Goal: Information Seeking & Learning: Learn about a topic

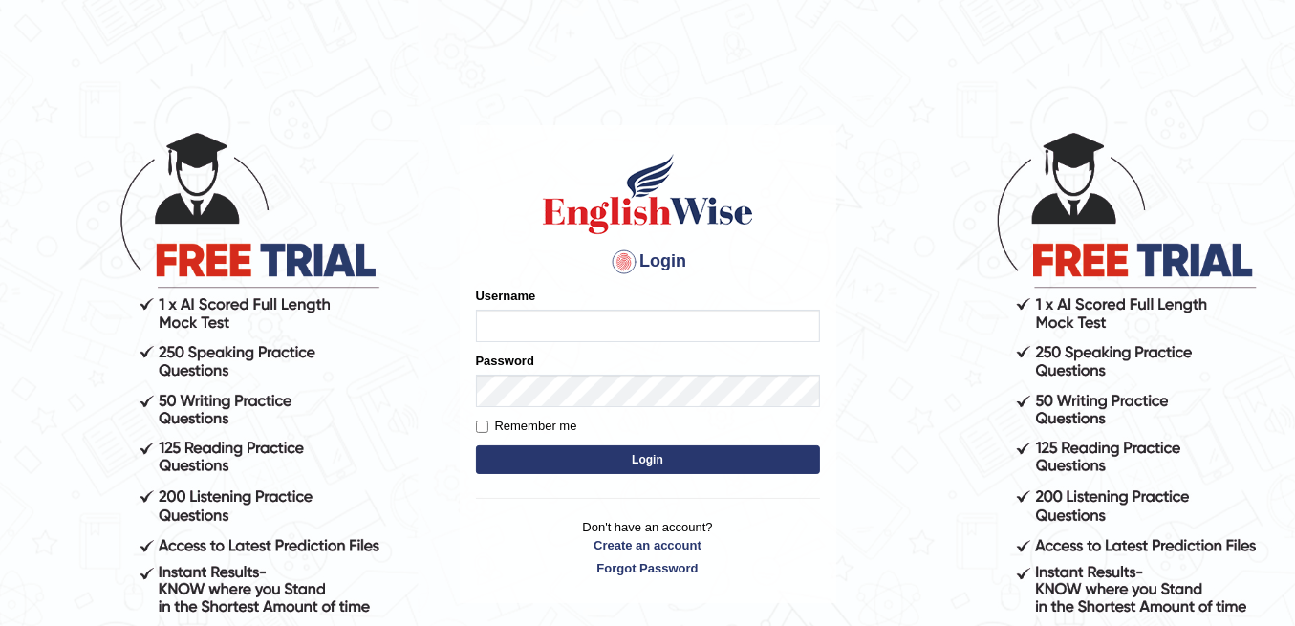
type input "Sidra_86"
click at [484, 422] on input "Remember me" at bounding box center [482, 427] width 12 height 12
checkbox input "true"
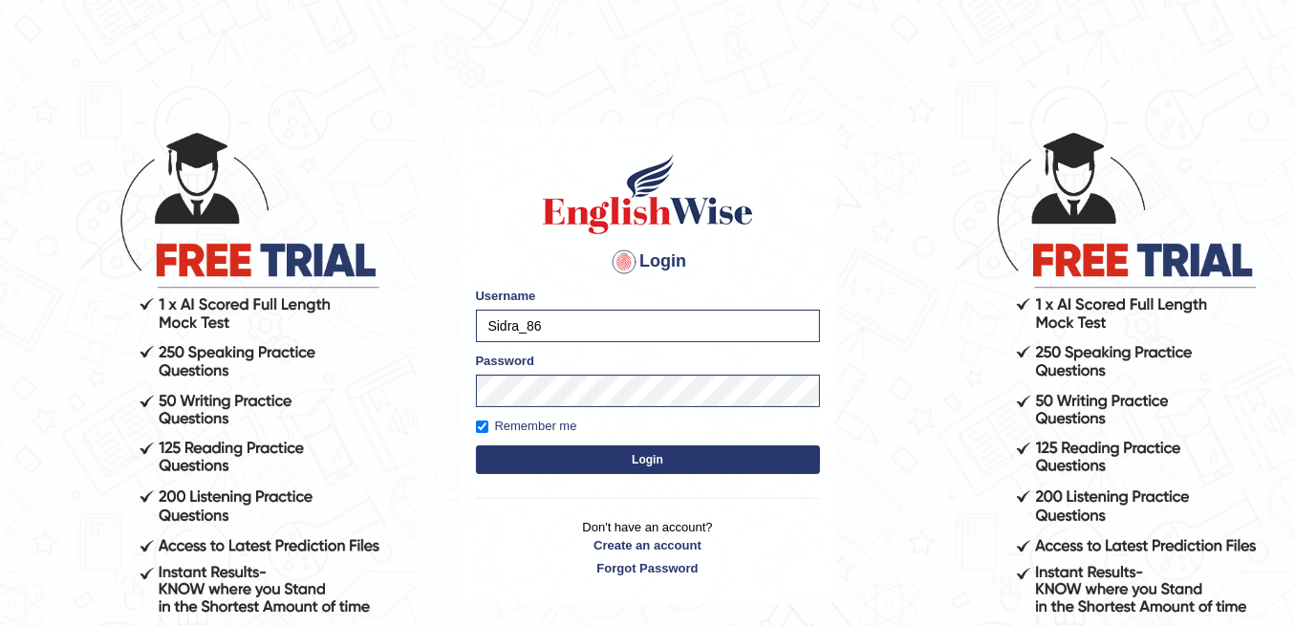
click at [523, 447] on button "Login" at bounding box center [648, 459] width 344 height 29
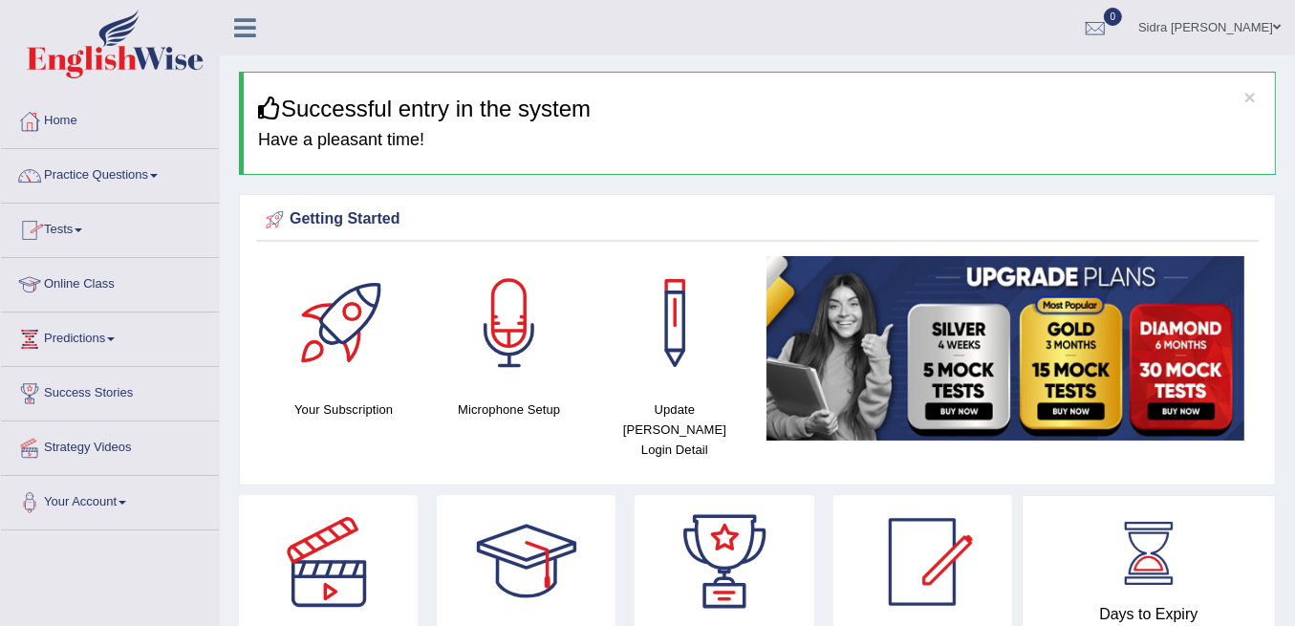
click at [94, 177] on link "Practice Questions" at bounding box center [110, 173] width 218 height 48
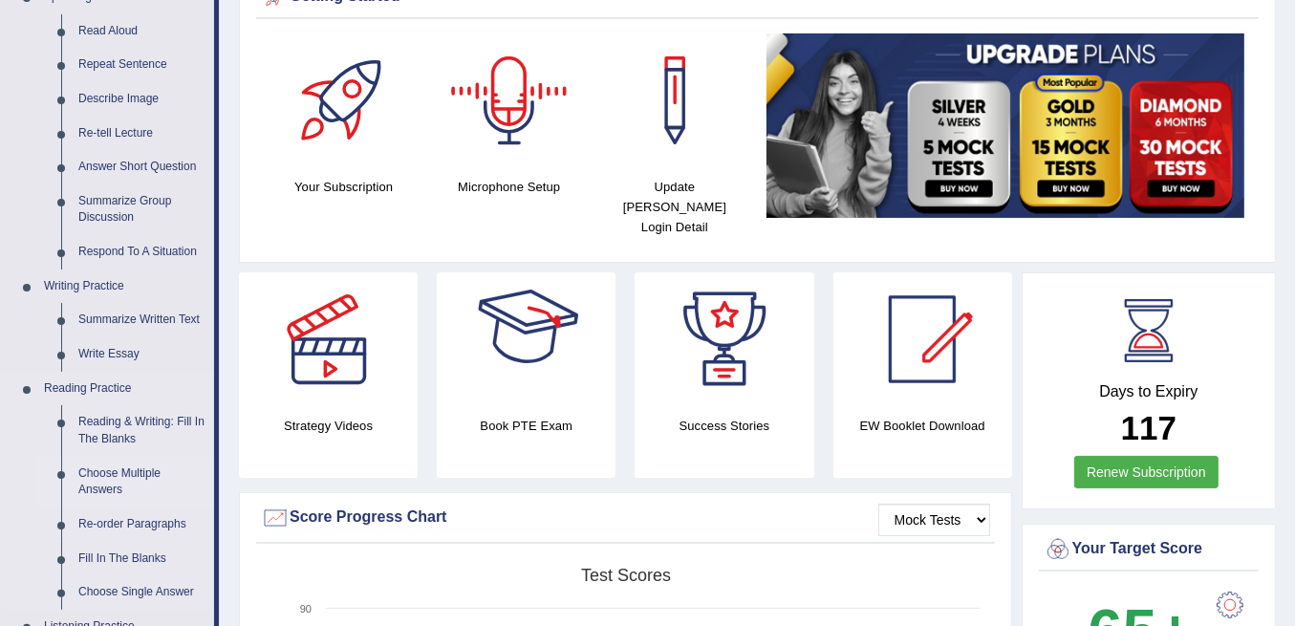
scroll to position [254, 0]
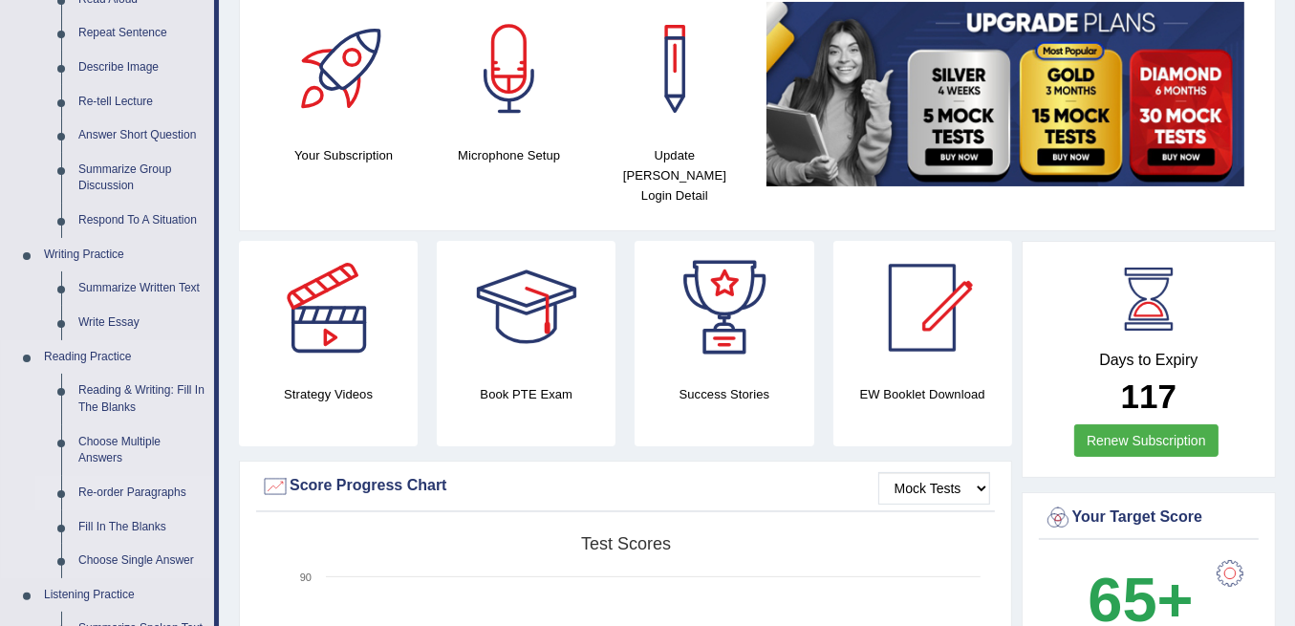
click at [132, 491] on link "Re-order Paragraphs" at bounding box center [142, 493] width 144 height 34
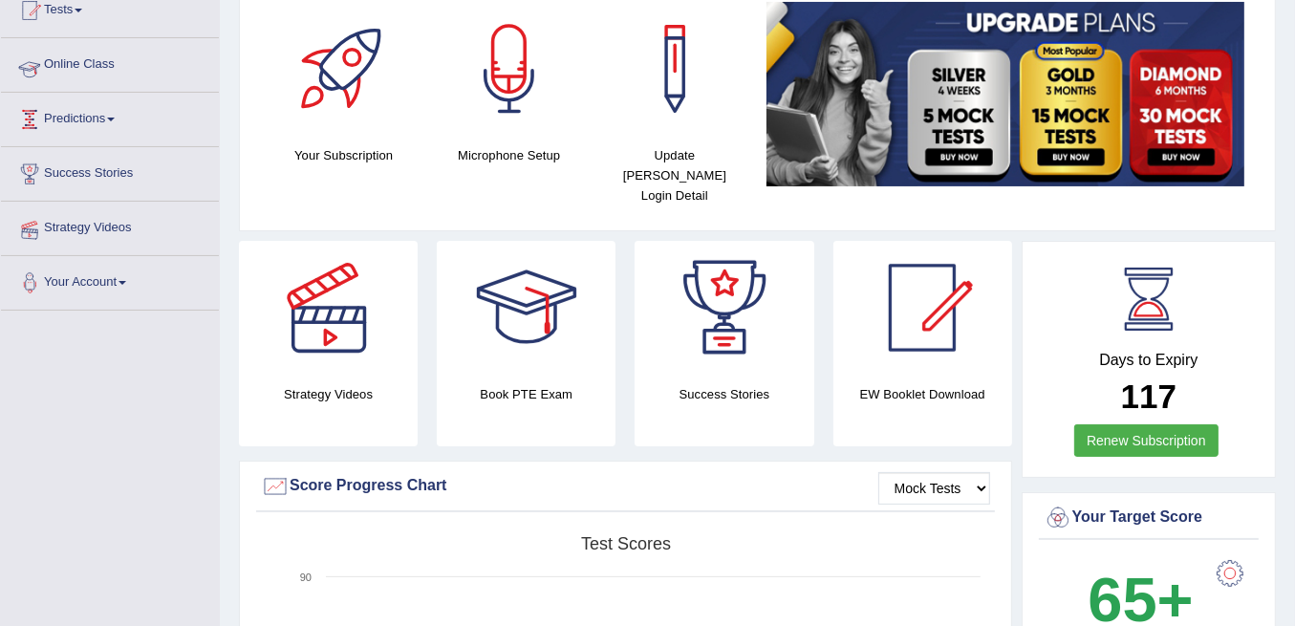
scroll to position [251, 0]
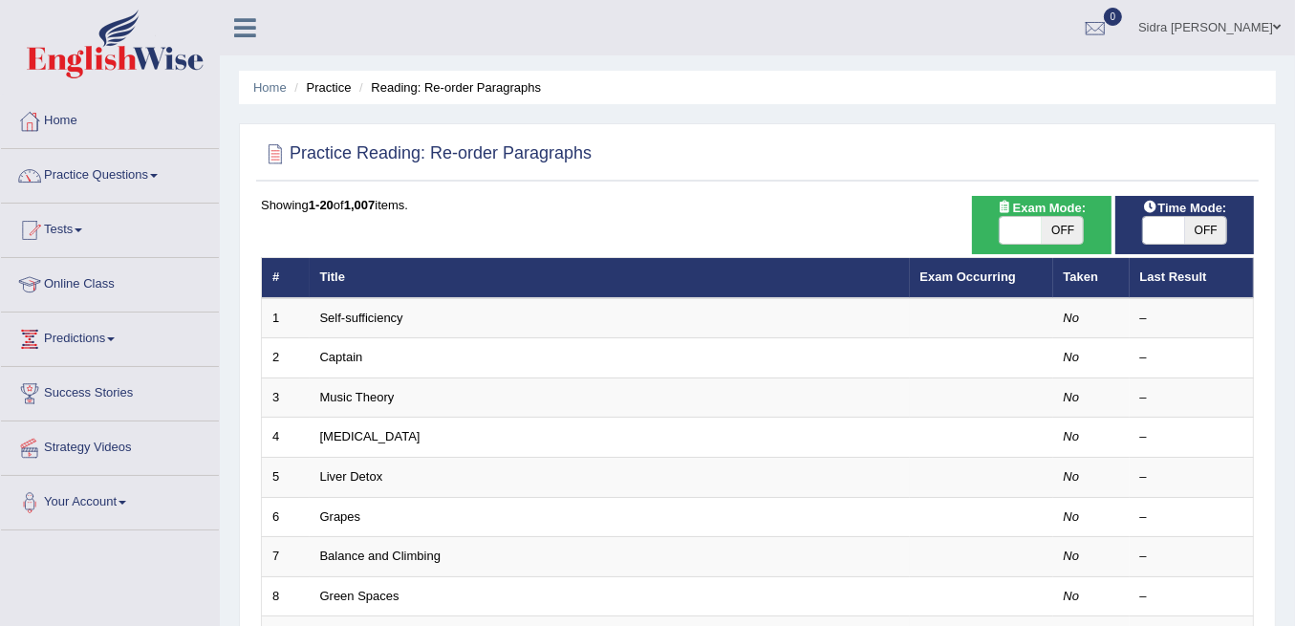
click at [1060, 232] on span "OFF" at bounding box center [1063, 230] width 42 height 27
checkbox input "true"
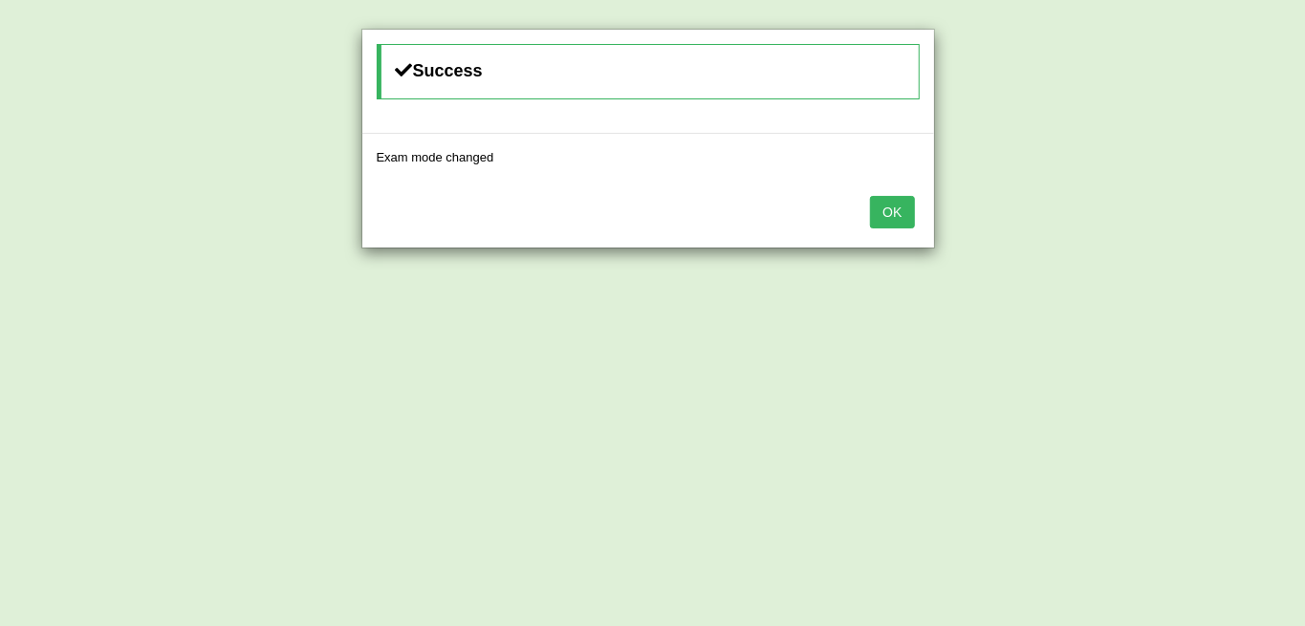
click at [1221, 231] on div "Success Exam mode changed OK" at bounding box center [652, 313] width 1305 height 626
click at [904, 213] on button "OK" at bounding box center [892, 212] width 44 height 32
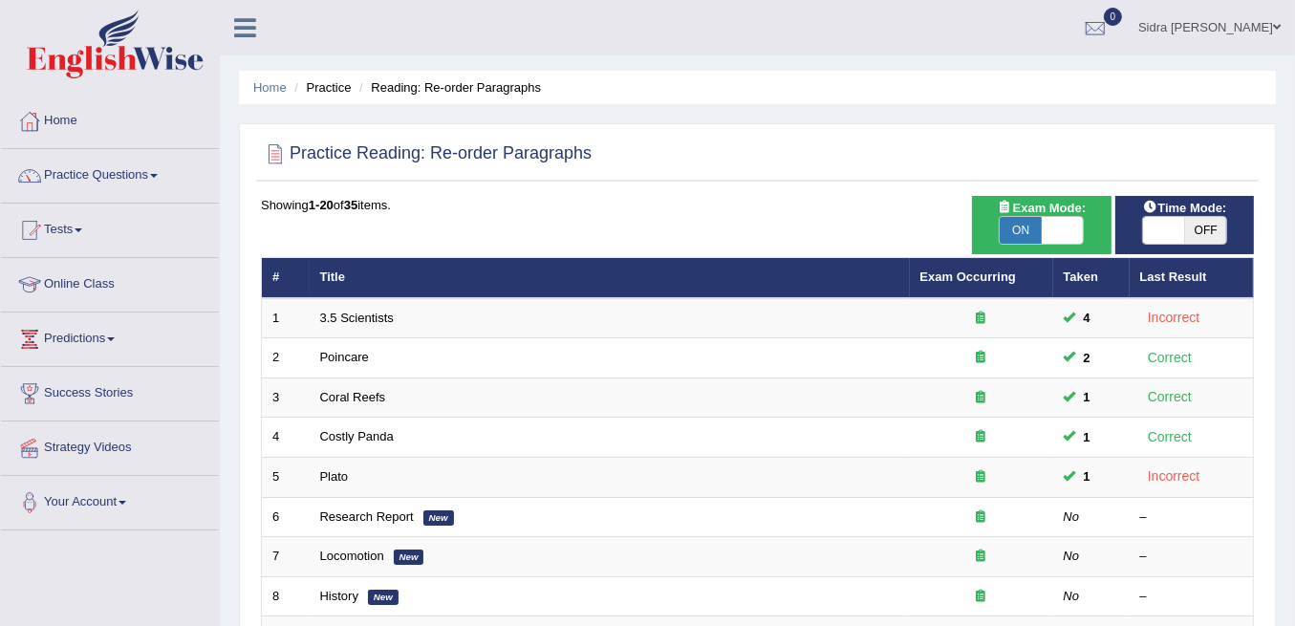
click at [1204, 235] on span "OFF" at bounding box center [1206, 230] width 42 height 27
checkbox input "true"
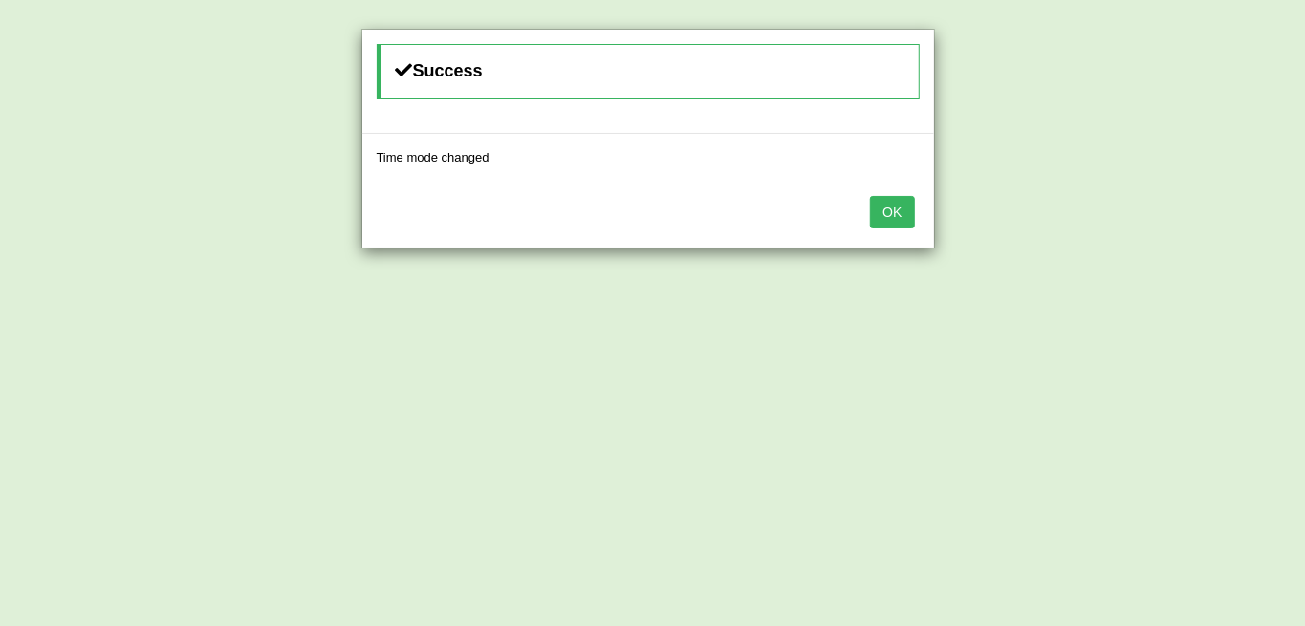
click at [906, 226] on div "OK" at bounding box center [648, 214] width 572 height 67
click at [905, 218] on button "OK" at bounding box center [892, 212] width 44 height 32
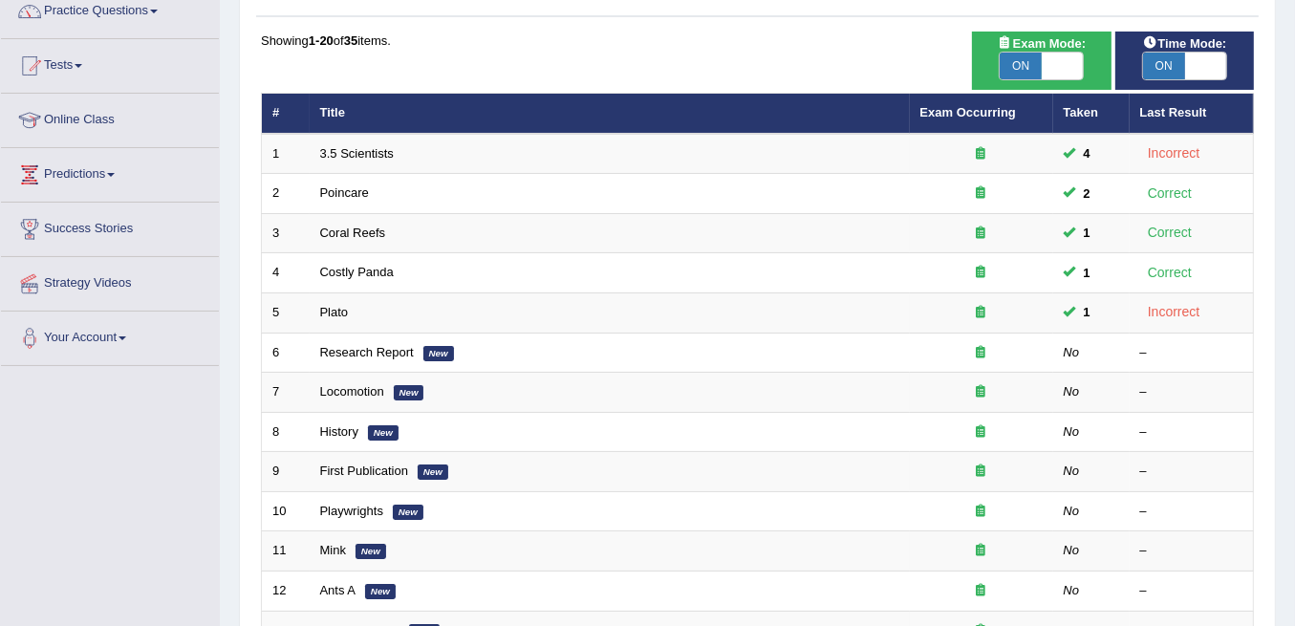
scroll to position [191, 0]
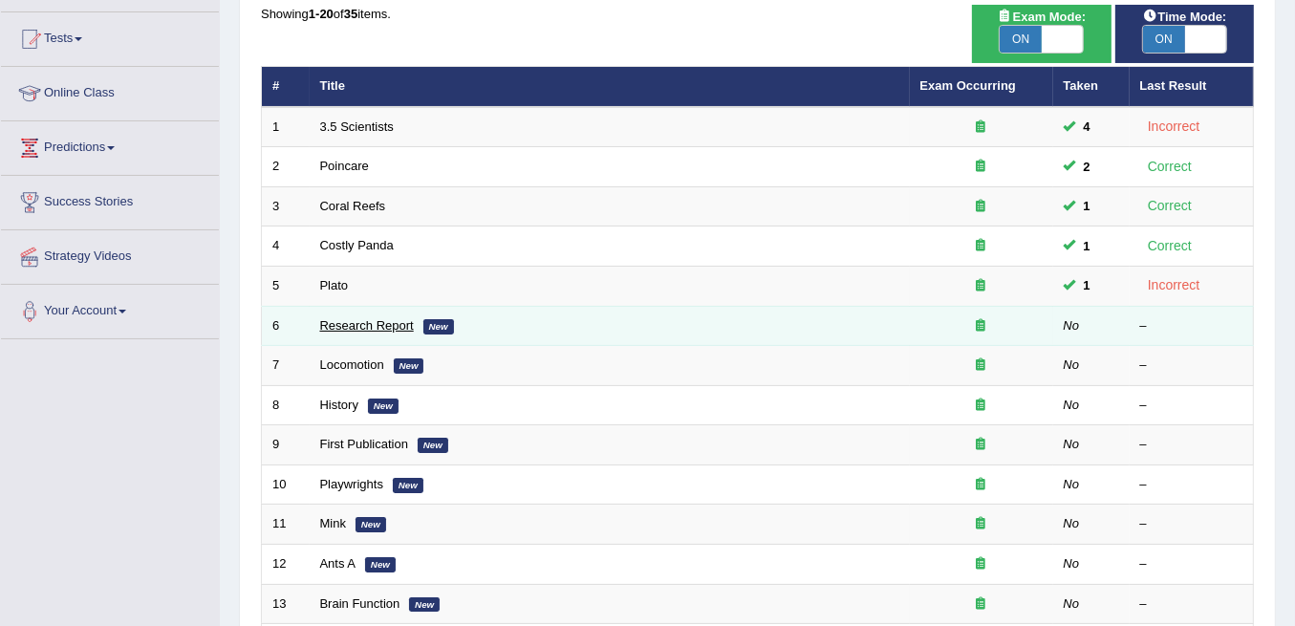
click at [348, 325] on link "Research Report" at bounding box center [367, 325] width 94 height 14
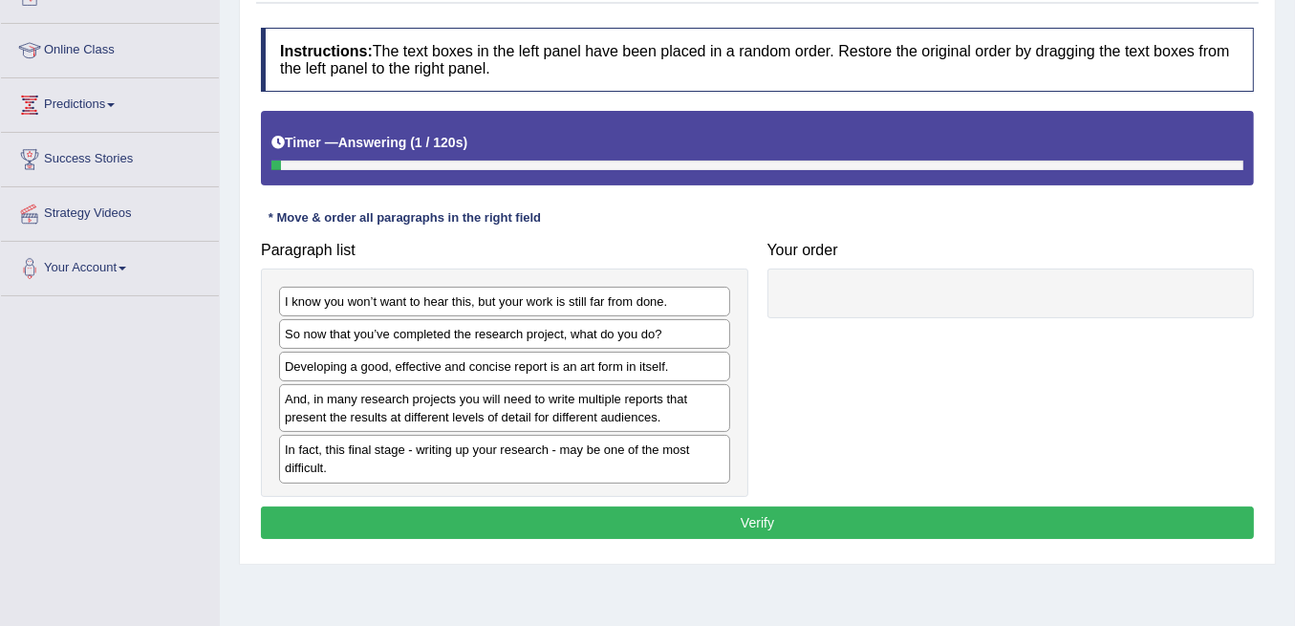
scroll to position [254, 0]
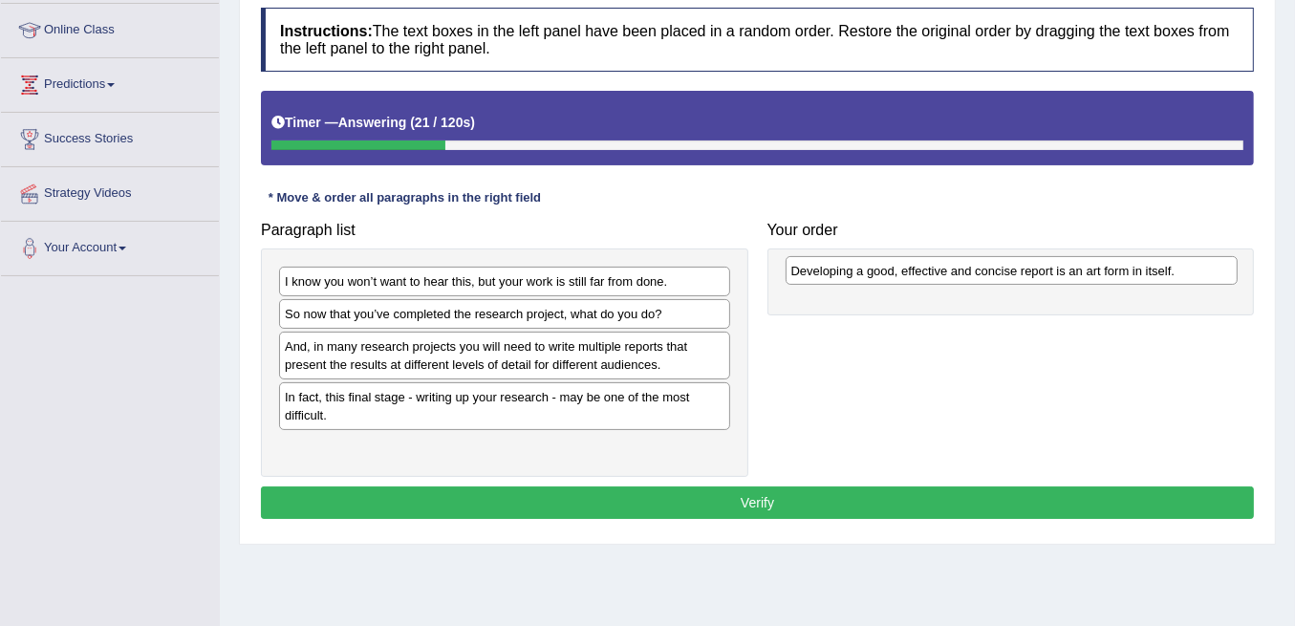
drag, startPoint x: 480, startPoint y: 339, endPoint x: 986, endPoint y: 266, distance: 511.9
click at [986, 266] on div "Developing a good, effective and concise report is an art form in itself." at bounding box center [1012, 270] width 452 height 29
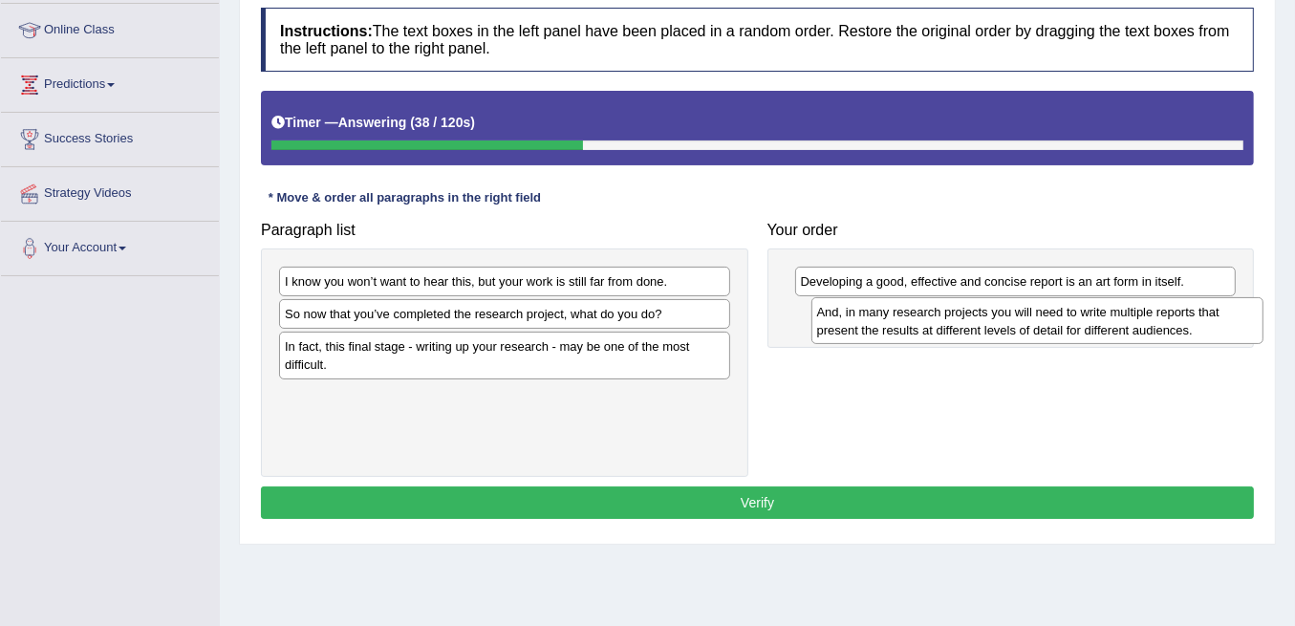
drag, startPoint x: 613, startPoint y: 362, endPoint x: 1145, endPoint y: 329, distance: 533.4
click at [1145, 329] on div "And, in many research projects you will need to write multiple reports that pre…" at bounding box center [1037, 320] width 452 height 47
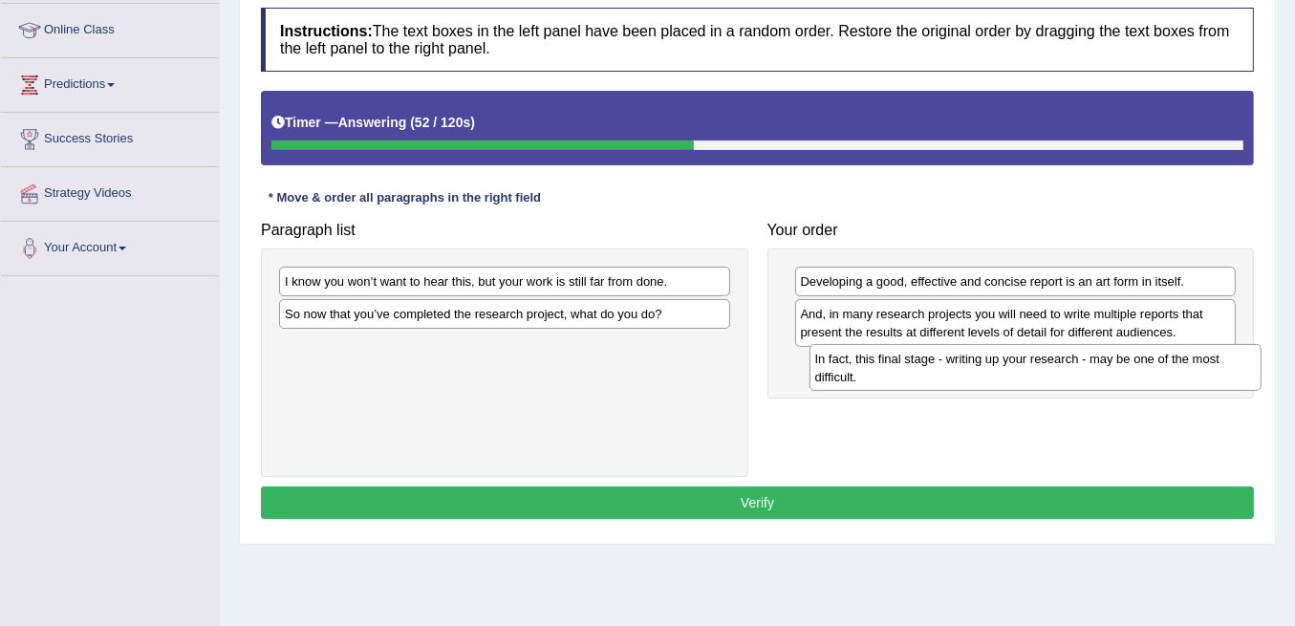
drag, startPoint x: 536, startPoint y: 349, endPoint x: 1067, endPoint y: 363, distance: 530.7
click at [1067, 363] on div "In fact, this final stage - writing up your research - may be one of the most d…" at bounding box center [1036, 367] width 452 height 47
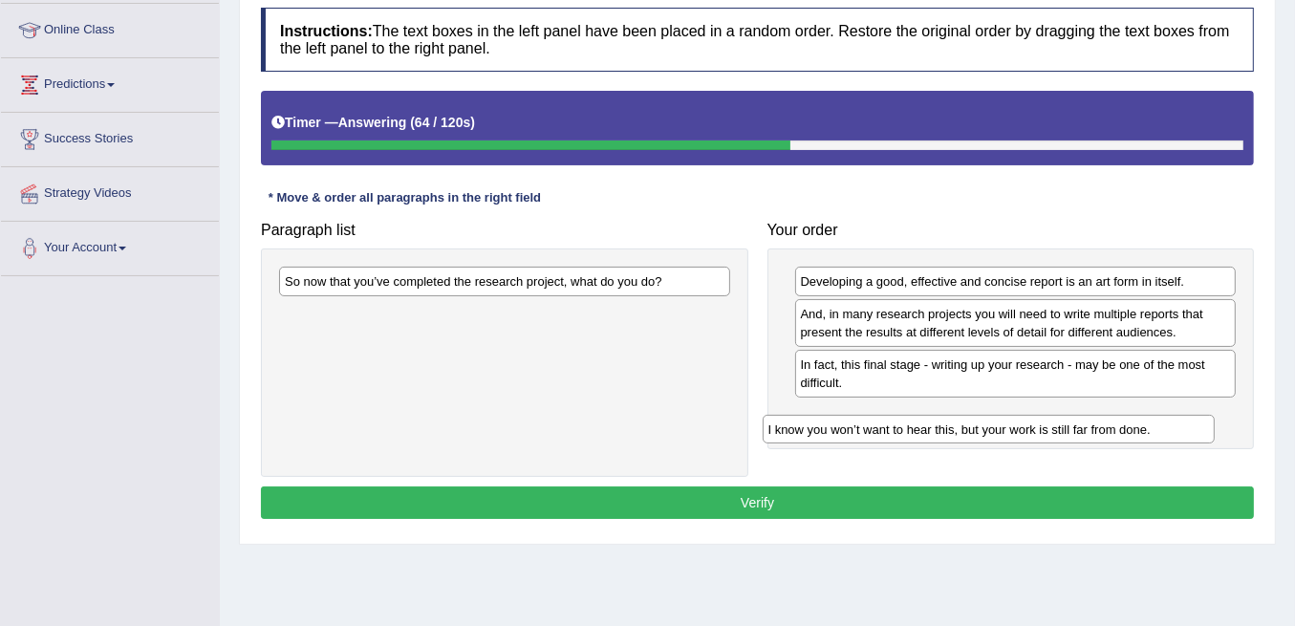
drag, startPoint x: 582, startPoint y: 283, endPoint x: 1101, endPoint y: 431, distance: 539.7
click at [1101, 431] on div "I know you won’t want to hear this, but your work is still far from done." at bounding box center [989, 429] width 452 height 29
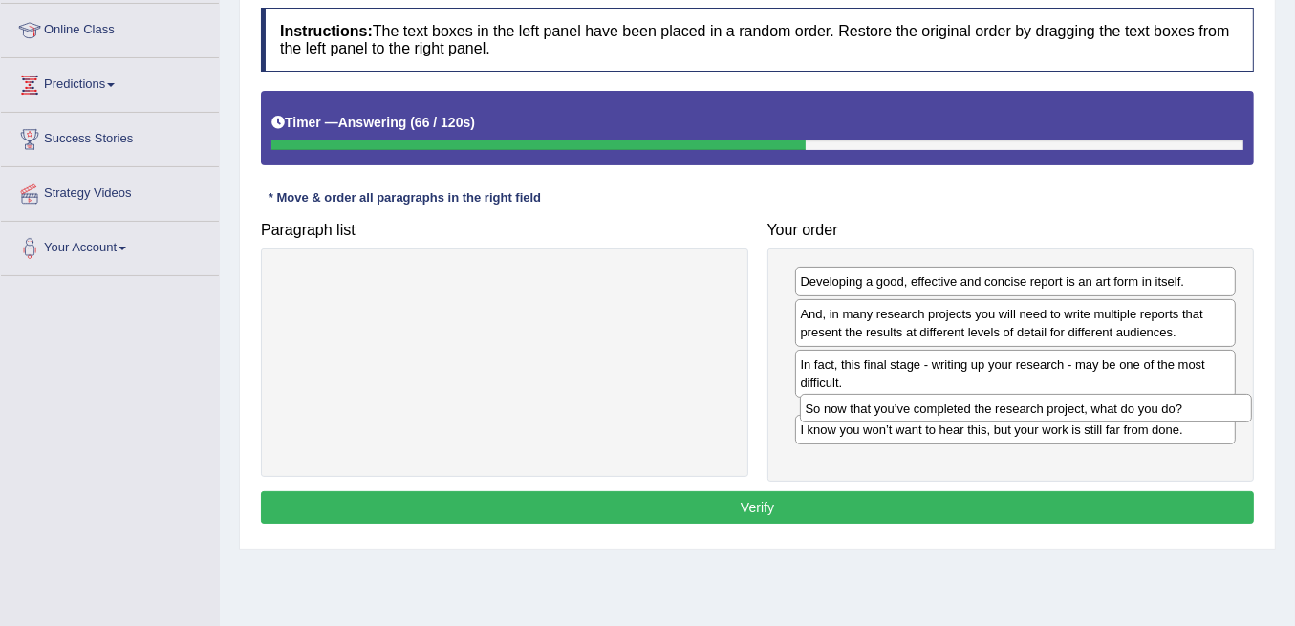
drag, startPoint x: 623, startPoint y: 281, endPoint x: 1142, endPoint y: 409, distance: 534.6
click at [1142, 409] on div "So now that you’ve completed the research project, what do you do?" at bounding box center [1026, 408] width 452 height 29
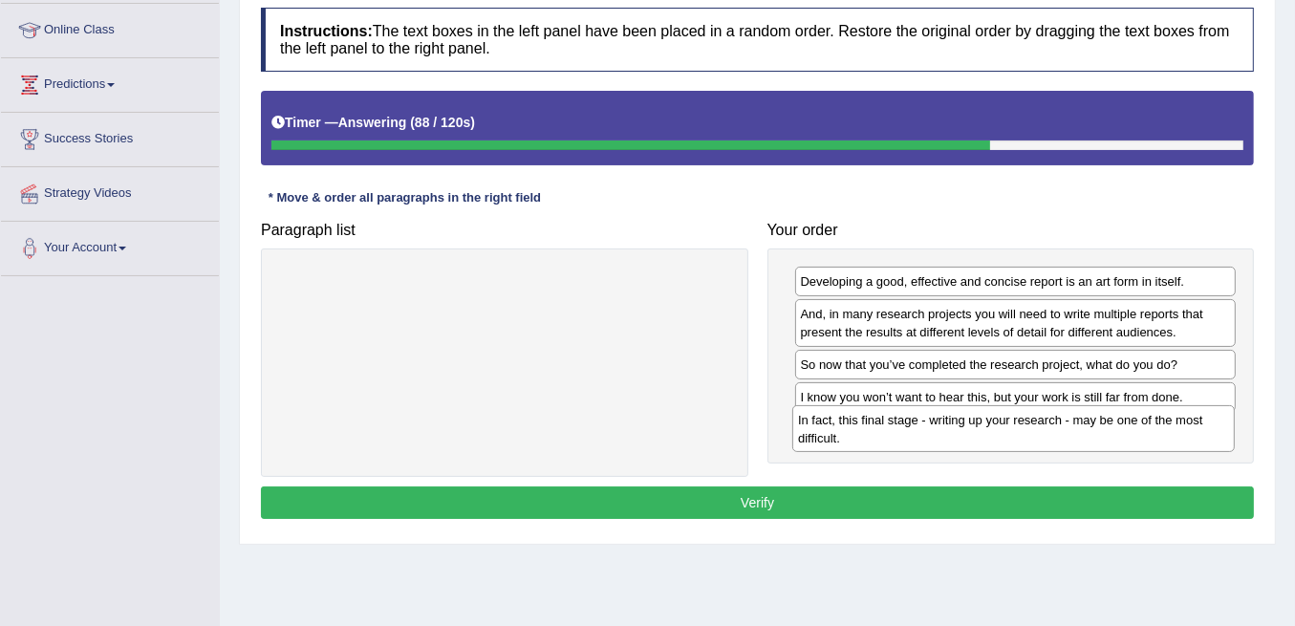
drag, startPoint x: 1080, startPoint y: 369, endPoint x: 1078, endPoint y: 426, distance: 57.4
click at [1078, 426] on div "In fact, this final stage - writing up your research - may be one of the most d…" at bounding box center [1013, 428] width 443 height 47
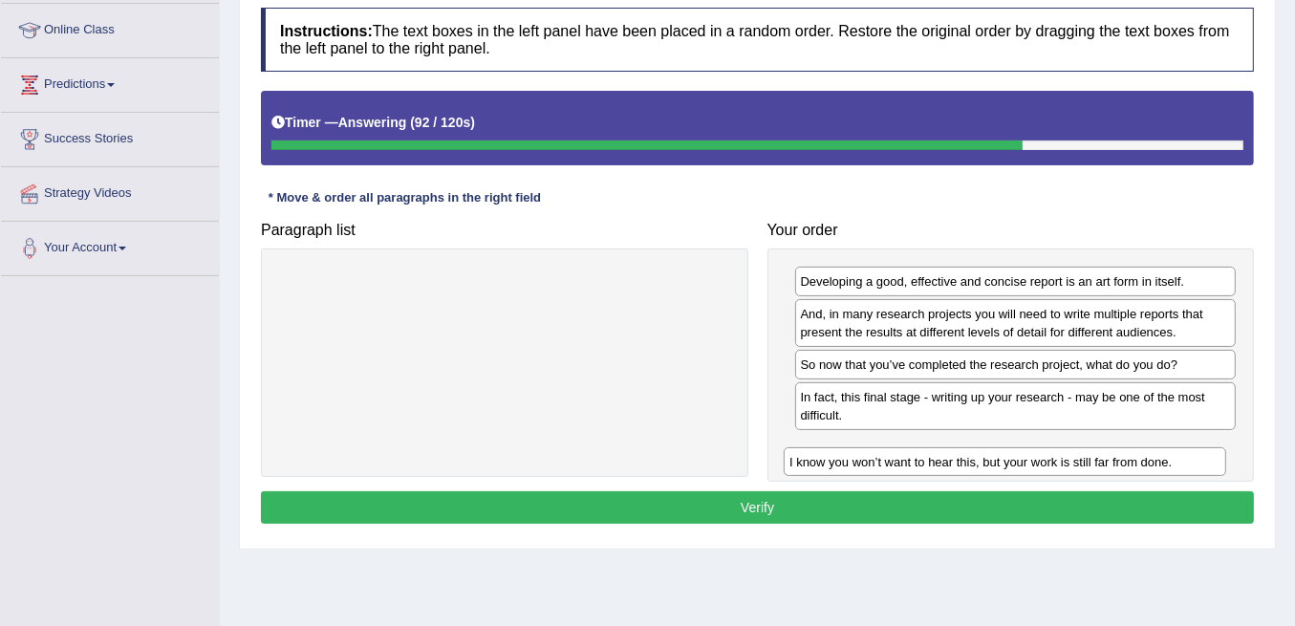
drag, startPoint x: 1058, startPoint y: 390, endPoint x: 1048, endPoint y: 458, distance: 68.7
click at [1048, 458] on div "I know you won’t want to hear this, but your work is still far from done." at bounding box center [1005, 461] width 443 height 29
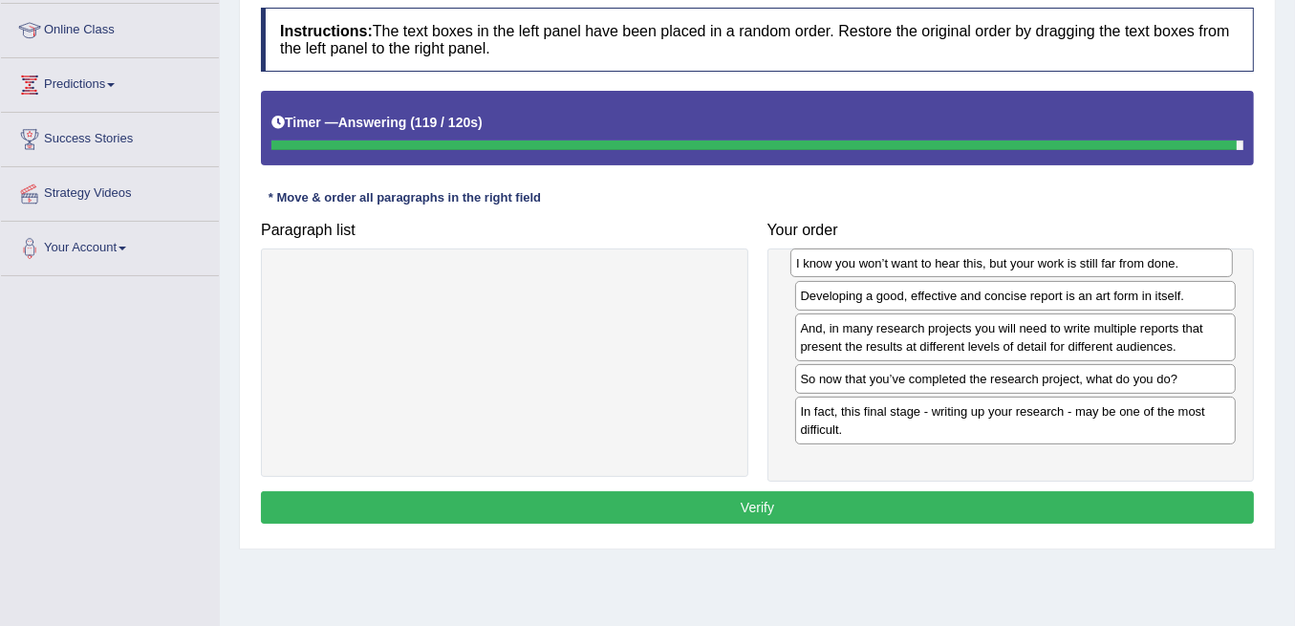
drag, startPoint x: 1070, startPoint y: 446, endPoint x: 1066, endPoint y: 266, distance: 180.7
click at [1066, 266] on div "I know you won’t want to hear this, but your work is still far from done." at bounding box center [1011, 263] width 443 height 29
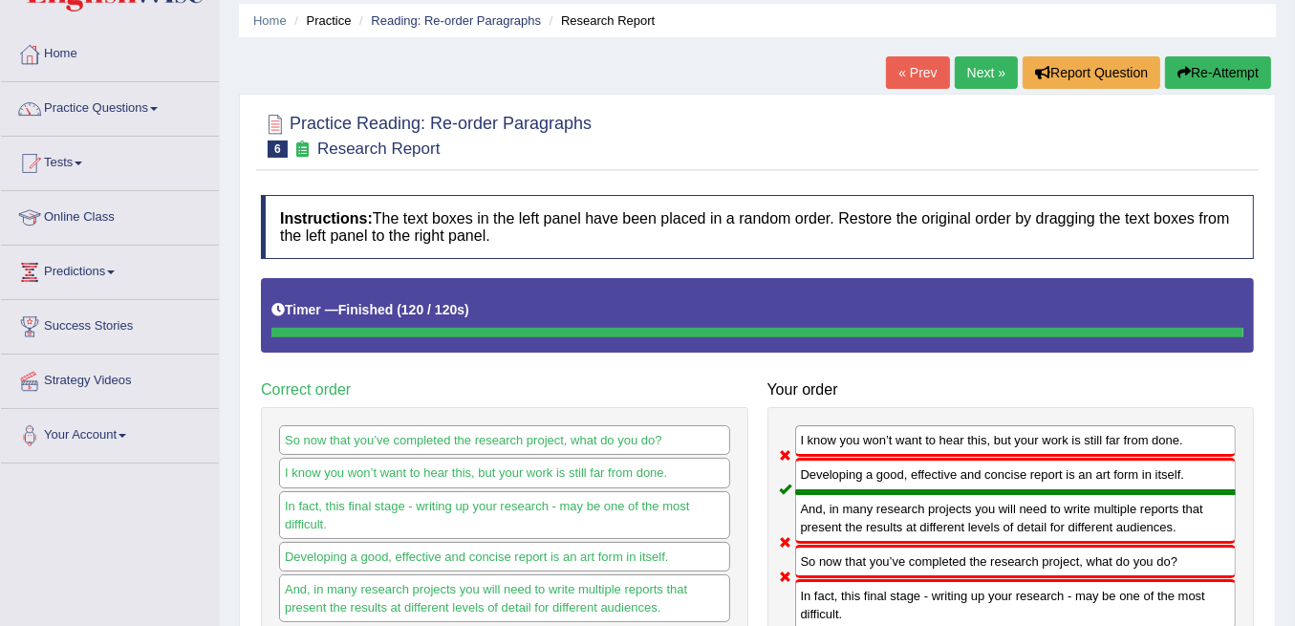
scroll to position [0, 0]
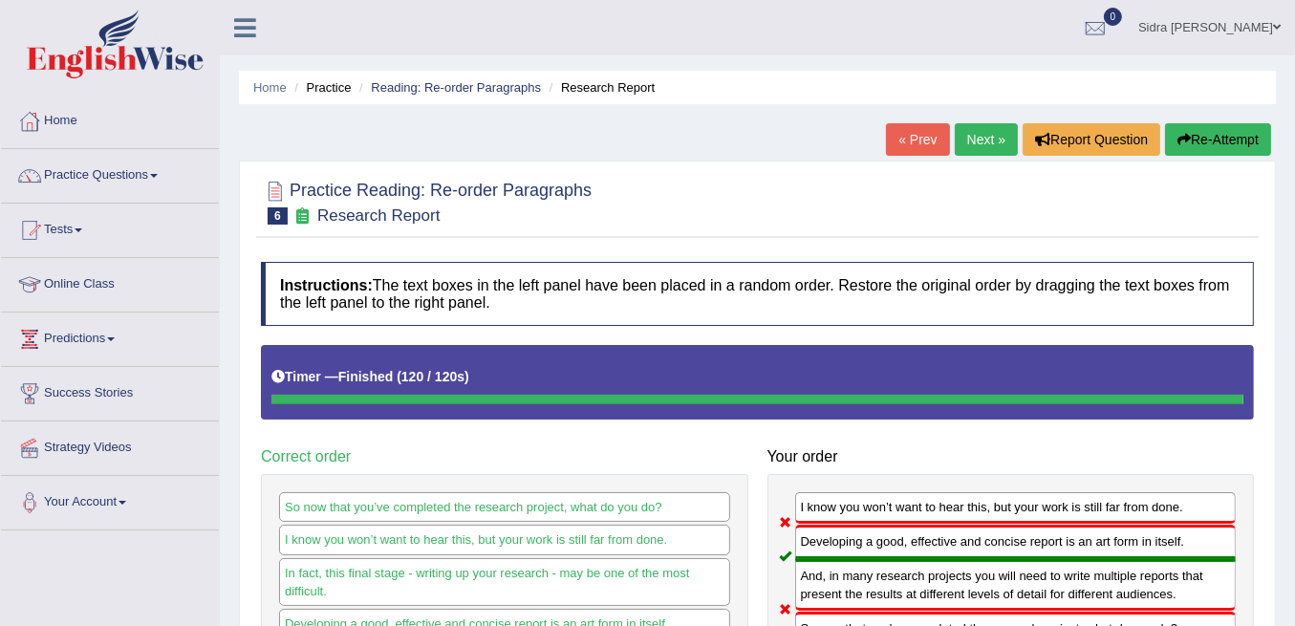
click at [994, 134] on link "Next »" at bounding box center [986, 139] width 63 height 32
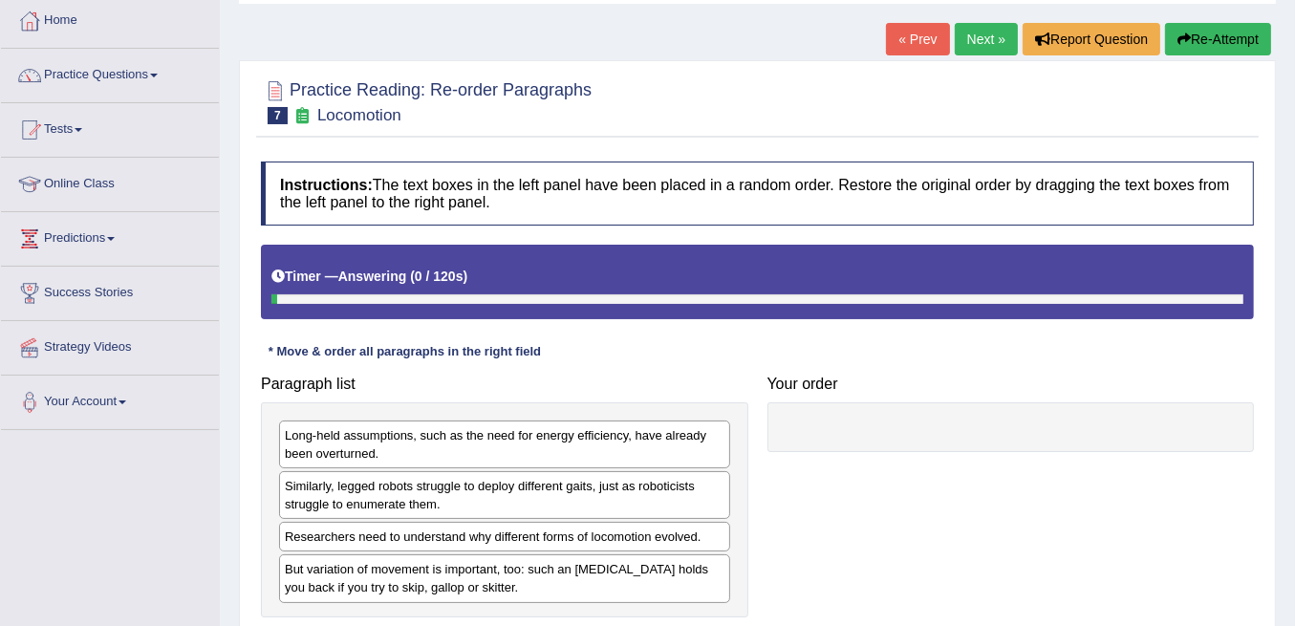
scroll to position [191, 0]
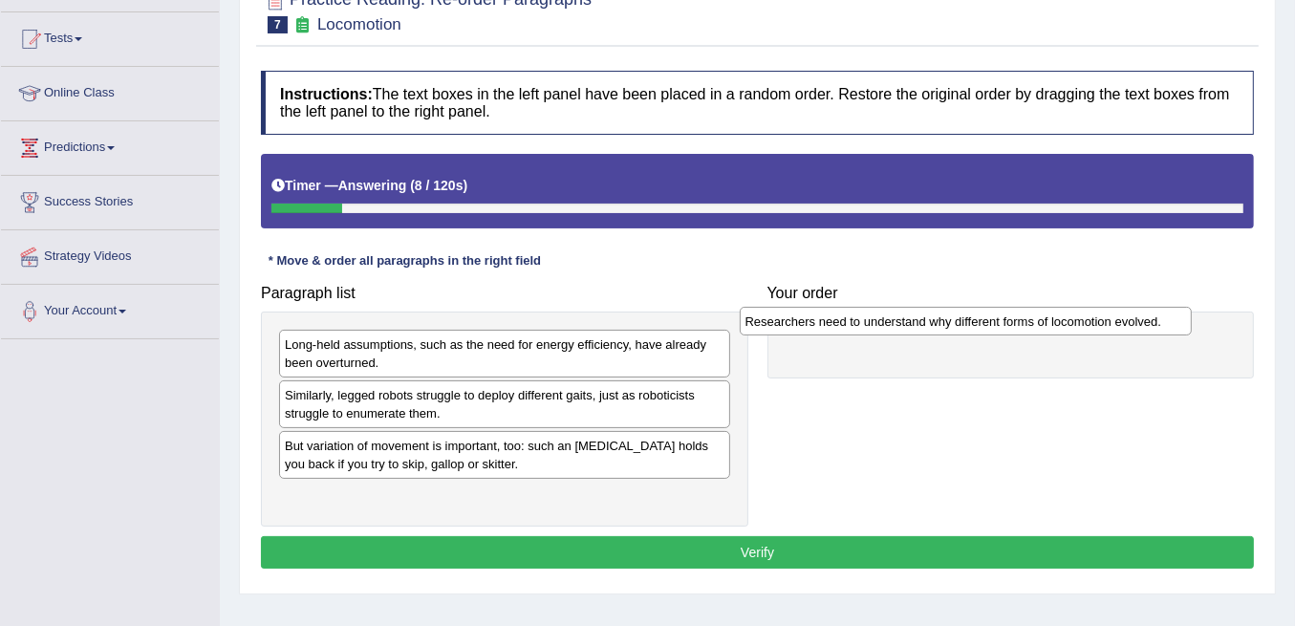
drag, startPoint x: 646, startPoint y: 445, endPoint x: 1107, endPoint y: 323, distance: 476.7
click at [1107, 323] on div "Researchers need to understand why different forms of locomotion evolved." at bounding box center [966, 321] width 452 height 29
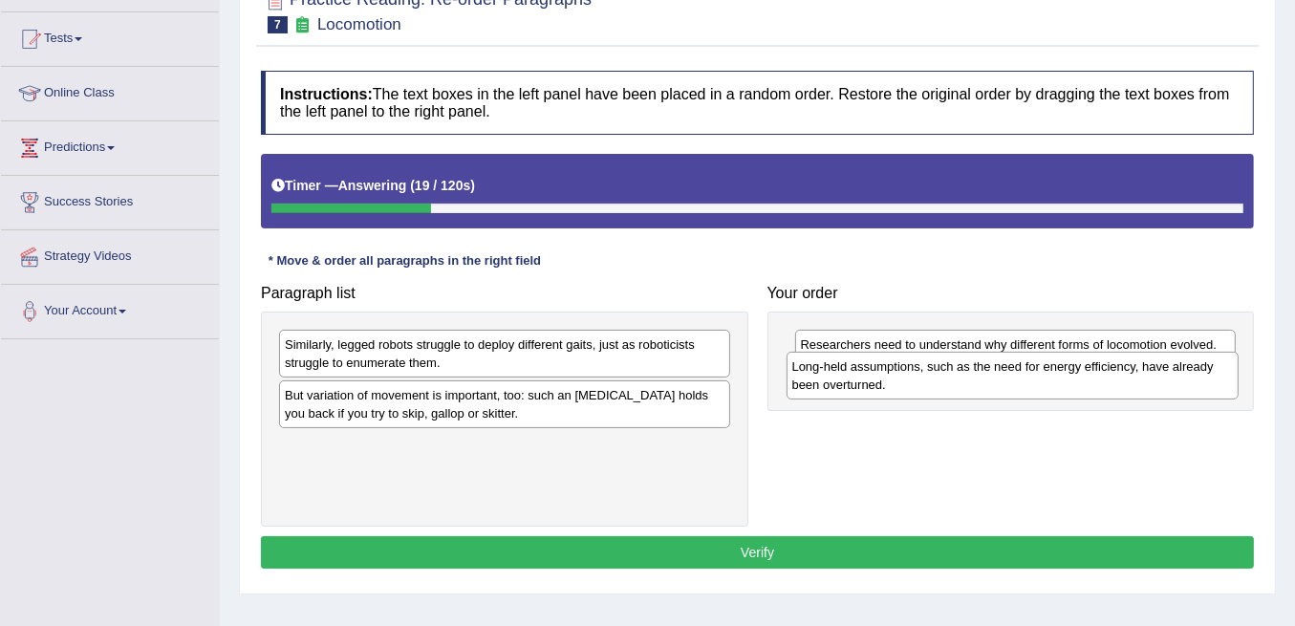
drag, startPoint x: 456, startPoint y: 337, endPoint x: 963, endPoint y: 360, distance: 508.1
click at [963, 360] on div "Long-held assumptions, such as the need for energy efficiency, have already bee…" at bounding box center [1013, 375] width 452 height 47
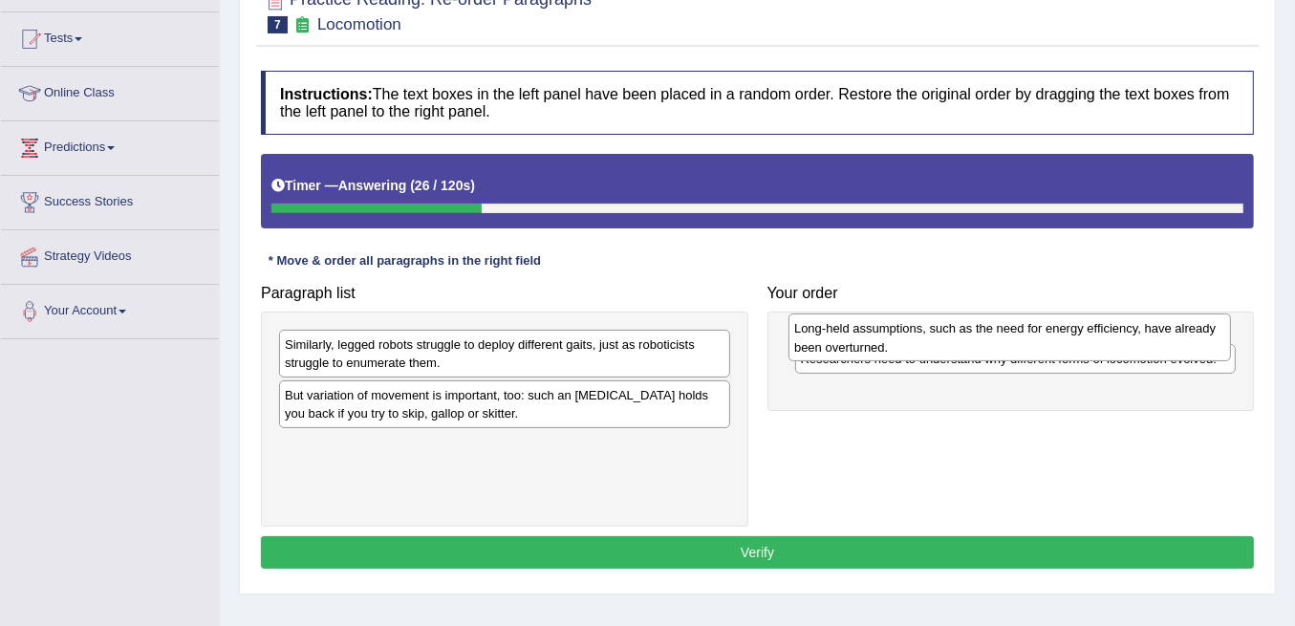
drag, startPoint x: 998, startPoint y: 388, endPoint x: 992, endPoint y: 341, distance: 47.2
click at [992, 341] on div "Long-held assumptions, such as the need for energy efficiency, have already bee…" at bounding box center [1010, 337] width 443 height 47
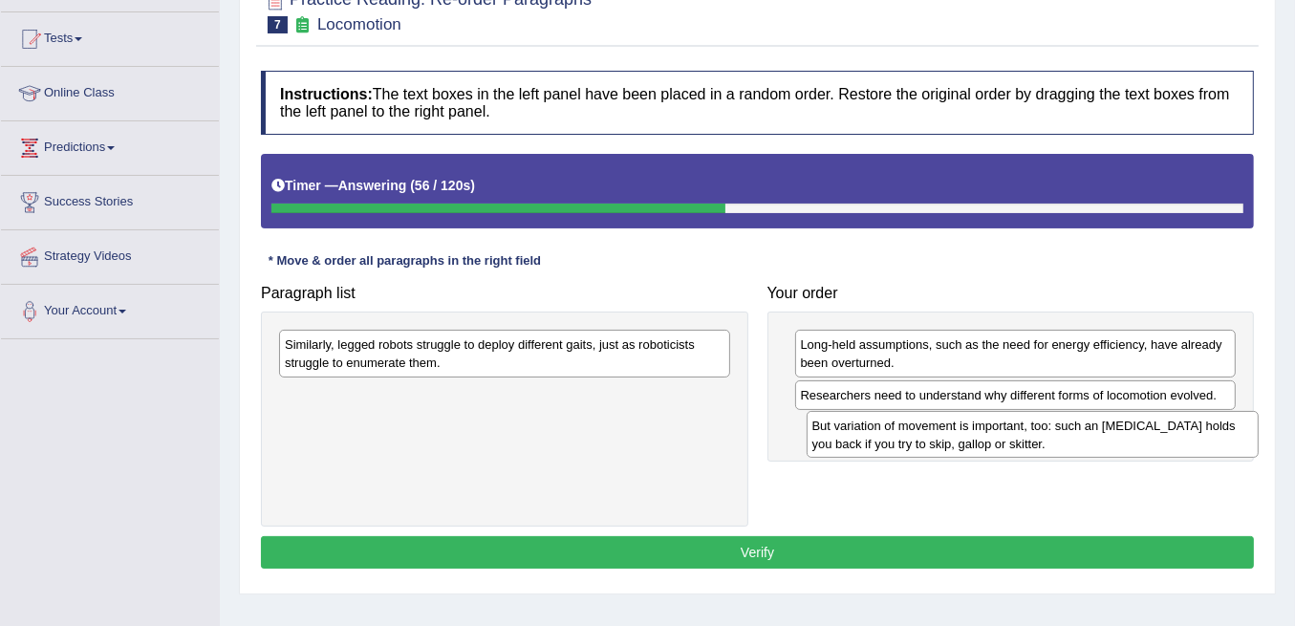
drag, startPoint x: 609, startPoint y: 413, endPoint x: 1060, endPoint y: 431, distance: 451.5
click at [1060, 431] on div "But variation of movement is important, too: such an ankle brace holds you back…" at bounding box center [1033, 434] width 452 height 47
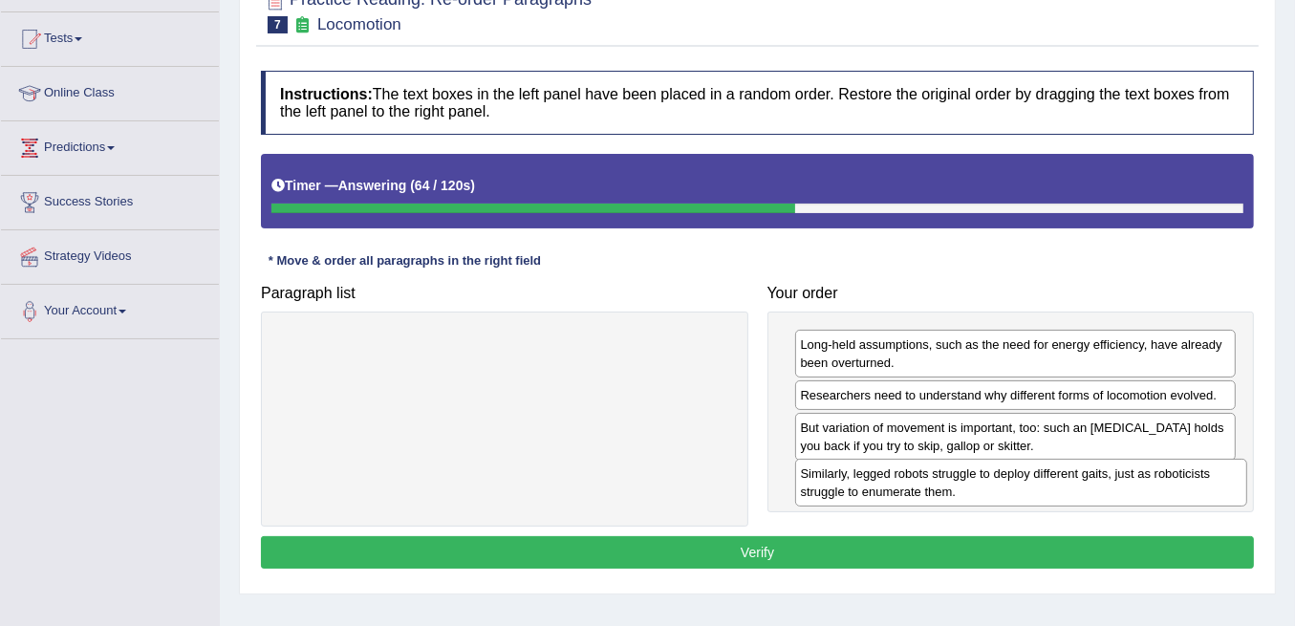
drag, startPoint x: 465, startPoint y: 350, endPoint x: 981, endPoint y: 480, distance: 532.3
click at [981, 480] on div "Similarly, legged robots struggle to deploy different gaits, just as roboticist…" at bounding box center [1021, 482] width 452 height 47
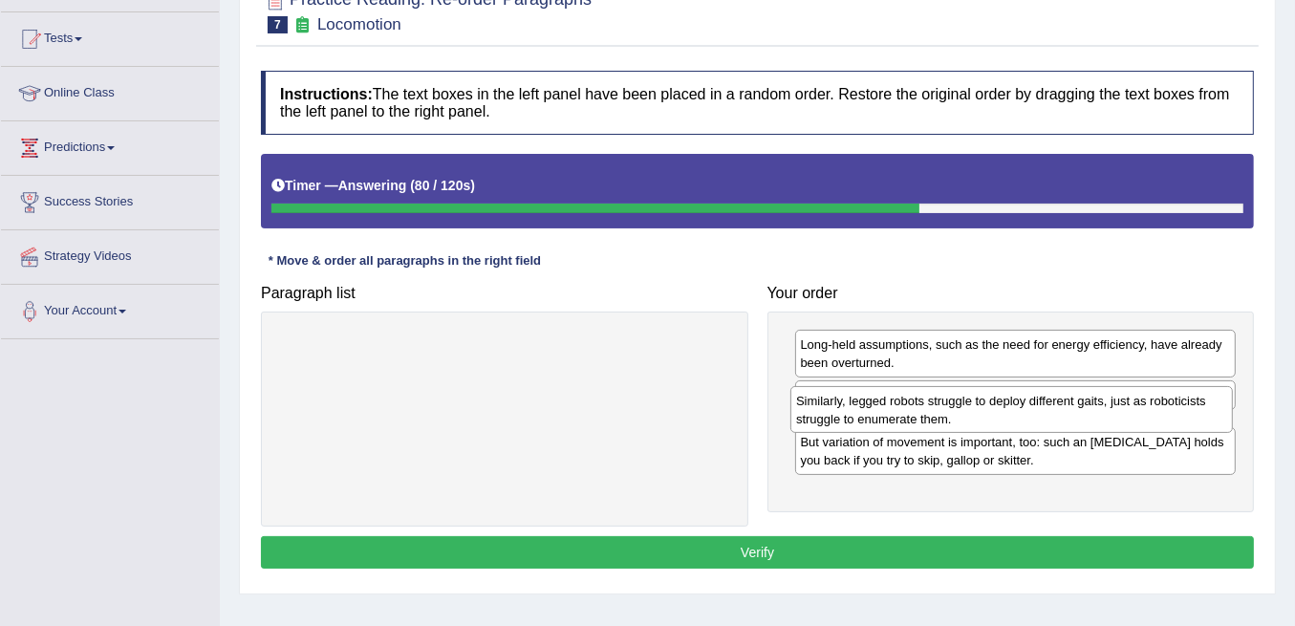
drag, startPoint x: 982, startPoint y: 483, endPoint x: 978, endPoint y: 408, distance: 74.7
click at [978, 408] on div "Similarly, legged robots struggle to deploy different gaits, just as roboticist…" at bounding box center [1011, 409] width 443 height 47
drag, startPoint x: 956, startPoint y: 485, endPoint x: 956, endPoint y: 409, distance: 75.5
click at [956, 409] on div "But variation of movement is important, too: such an ankle brace holds you back…" at bounding box center [1015, 408] width 443 height 47
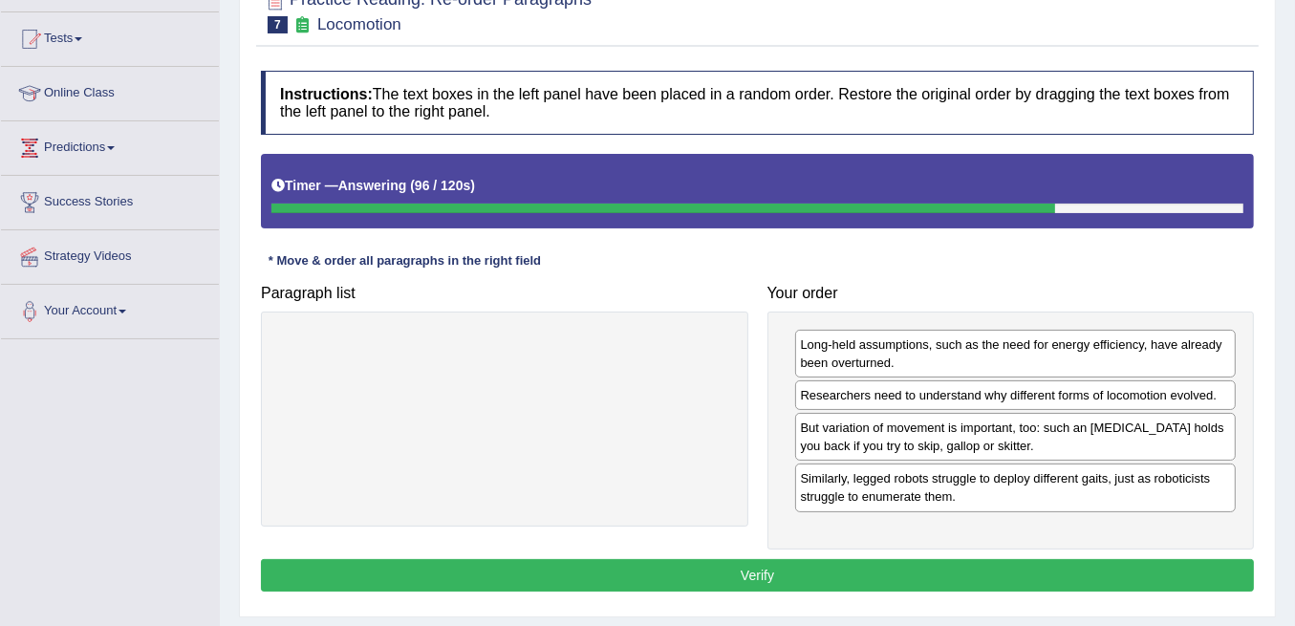
click at [846, 579] on button "Verify" at bounding box center [757, 575] width 993 height 32
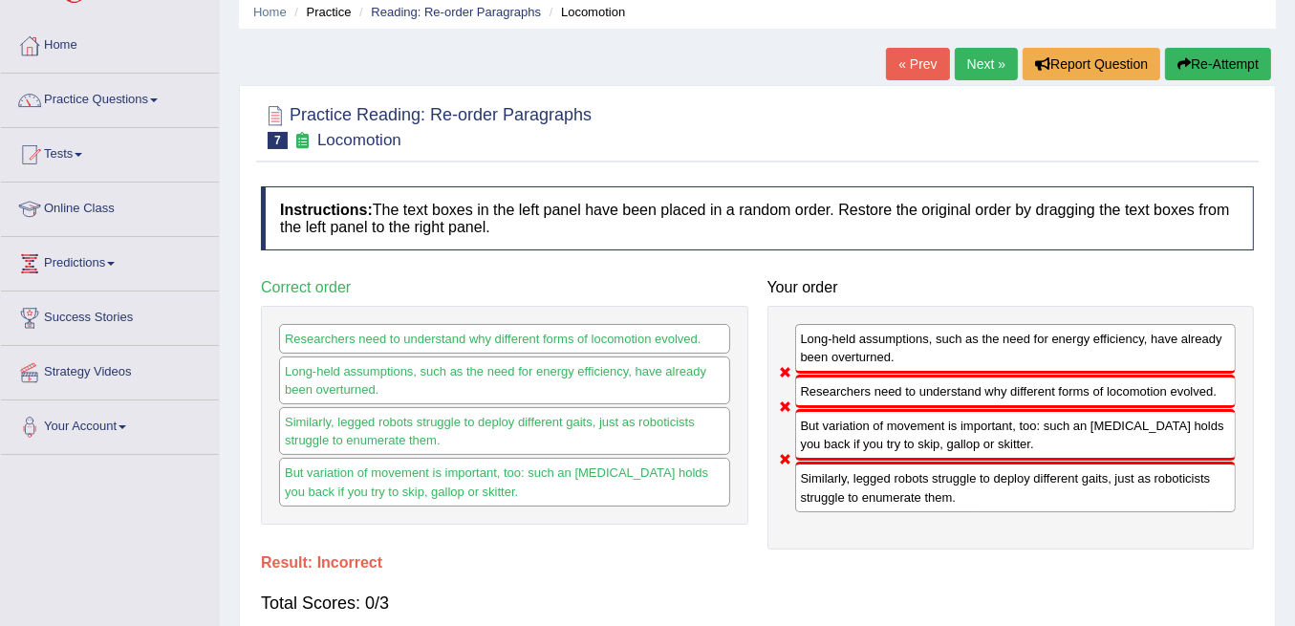
scroll to position [63, 0]
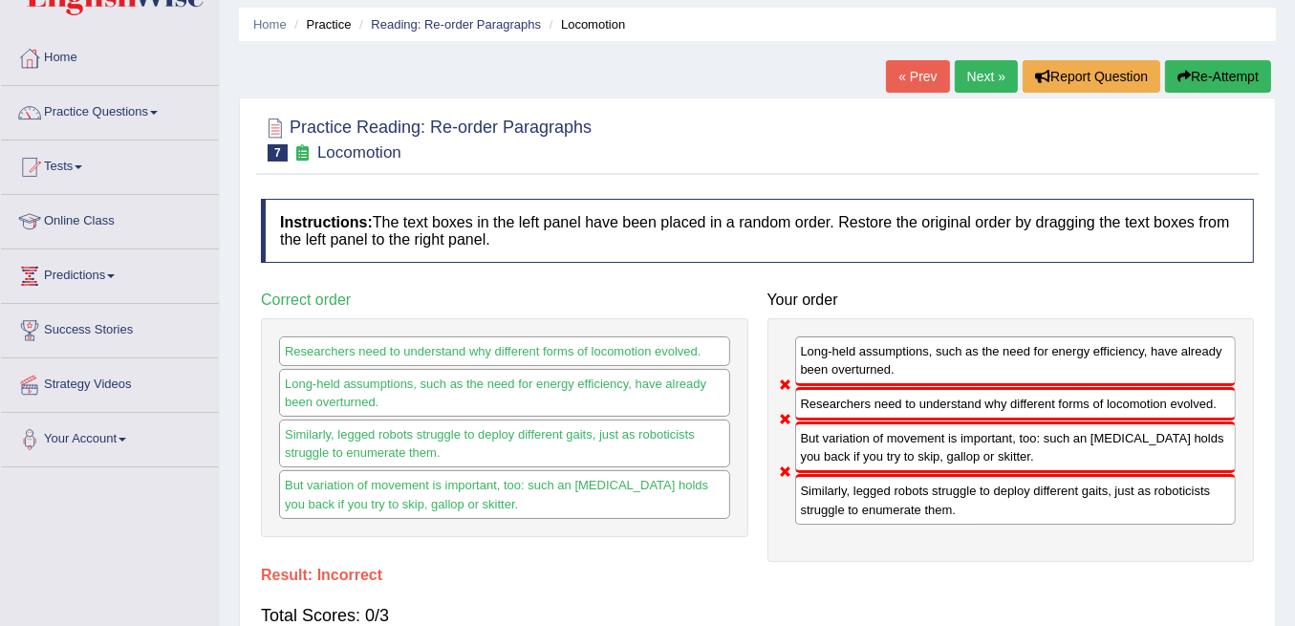
click at [994, 80] on link "Next »" at bounding box center [986, 76] width 63 height 32
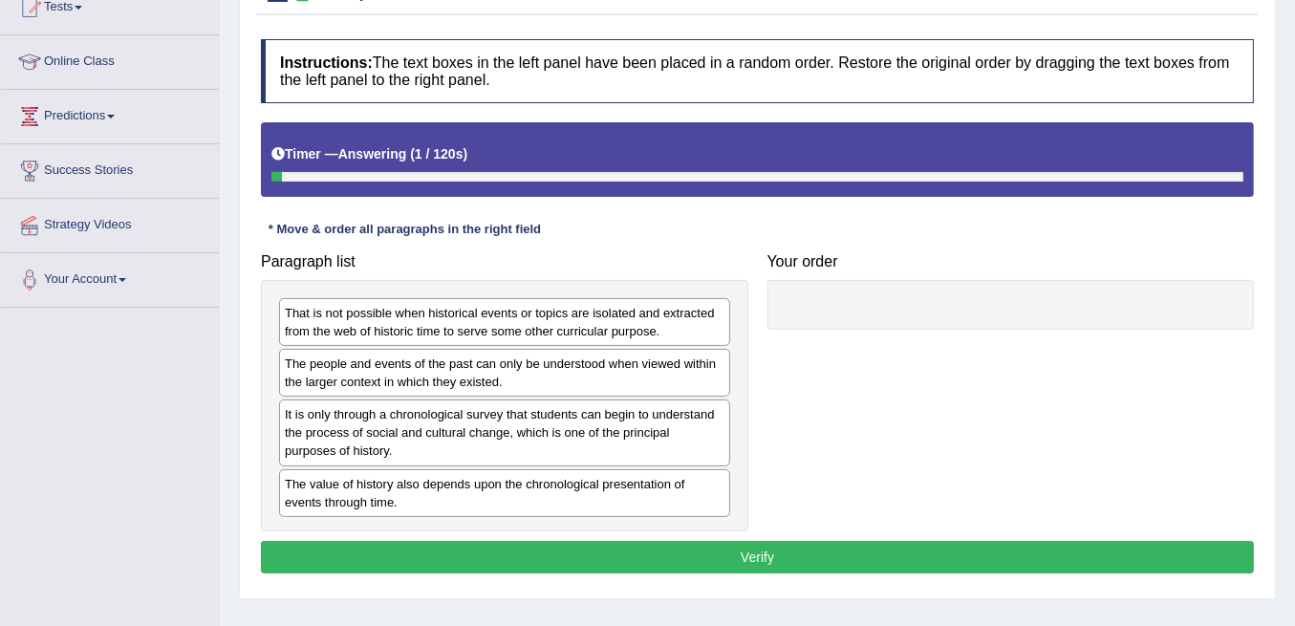
scroll to position [254, 0]
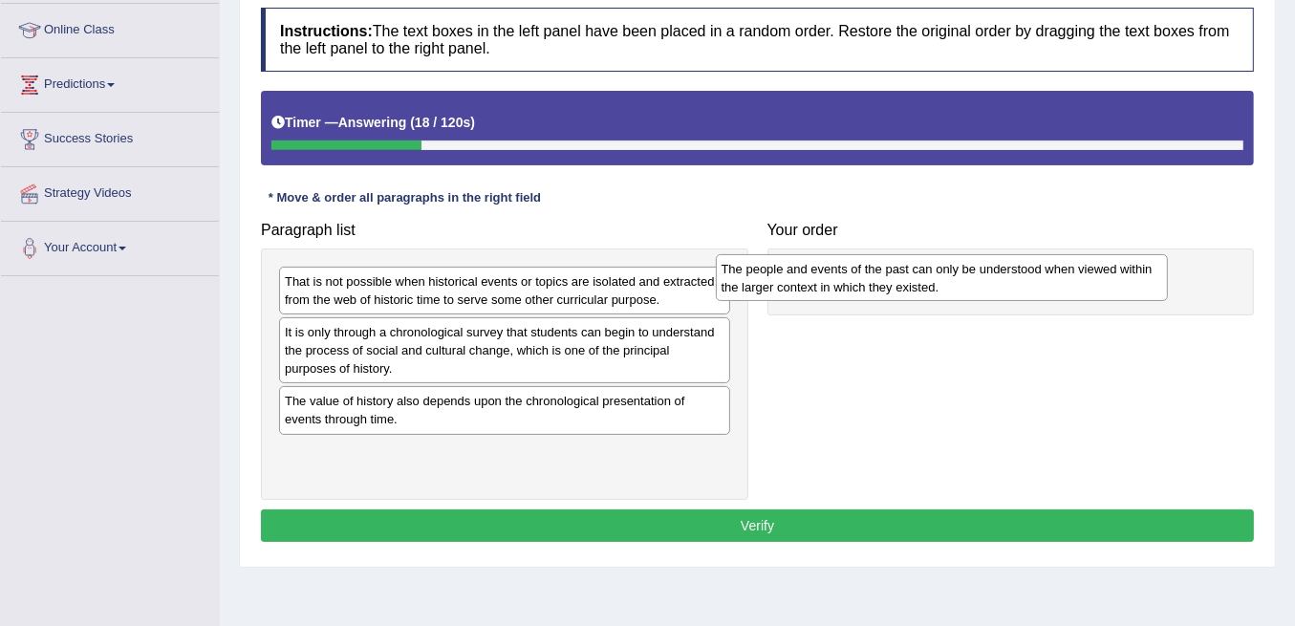
drag, startPoint x: 687, startPoint y: 338, endPoint x: 1124, endPoint y: 277, distance: 441.1
click at [1124, 277] on div "The people and events of the past can only be understood when viewed within the…" at bounding box center [942, 277] width 452 height 47
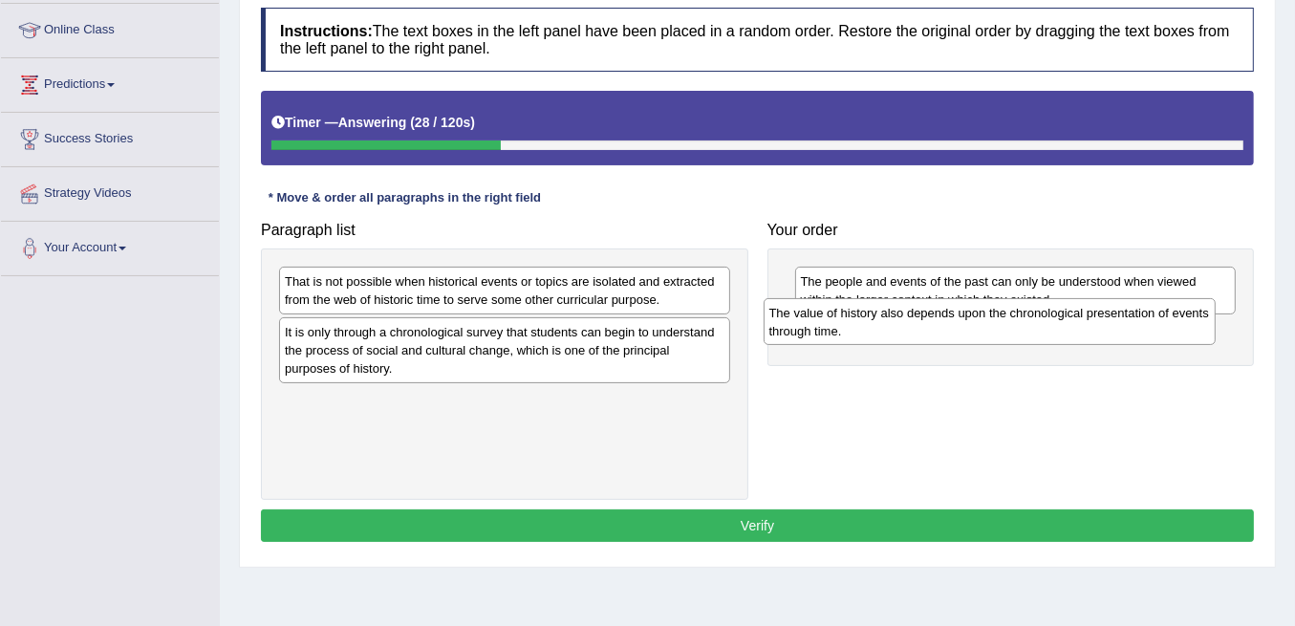
drag, startPoint x: 629, startPoint y: 393, endPoint x: 1114, endPoint y: 308, distance: 492.0
click at [1114, 308] on div "The value of history also depends upon the chronological presentation of events…" at bounding box center [990, 321] width 452 height 47
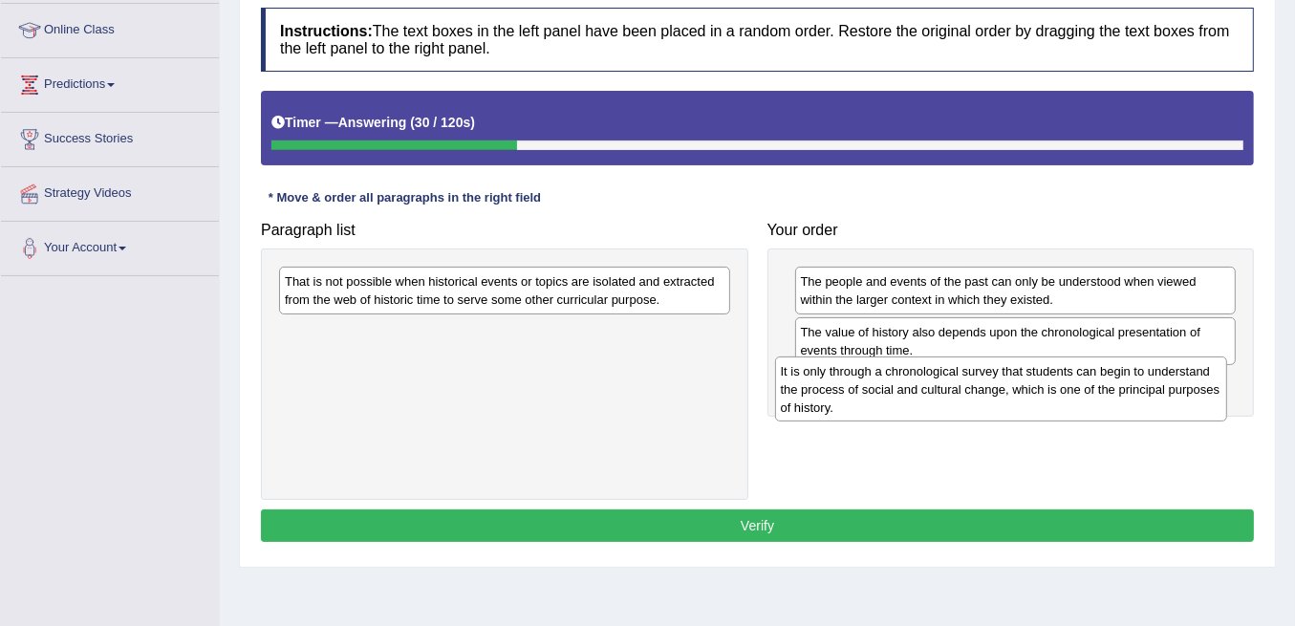
drag, startPoint x: 530, startPoint y: 343, endPoint x: 986, endPoint y: 372, distance: 457.8
click at [986, 372] on div "It is only through a chronological survey that students can begin to understand…" at bounding box center [1001, 389] width 452 height 65
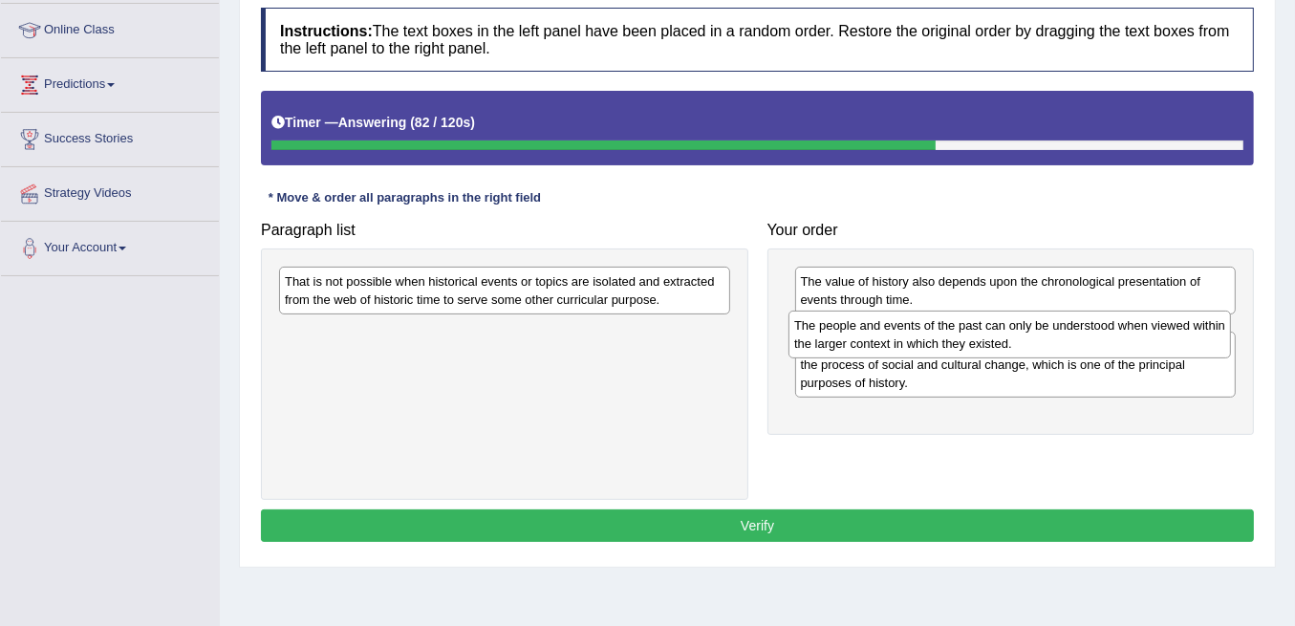
drag, startPoint x: 910, startPoint y: 277, endPoint x: 904, endPoint y: 323, distance: 46.2
click at [904, 323] on div "The people and events of the past can only be understood when viewed within the…" at bounding box center [1010, 334] width 443 height 47
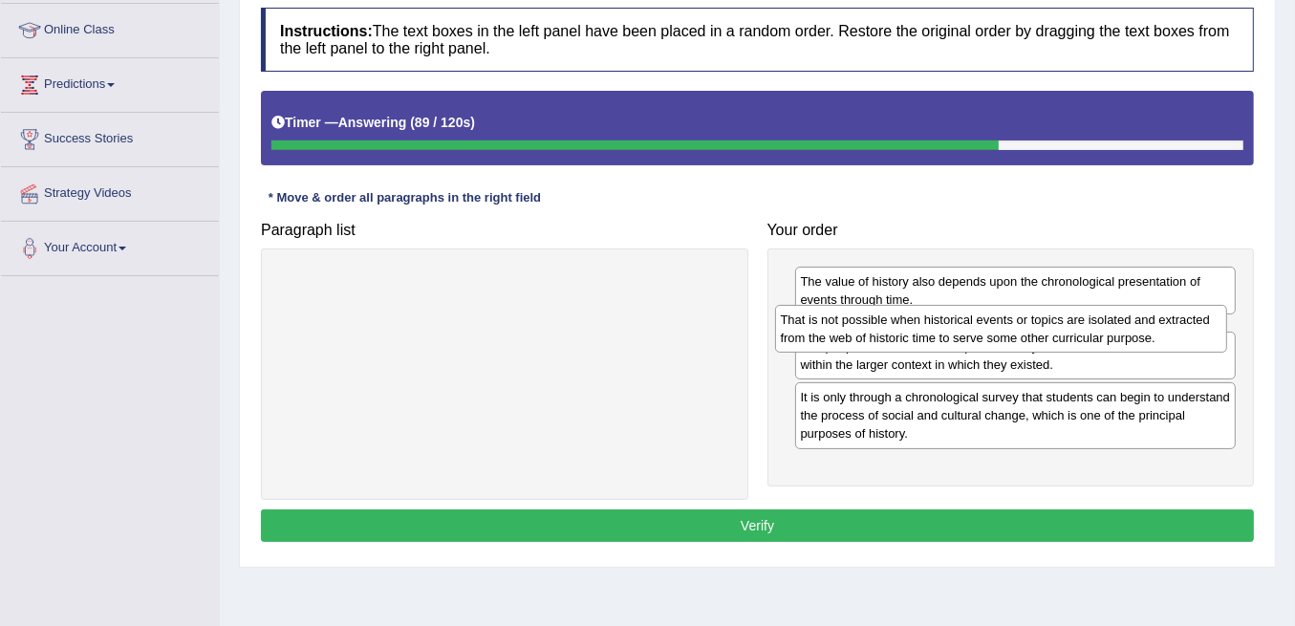
drag, startPoint x: 549, startPoint y: 286, endPoint x: 1046, endPoint y: 325, distance: 498.6
click at [1046, 325] on div "That is not possible when historical events or topics are isolated and extracte…" at bounding box center [1001, 328] width 452 height 47
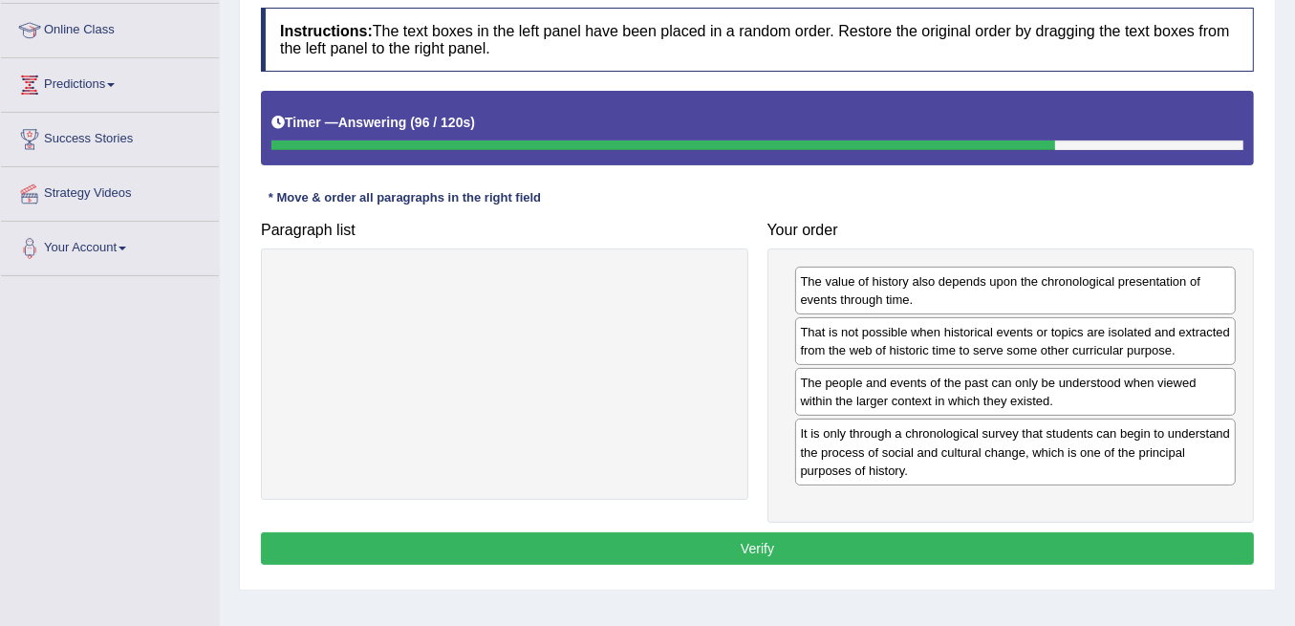
click at [813, 547] on button "Verify" at bounding box center [757, 548] width 993 height 32
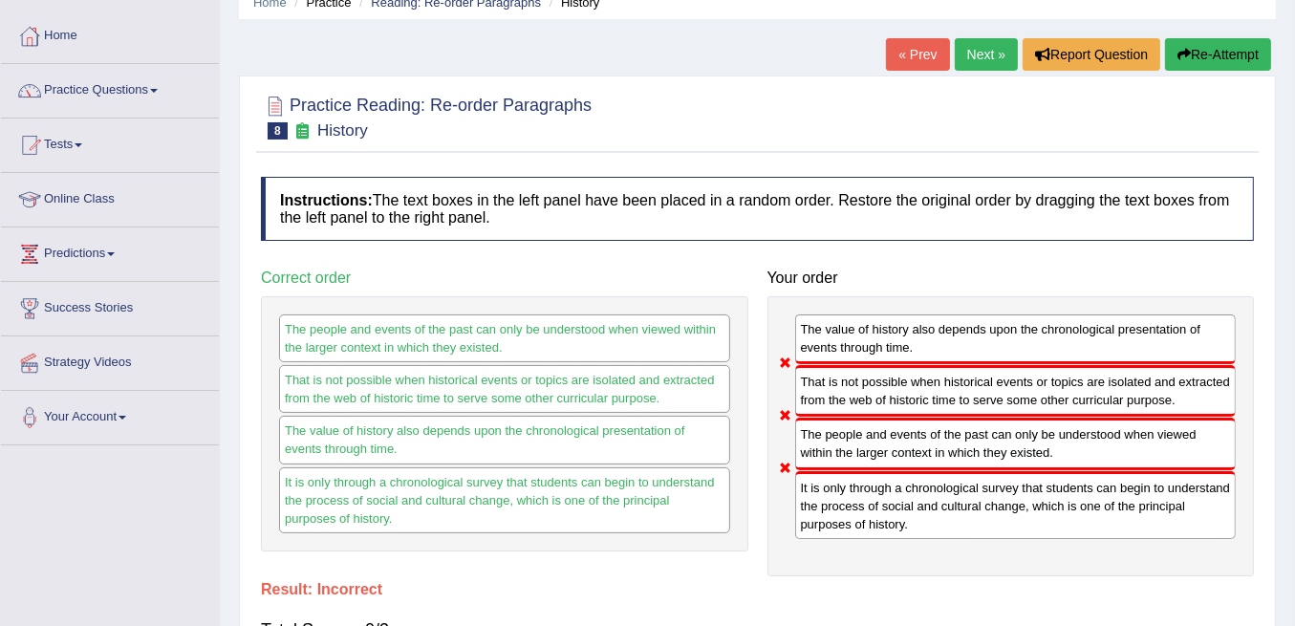
scroll to position [63, 0]
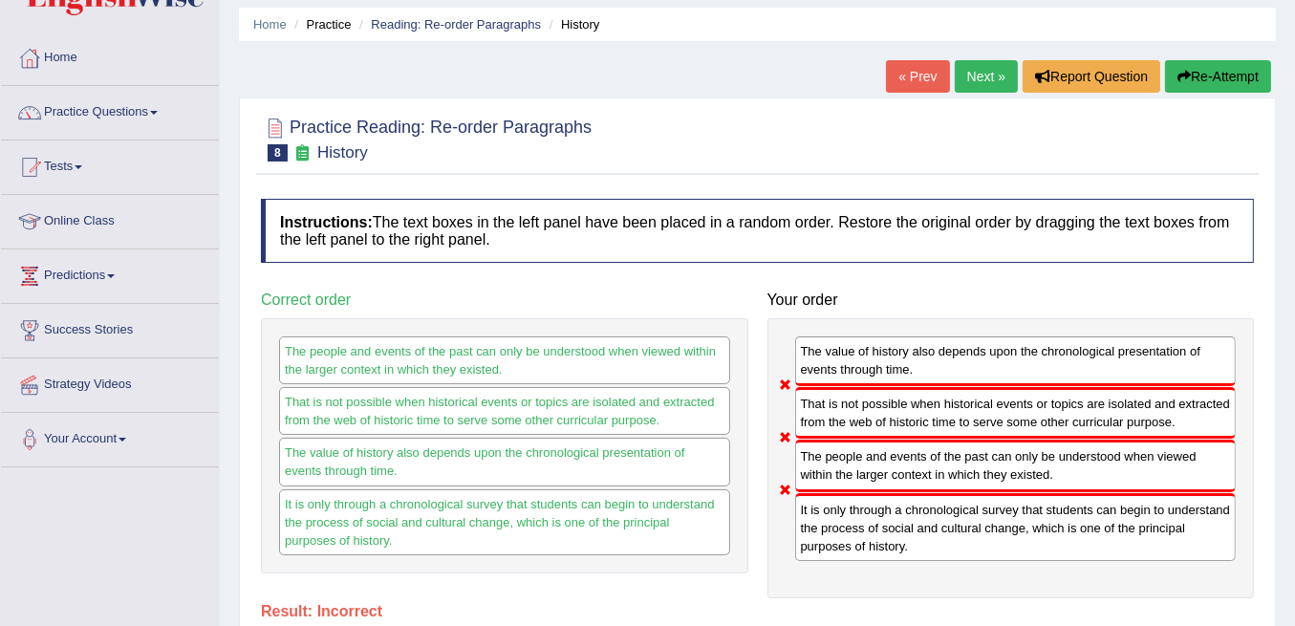
click at [992, 80] on link "Next »" at bounding box center [986, 76] width 63 height 32
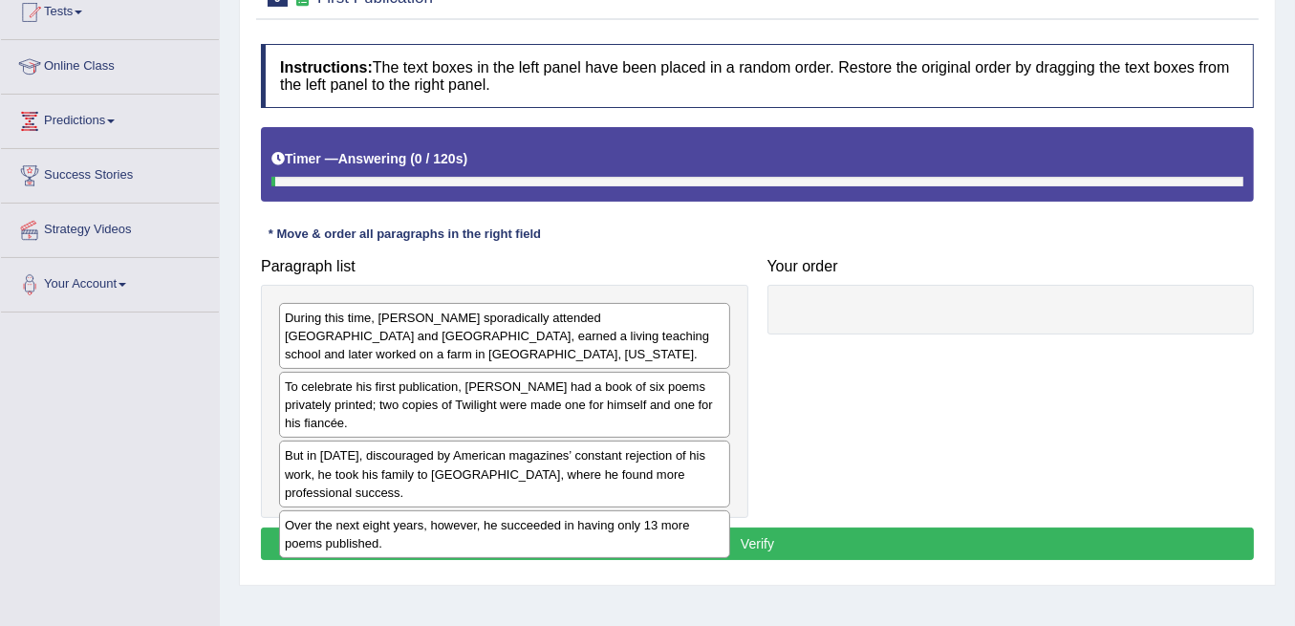
scroll to position [254, 0]
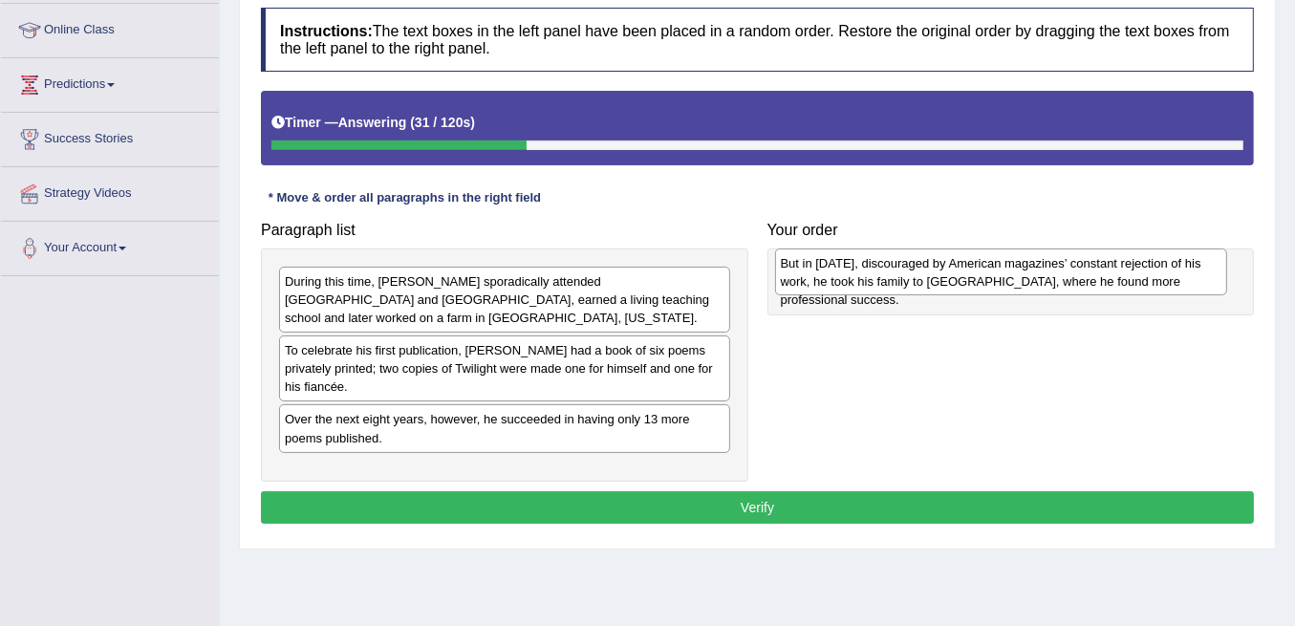
drag, startPoint x: 500, startPoint y: 384, endPoint x: 996, endPoint y: 266, distance: 510.0
click at [996, 266] on div "But in 1912, discouraged by American magazines’ constant rejection of his work,…" at bounding box center [1001, 272] width 452 height 47
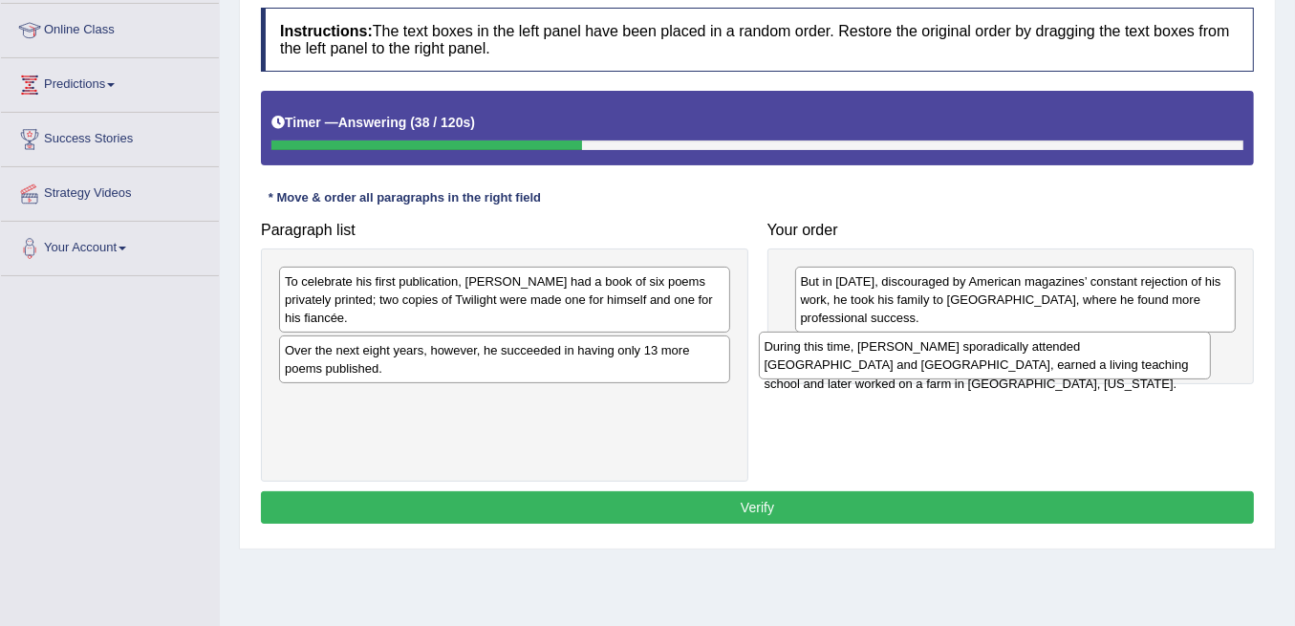
drag, startPoint x: 496, startPoint y: 283, endPoint x: 976, endPoint y: 349, distance: 484.3
click at [976, 349] on div "During this time, Frost sporadically attended Dartmouth and Harvard, earned a l…" at bounding box center [985, 355] width 452 height 47
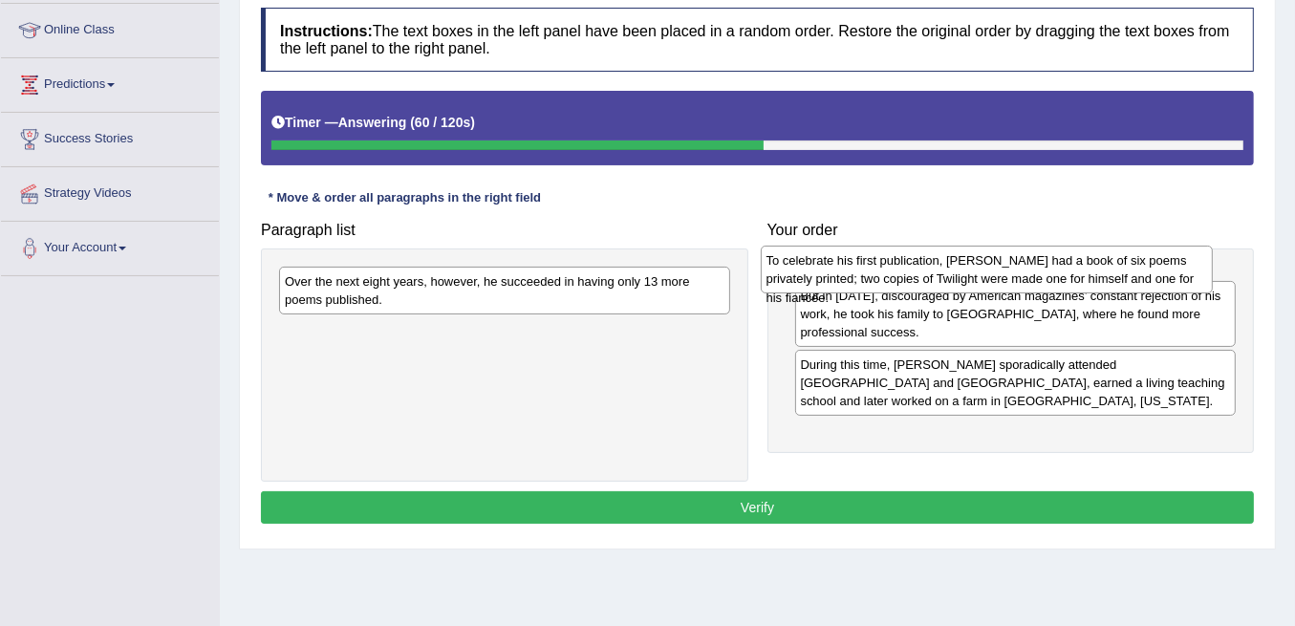
drag, startPoint x: 687, startPoint y: 294, endPoint x: 1169, endPoint y: 273, distance: 482.2
click at [1169, 273] on div "To celebrate his first publication, Frost had a book of six poems privately pri…" at bounding box center [987, 269] width 452 height 47
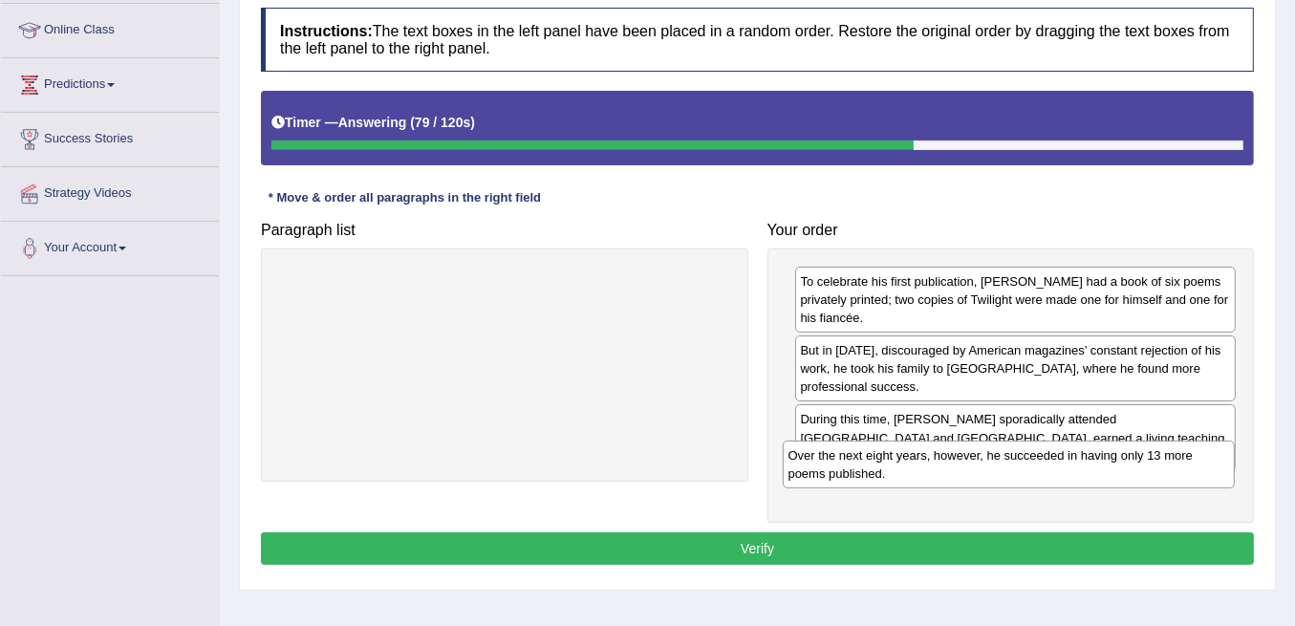
drag, startPoint x: 415, startPoint y: 288, endPoint x: 919, endPoint y: 464, distance: 533.5
click at [919, 464] on div "Over the next eight years, however, he succeeded in having only 13 more poems p…" at bounding box center [1009, 464] width 452 height 47
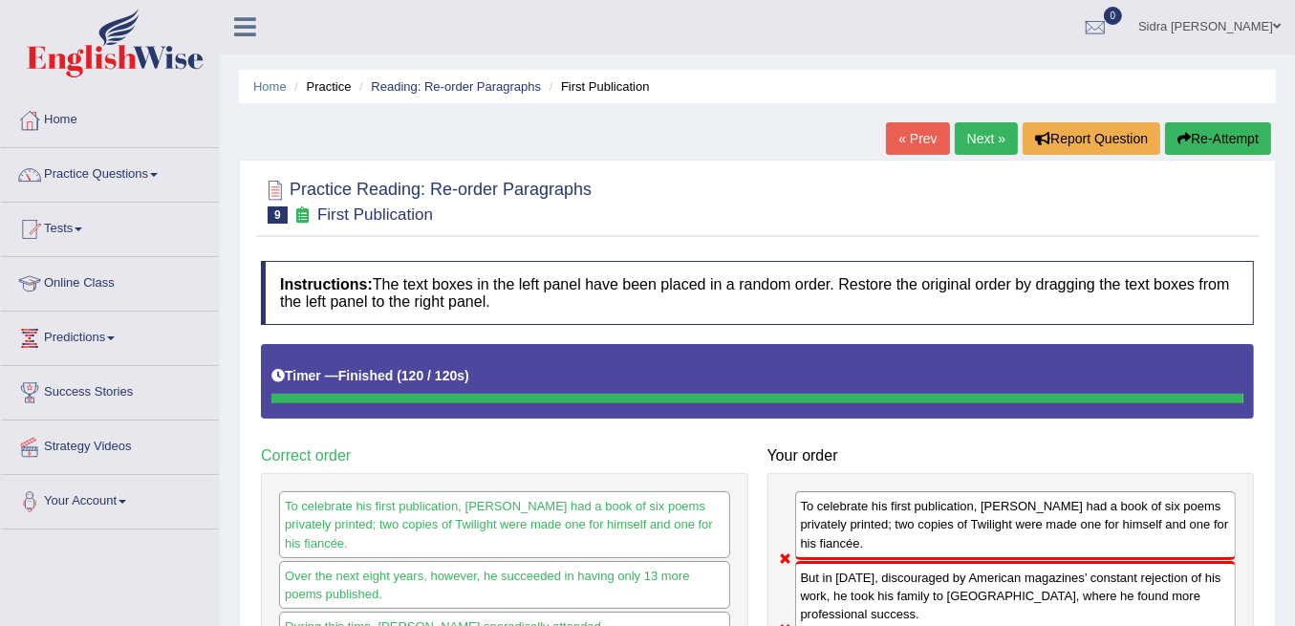
scroll to position [0, 0]
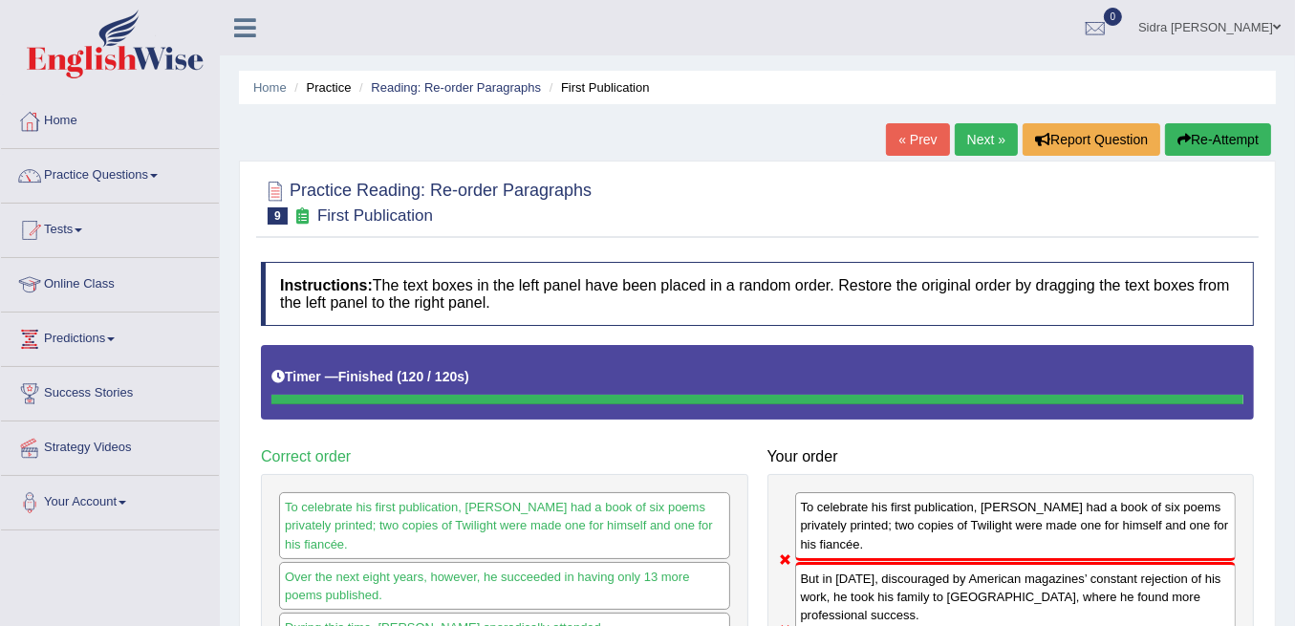
click at [977, 137] on link "Next »" at bounding box center [986, 139] width 63 height 32
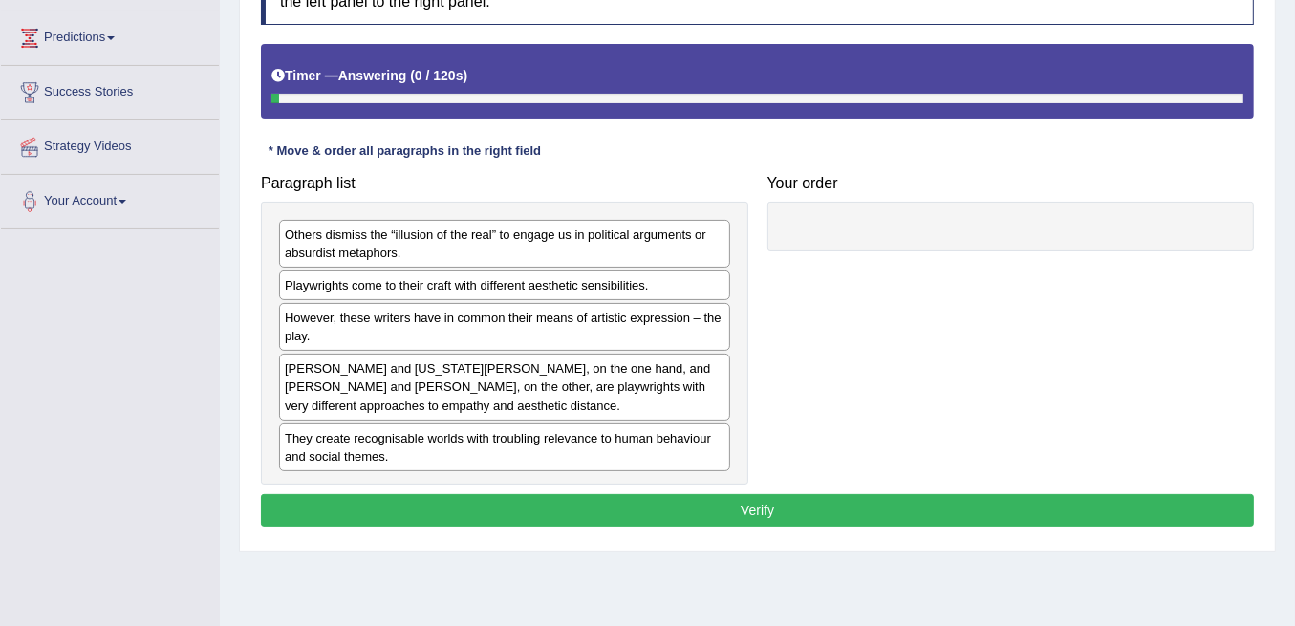
scroll to position [318, 0]
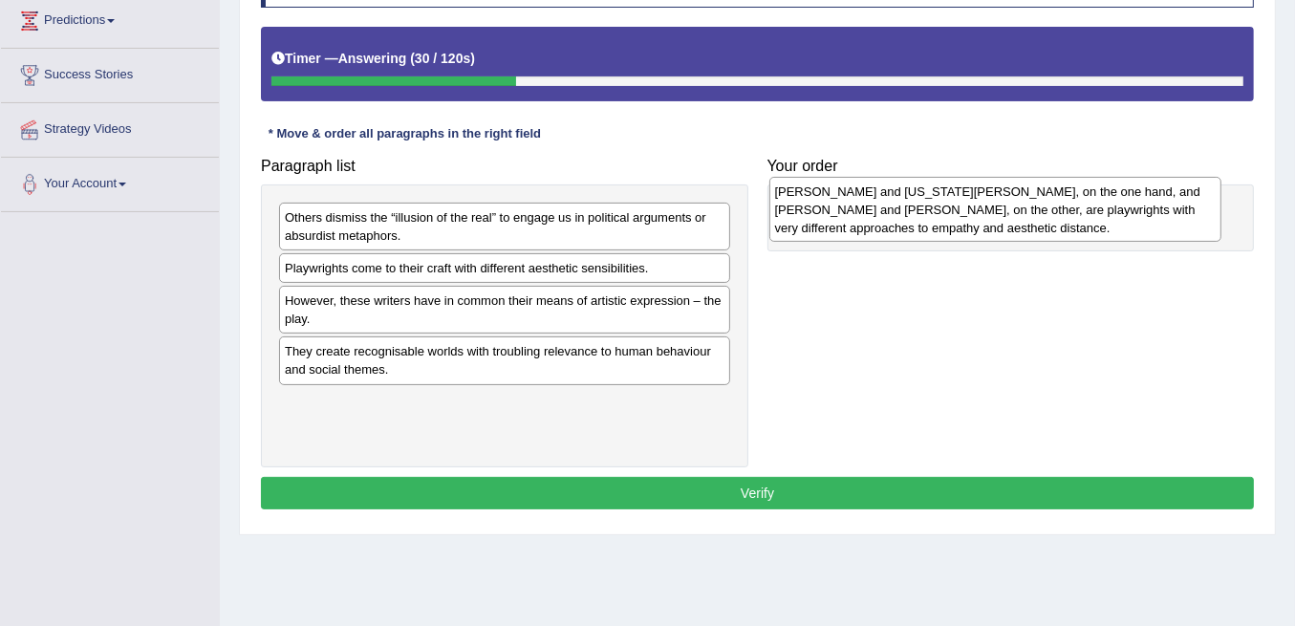
drag, startPoint x: 699, startPoint y: 338, endPoint x: 1040, endPoint y: 208, distance: 365.1
click at [1040, 208] on div "[PERSON_NAME] and [US_STATE][PERSON_NAME], on the one hand, and [PERSON_NAME] a…" at bounding box center [995, 209] width 452 height 65
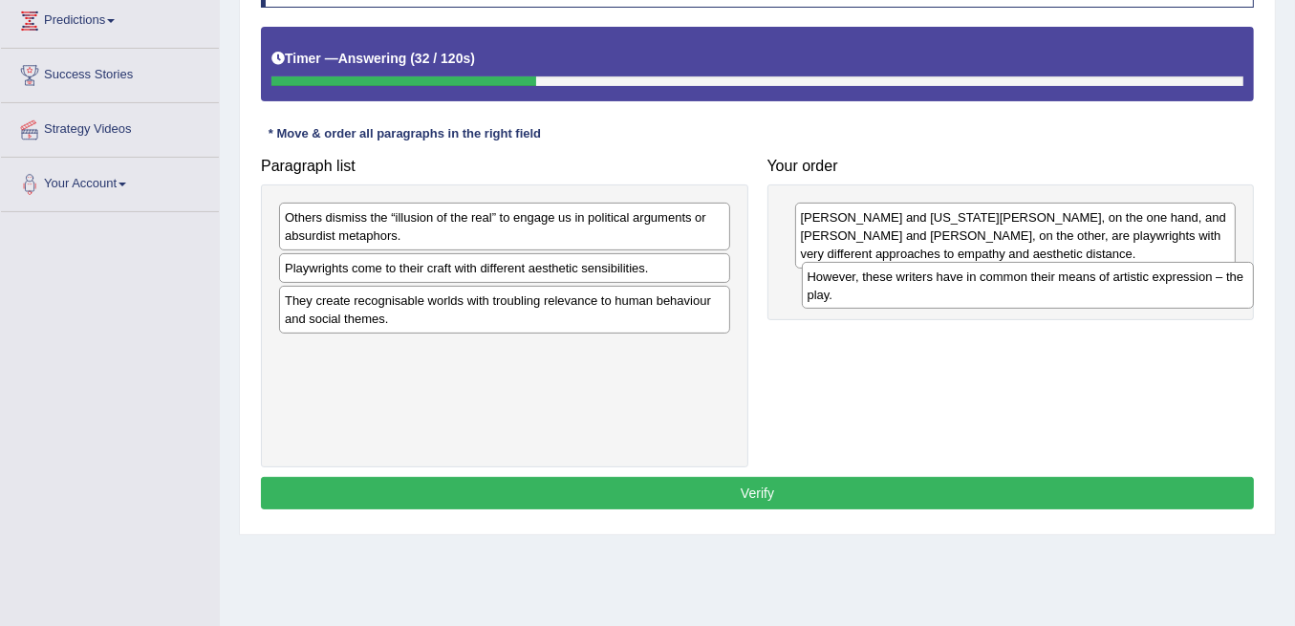
drag, startPoint x: 462, startPoint y: 308, endPoint x: 984, endPoint y: 286, distance: 523.3
click at [984, 286] on div "However, these writers have in common their means of artistic expression – the …" at bounding box center [1028, 285] width 452 height 47
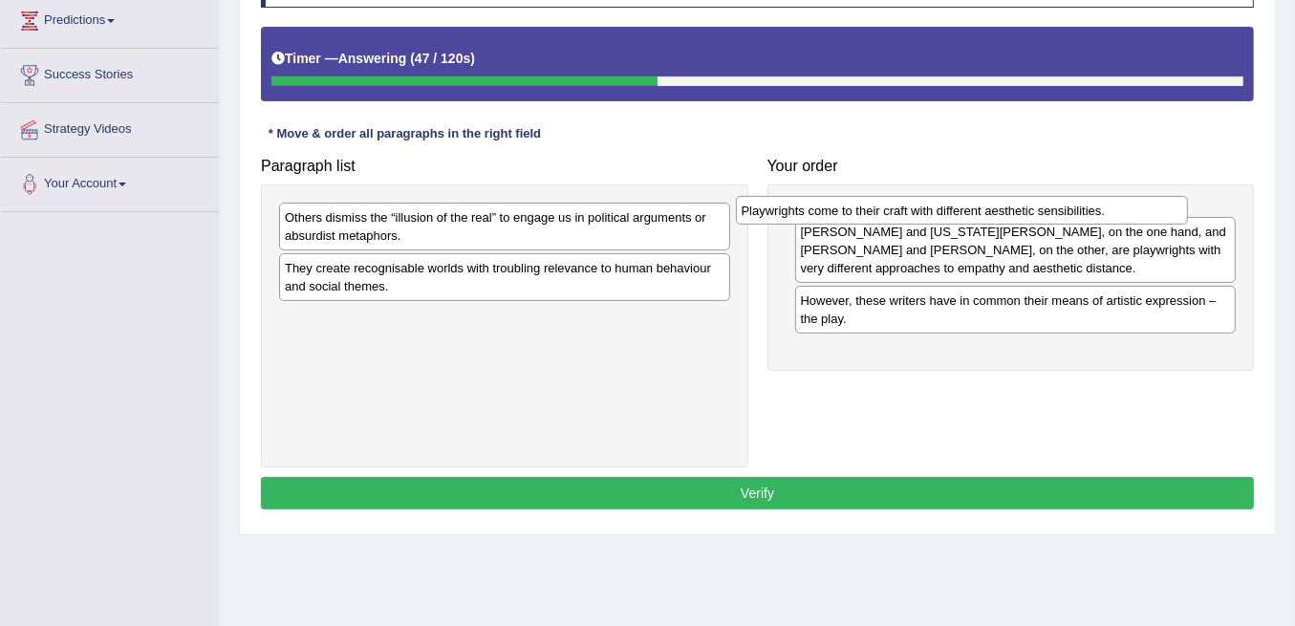
drag, startPoint x: 653, startPoint y: 259, endPoint x: 1119, endPoint y: 196, distance: 470.7
click at [1119, 196] on div "Playwrights come to their craft with different aesthetic sensibilities." at bounding box center [962, 210] width 452 height 29
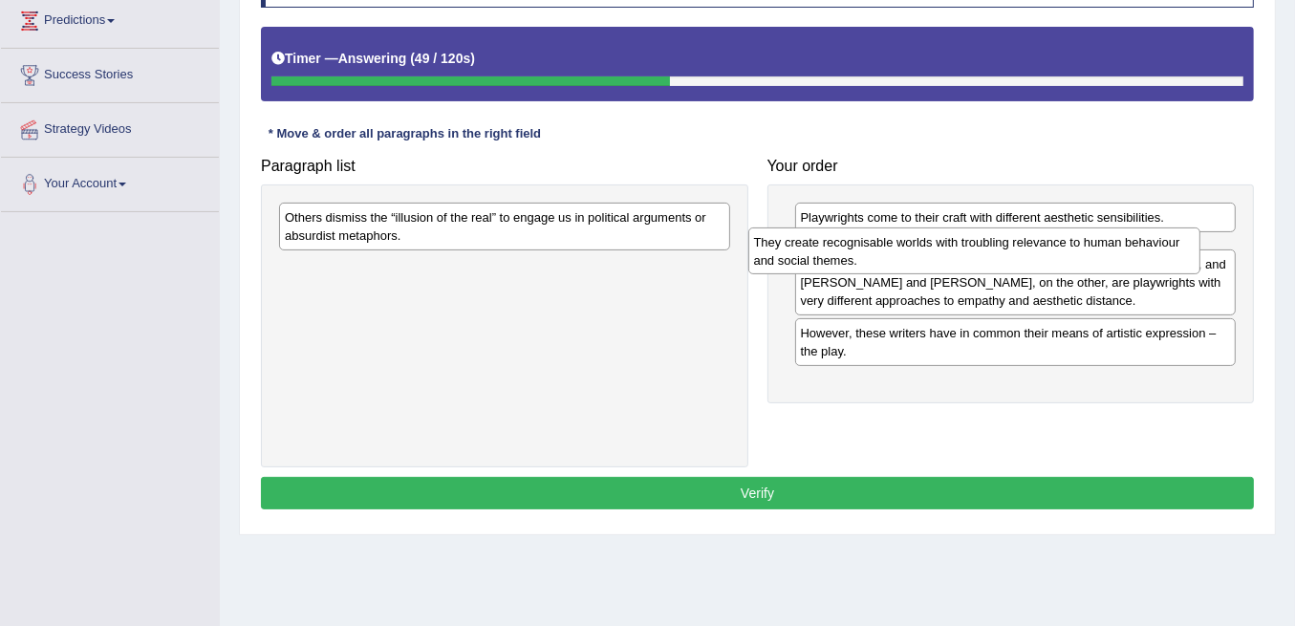
drag, startPoint x: 658, startPoint y: 264, endPoint x: 1142, endPoint y: 239, distance: 485.2
click at [1142, 239] on div "They create recognisable worlds with troubling relevance to human behaviour and…" at bounding box center [974, 250] width 452 height 47
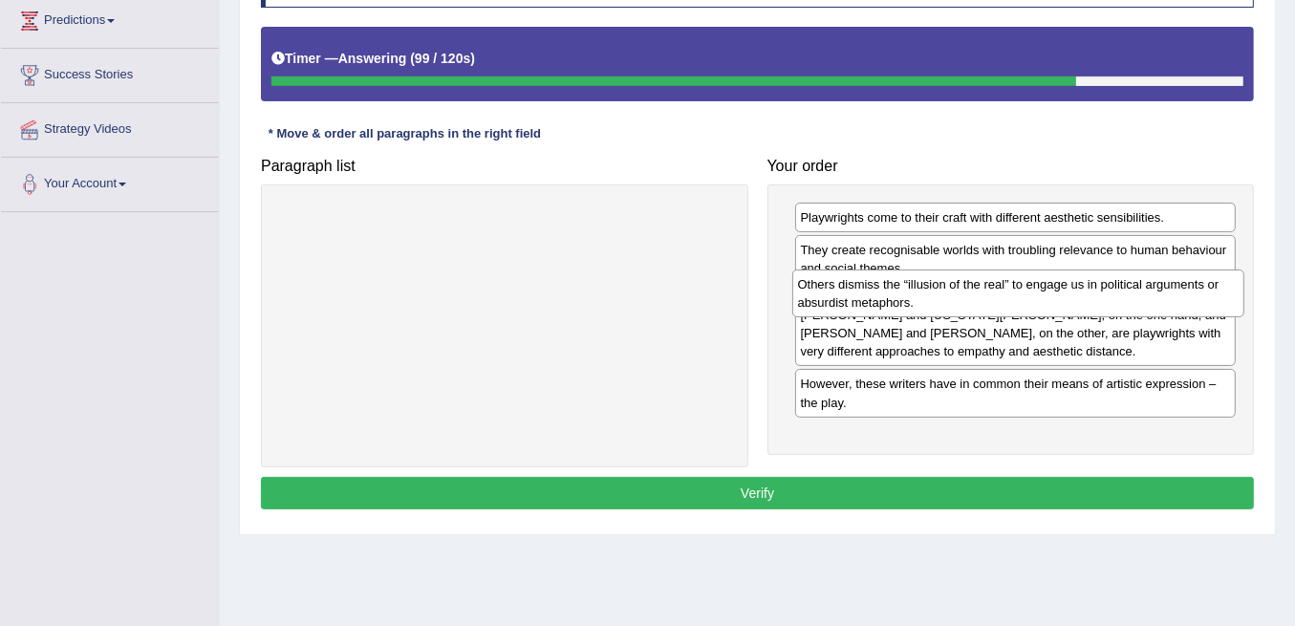
drag, startPoint x: 643, startPoint y: 221, endPoint x: 1157, endPoint y: 289, distance: 517.7
click at [1157, 289] on div "Others dismiss the “illusion of the real” to engage us in political arguments o…" at bounding box center [1018, 293] width 452 height 47
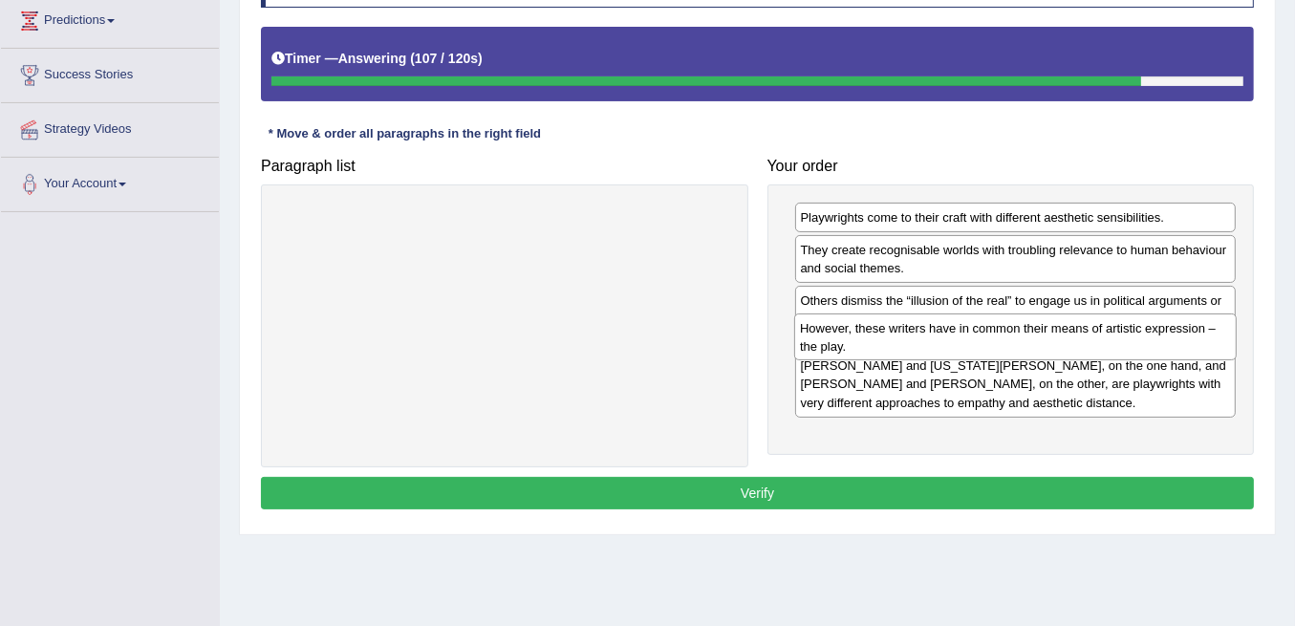
drag, startPoint x: 1063, startPoint y: 435, endPoint x: 1063, endPoint y: 346, distance: 88.9
click at [1063, 346] on div "However, these writers have in common their means of artistic expression – the …" at bounding box center [1015, 337] width 443 height 47
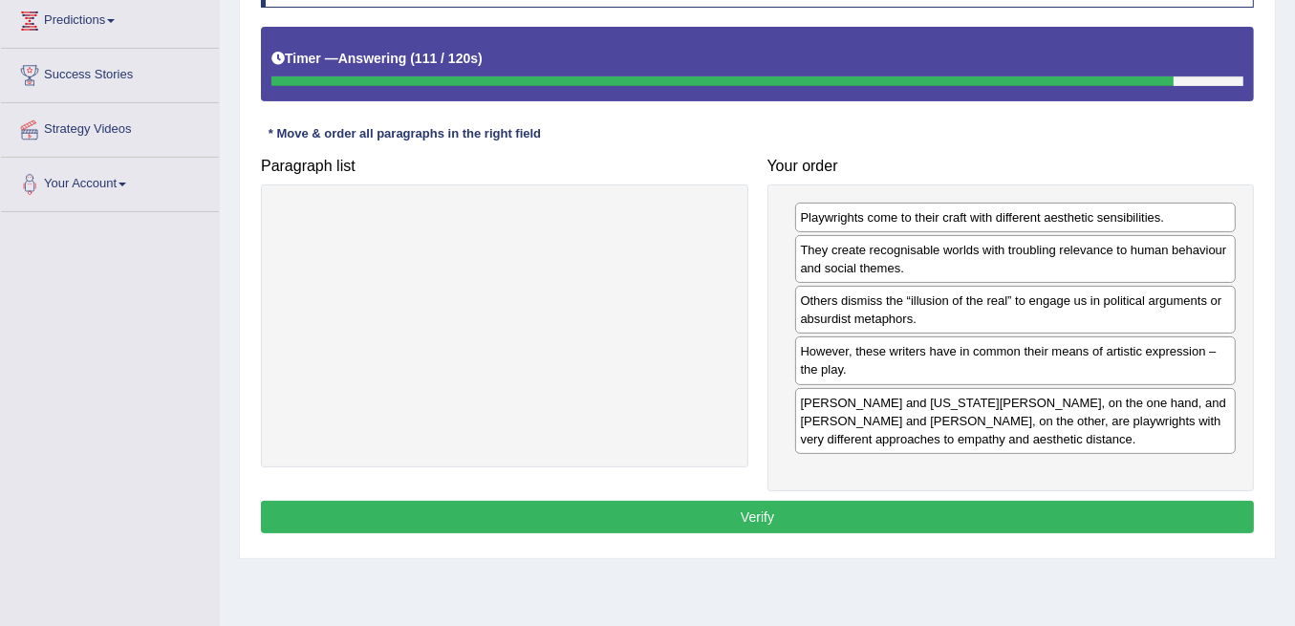
click at [736, 508] on button "Verify" at bounding box center [757, 517] width 993 height 32
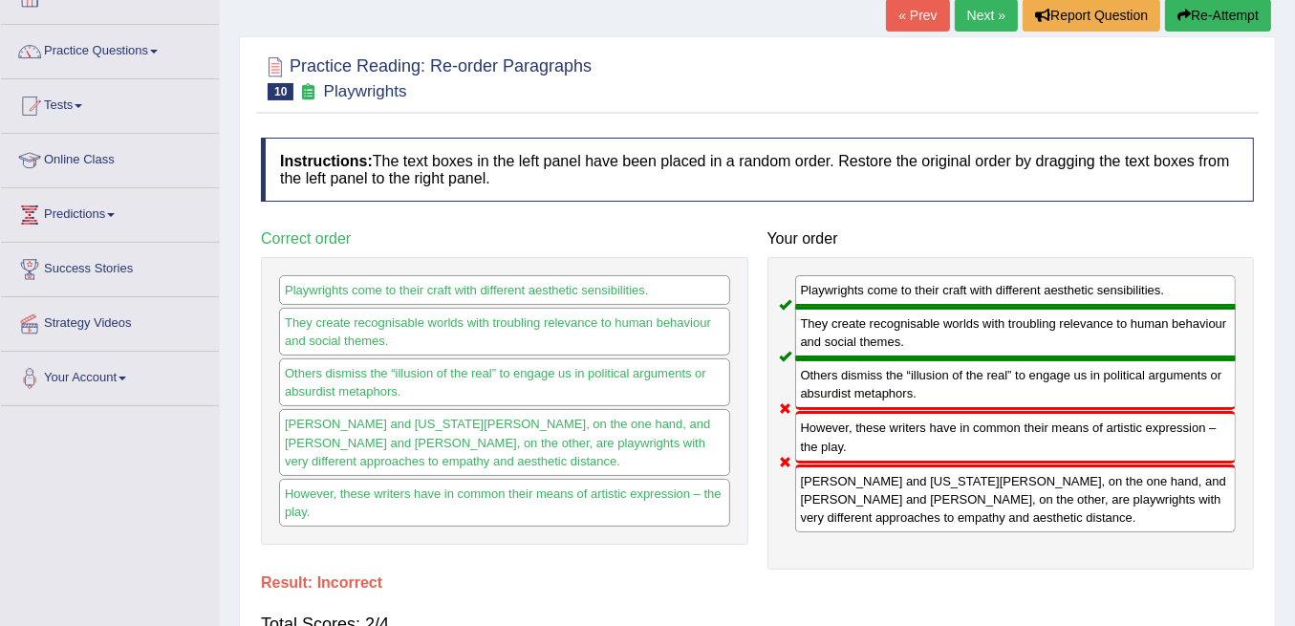
scroll to position [63, 0]
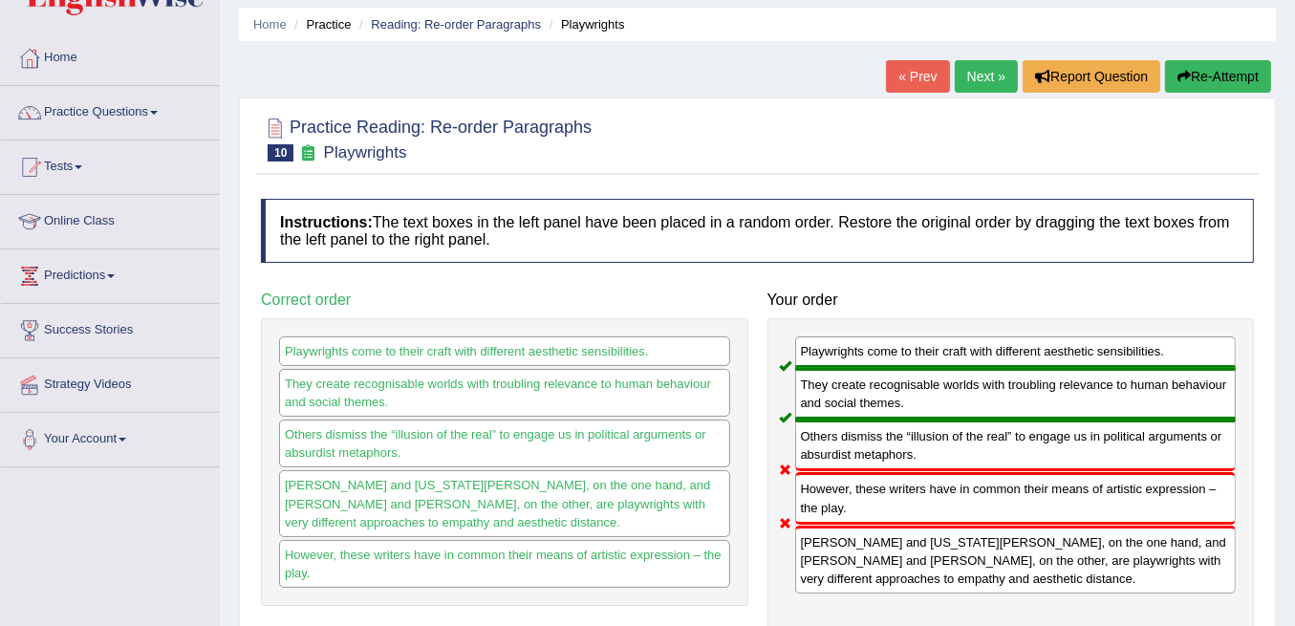
click at [980, 74] on link "Next »" at bounding box center [986, 76] width 63 height 32
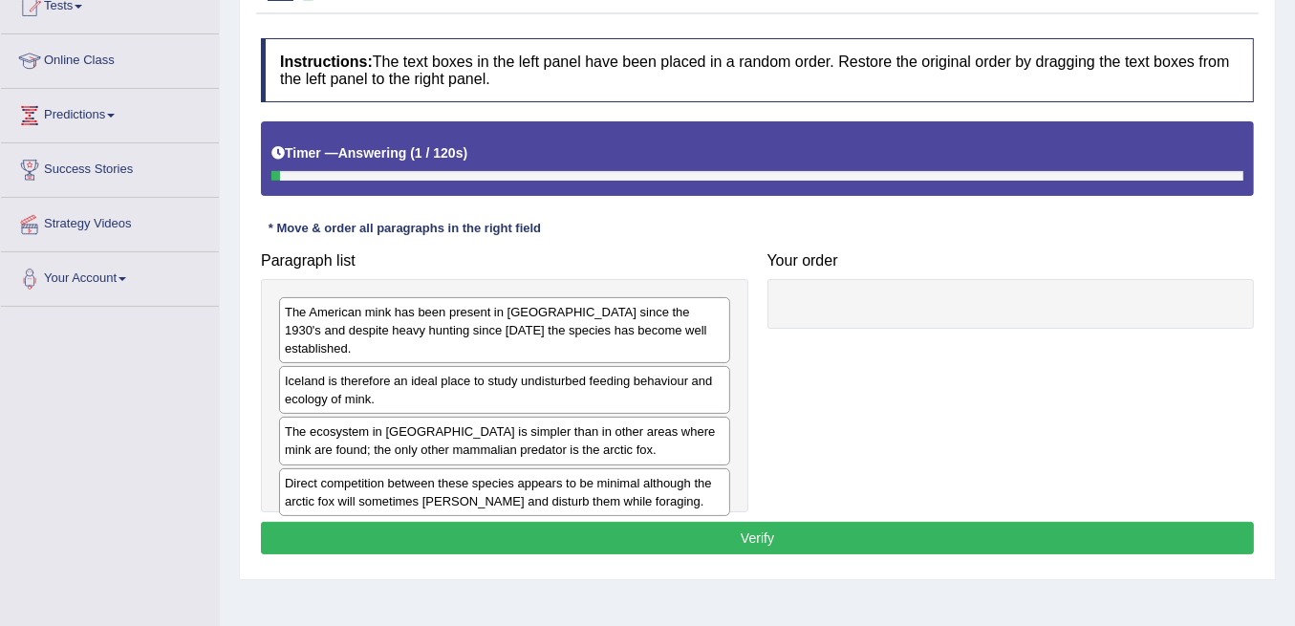
scroll to position [254, 0]
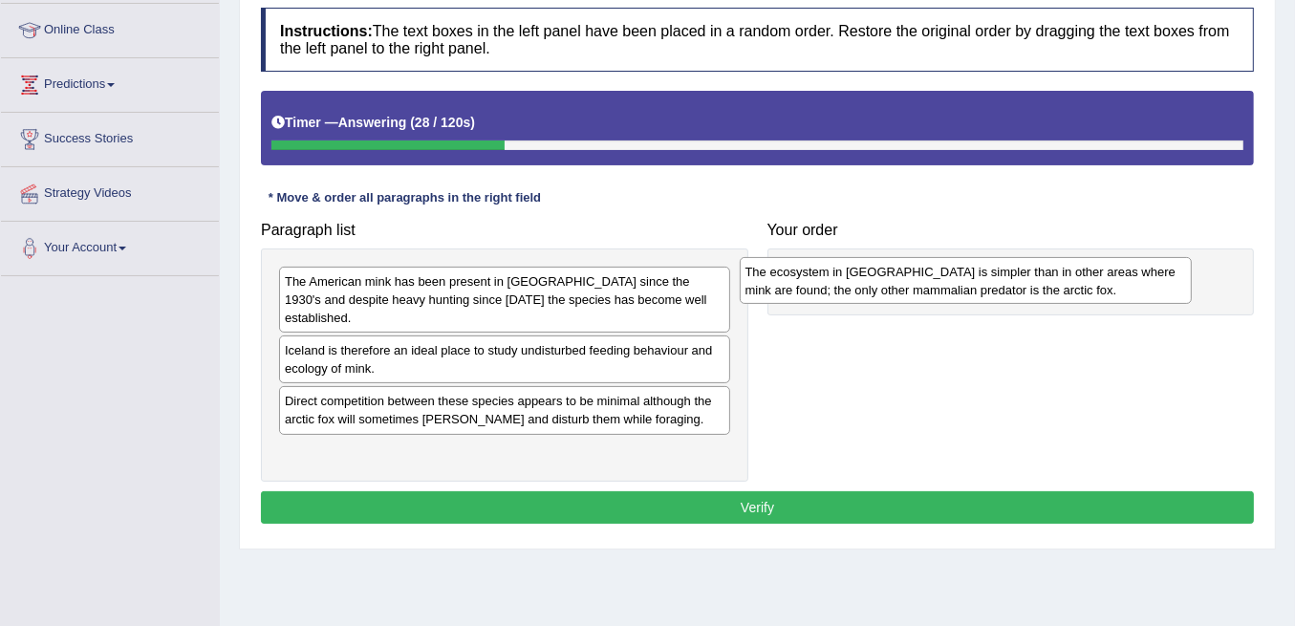
drag, startPoint x: 631, startPoint y: 385, endPoint x: 1092, endPoint y: 275, distance: 473.6
click at [1092, 275] on div "The ecosystem in Iceland is simpler than in other areas where mink are found; t…" at bounding box center [966, 280] width 452 height 47
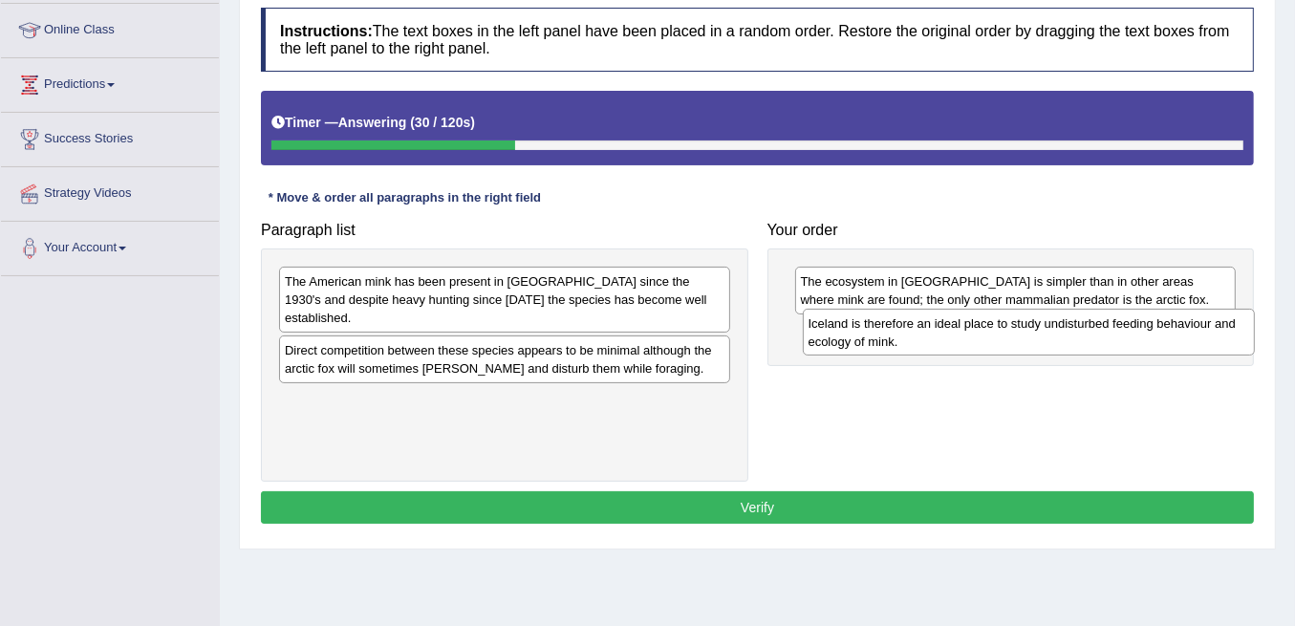
drag, startPoint x: 656, startPoint y: 336, endPoint x: 1179, endPoint y: 329, distance: 523.8
click at [1179, 329] on div "Iceland is therefore an ideal place to study undisturbed feeding behaviour and …" at bounding box center [1029, 332] width 452 height 47
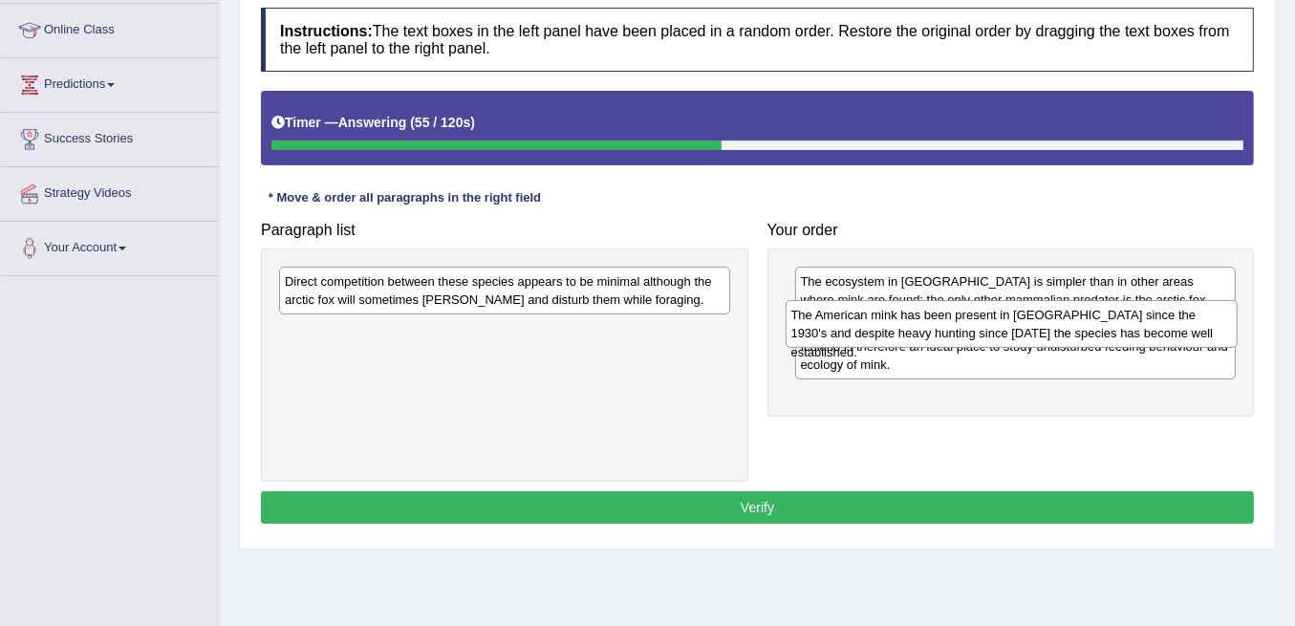
drag, startPoint x: 646, startPoint y: 296, endPoint x: 1153, endPoint y: 330, distance: 507.7
click at [1153, 330] on div "The American mink has been present in Iceland since the 1930's and despite heav…" at bounding box center [1012, 323] width 452 height 47
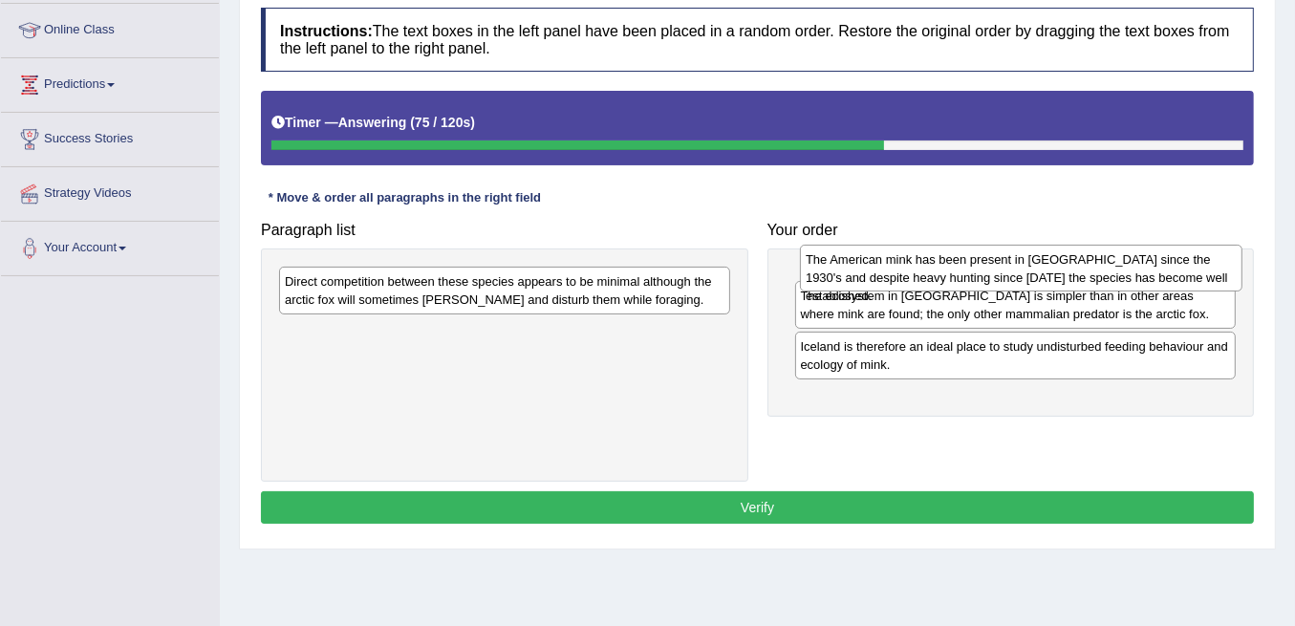
drag, startPoint x: 1090, startPoint y: 340, endPoint x: 1095, endPoint y: 270, distance: 71.0
click at [1095, 270] on div "The American mink has been present in Iceland since the 1930's and despite heav…" at bounding box center [1021, 268] width 443 height 47
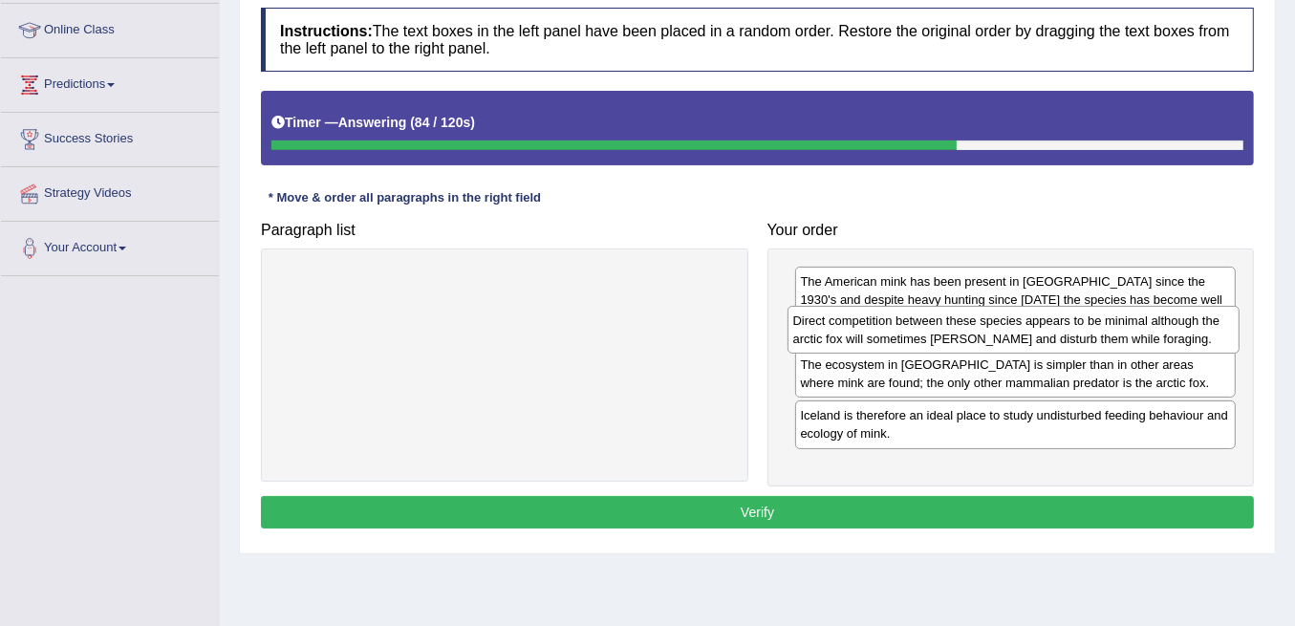
drag, startPoint x: 559, startPoint y: 298, endPoint x: 1067, endPoint y: 339, distance: 509.2
click at [1067, 339] on div "Direct competition between these species appears to be minimal although the arc…" at bounding box center [1014, 329] width 452 height 47
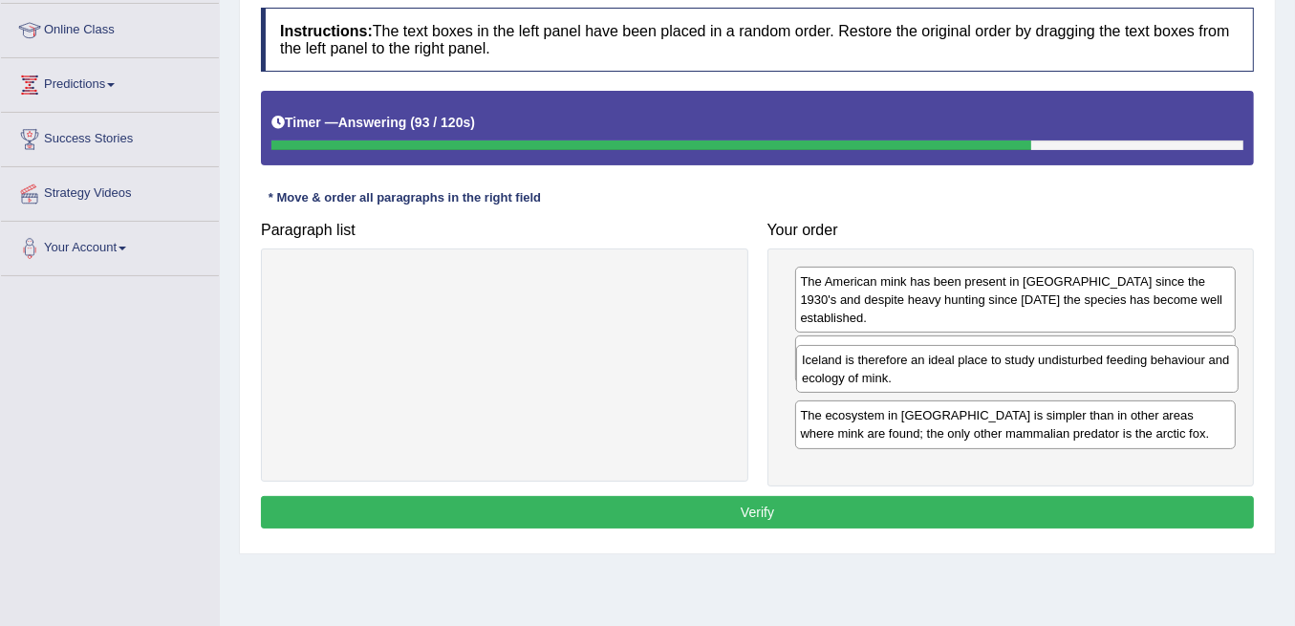
drag, startPoint x: 998, startPoint y: 438, endPoint x: 1000, endPoint y: 366, distance: 71.7
click at [1000, 366] on div "Iceland is therefore an ideal place to study undisturbed feeding behaviour and …" at bounding box center [1017, 368] width 443 height 47
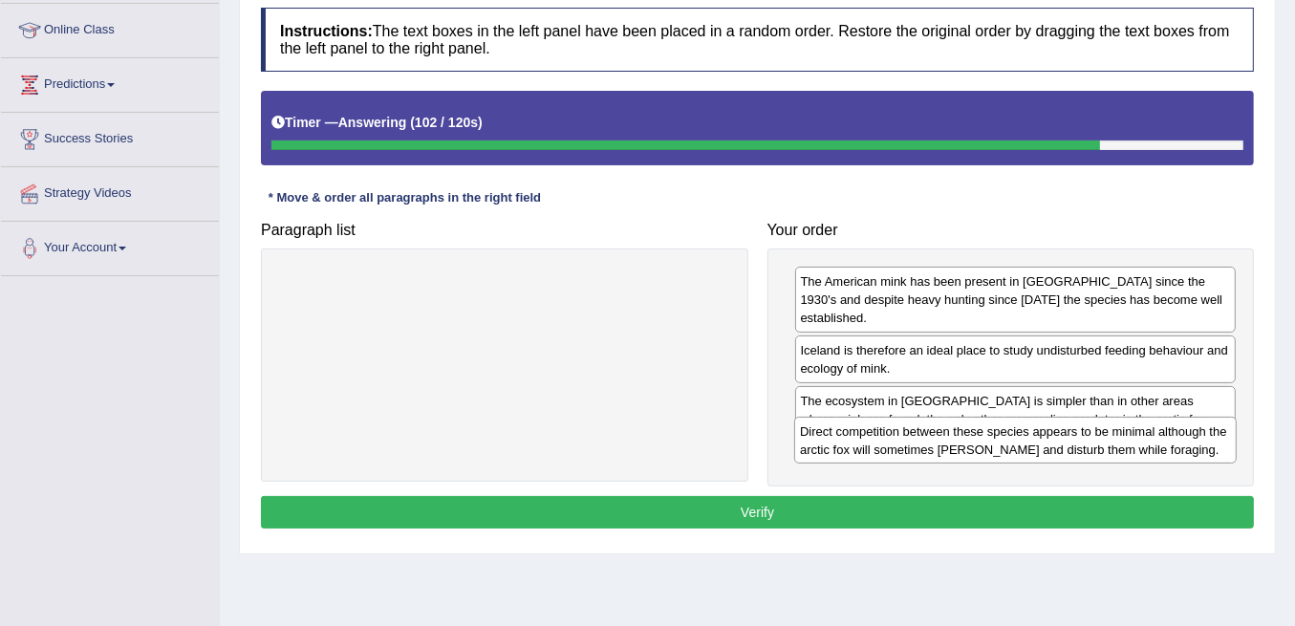
drag, startPoint x: 973, startPoint y: 336, endPoint x: 973, endPoint y: 443, distance: 107.1
click at [973, 443] on div "Direct competition between these species appears to be minimal although the arc…" at bounding box center [1015, 440] width 443 height 47
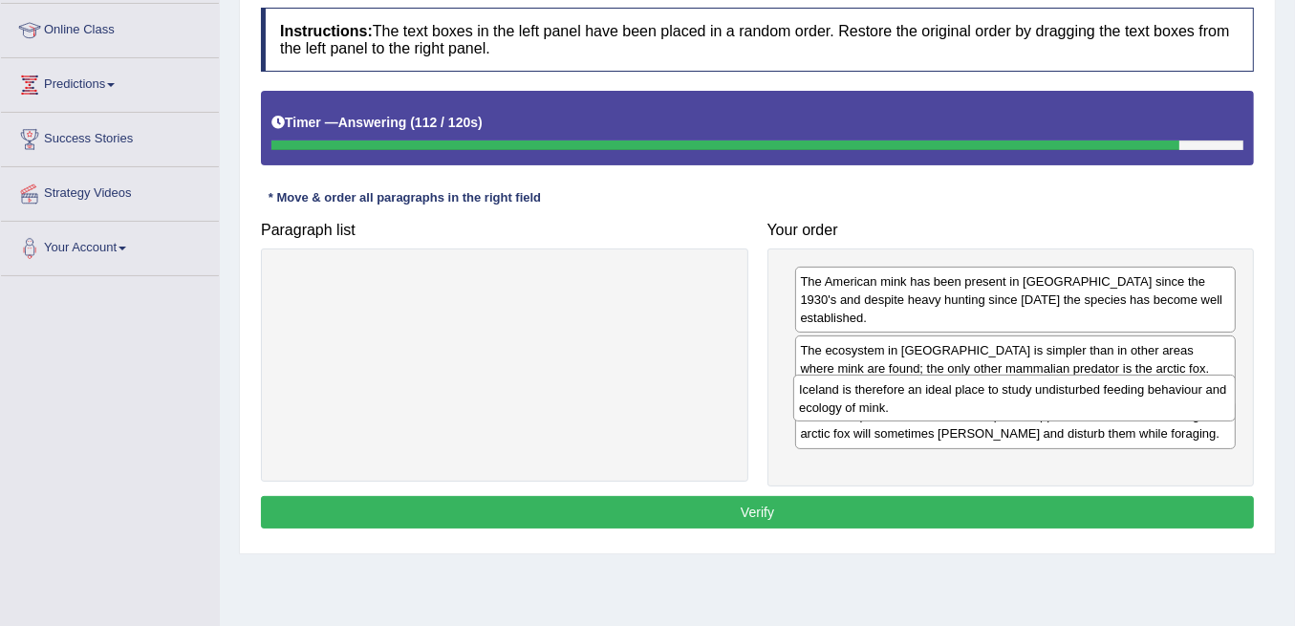
drag, startPoint x: 995, startPoint y: 339, endPoint x: 994, endPoint y: 397, distance: 57.4
click at [994, 397] on div "Iceland is therefore an ideal place to study undisturbed feeding behaviour and …" at bounding box center [1014, 398] width 443 height 47
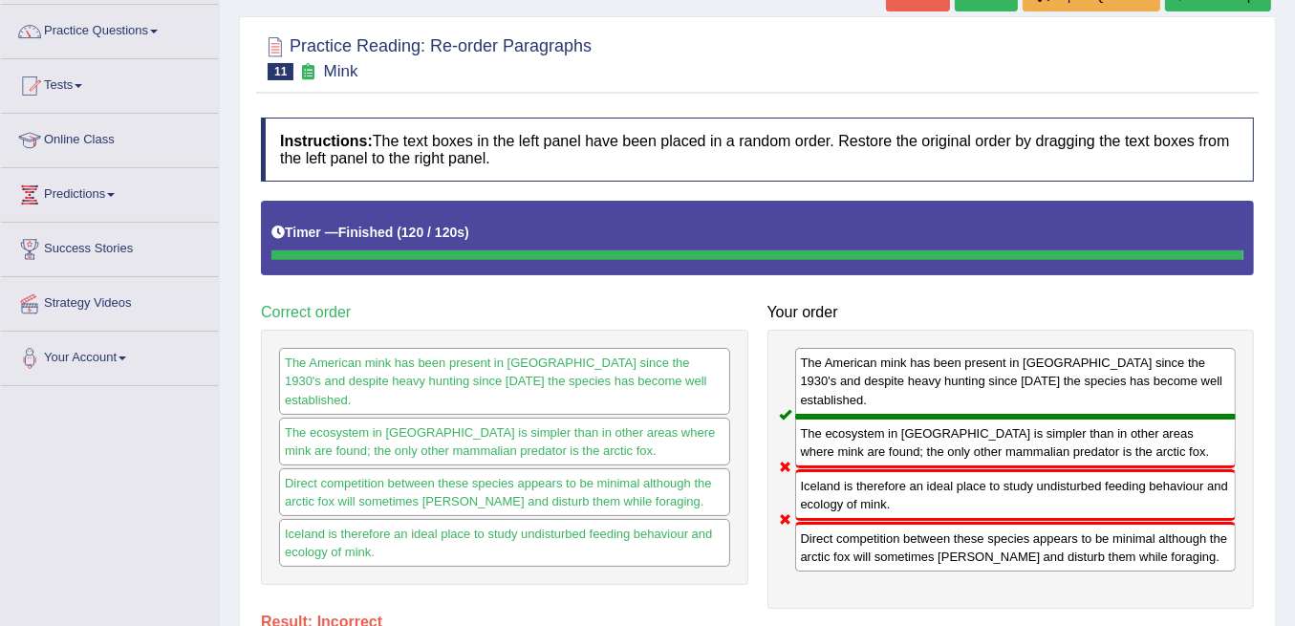
scroll to position [0, 0]
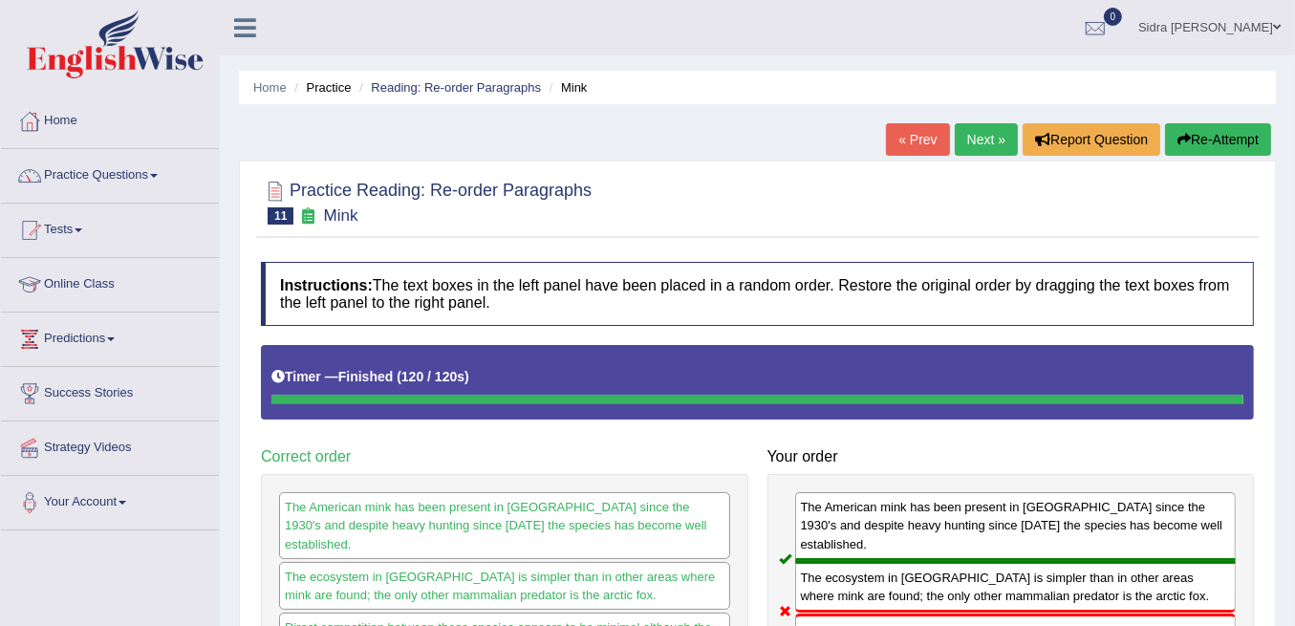
click at [935, 144] on link "« Prev" at bounding box center [917, 139] width 63 height 32
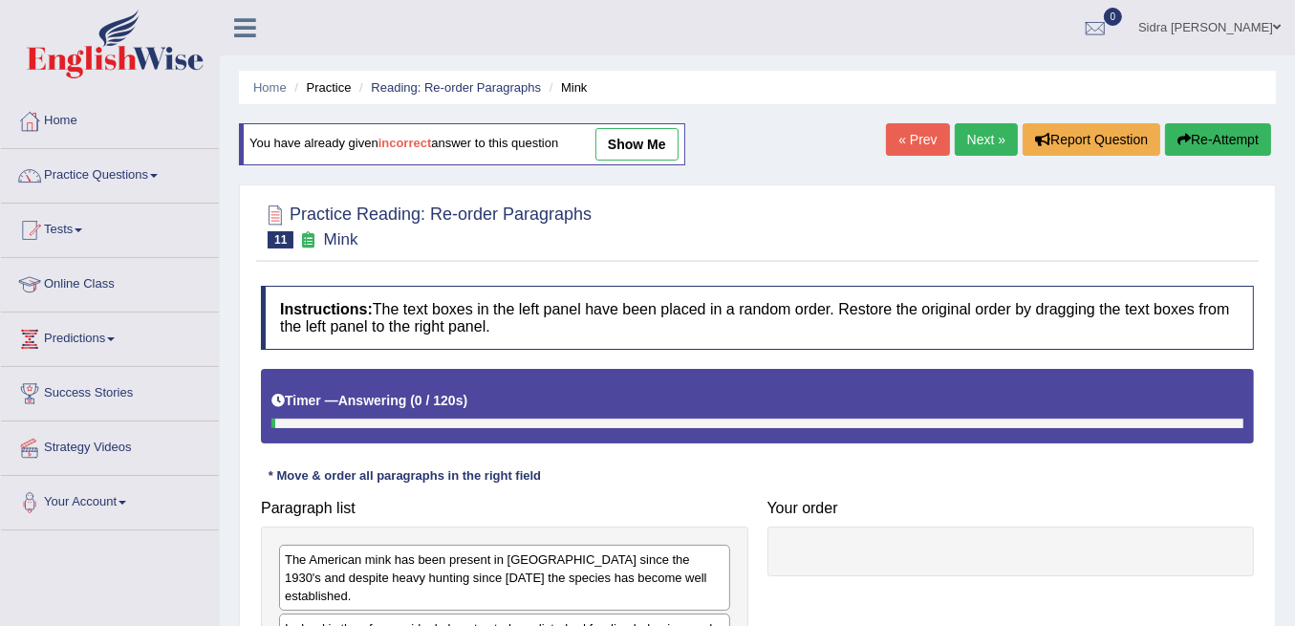
click at [967, 133] on link "Next »" at bounding box center [986, 139] width 63 height 32
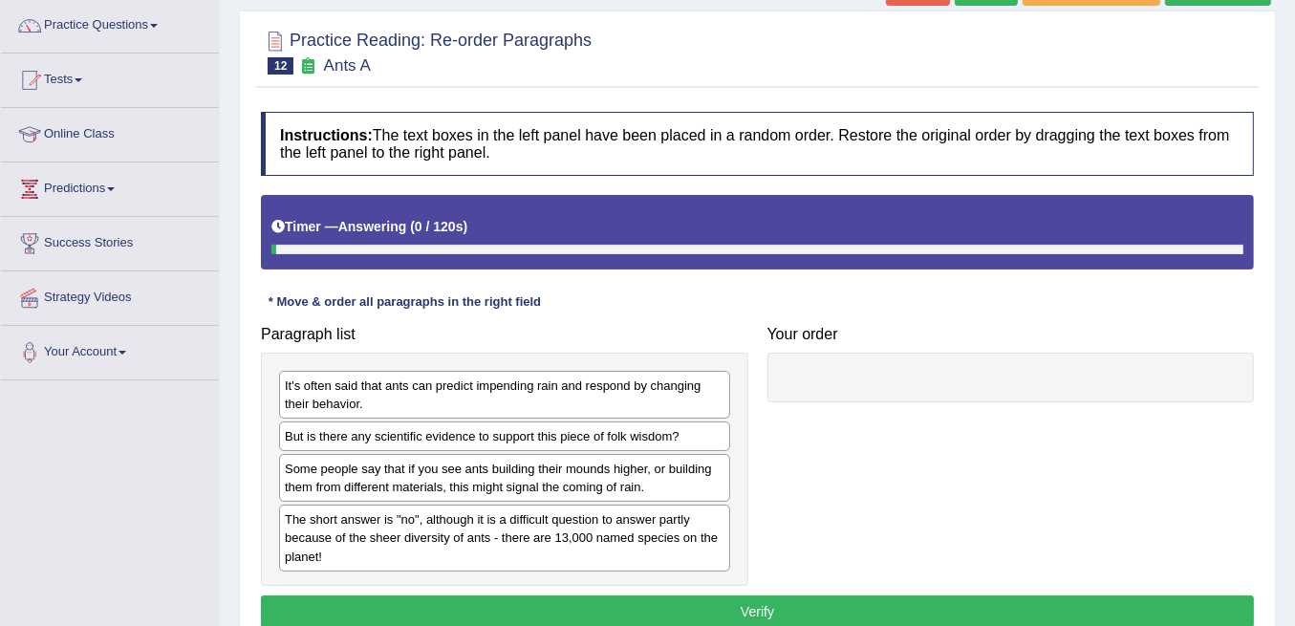
scroll to position [254, 0]
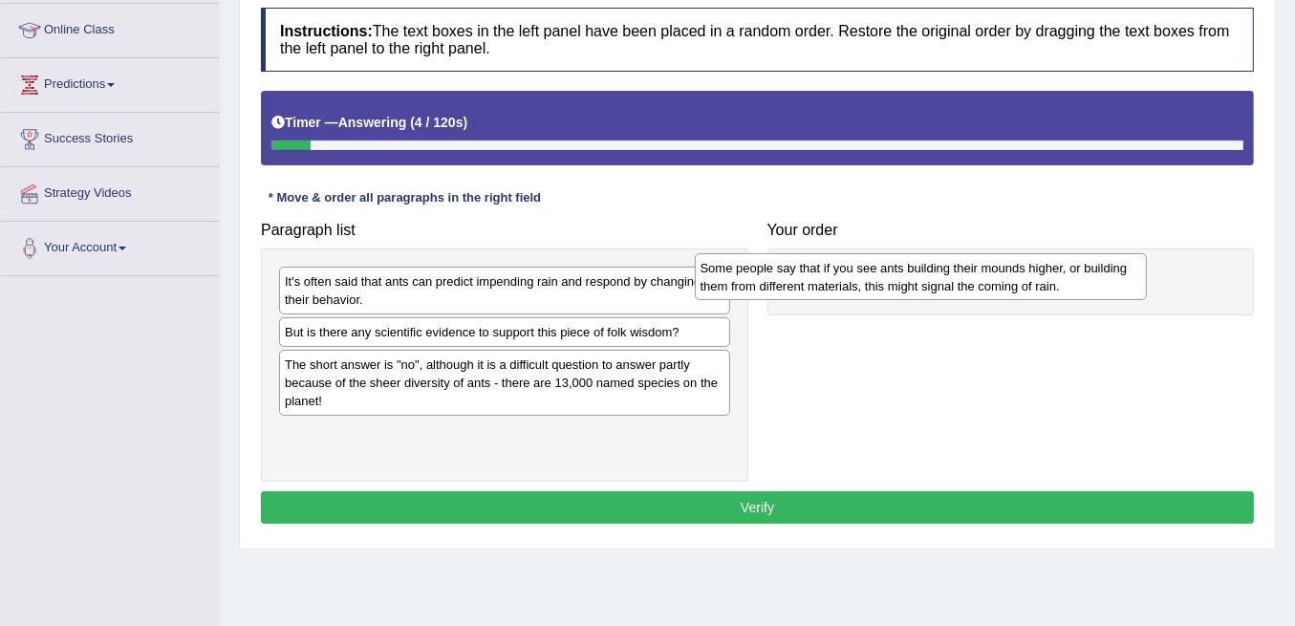
drag, startPoint x: 558, startPoint y: 371, endPoint x: 974, endPoint y: 276, distance: 426.4
click at [974, 276] on div "Some people say that if you see ants building their mounds higher, or building …" at bounding box center [921, 276] width 452 height 47
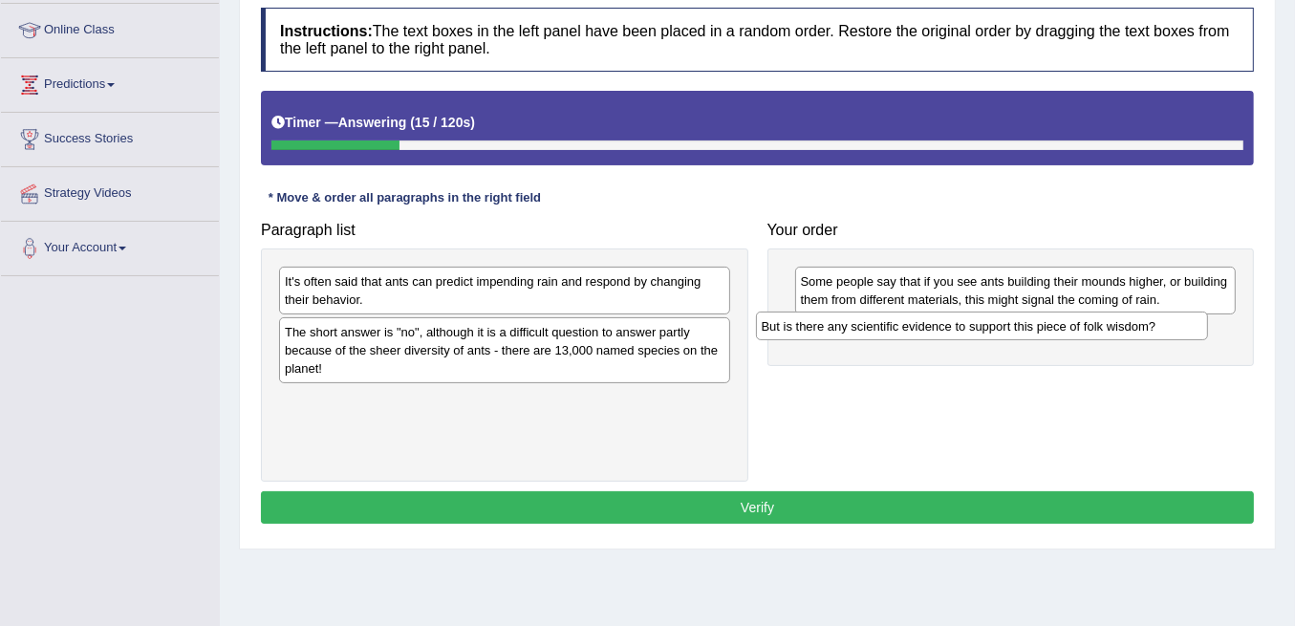
drag, startPoint x: 693, startPoint y: 325, endPoint x: 1170, endPoint y: 319, distance: 477.0
click at [1170, 319] on div "But is there any scientific evidence to support this piece of folk wisdom?" at bounding box center [982, 326] width 452 height 29
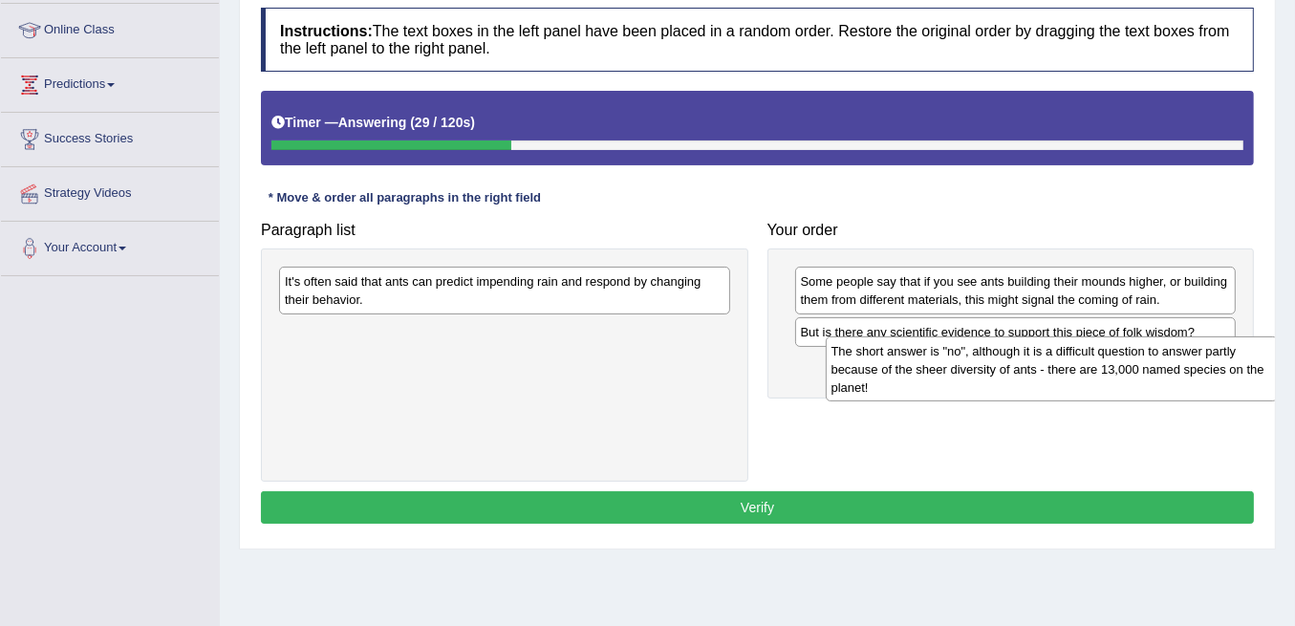
drag, startPoint x: 460, startPoint y: 335, endPoint x: 1009, endPoint y: 357, distance: 550.0
click at [1008, 357] on div "The short answer is "no", although it is a difficult question to answer partly …" at bounding box center [1052, 368] width 452 height 65
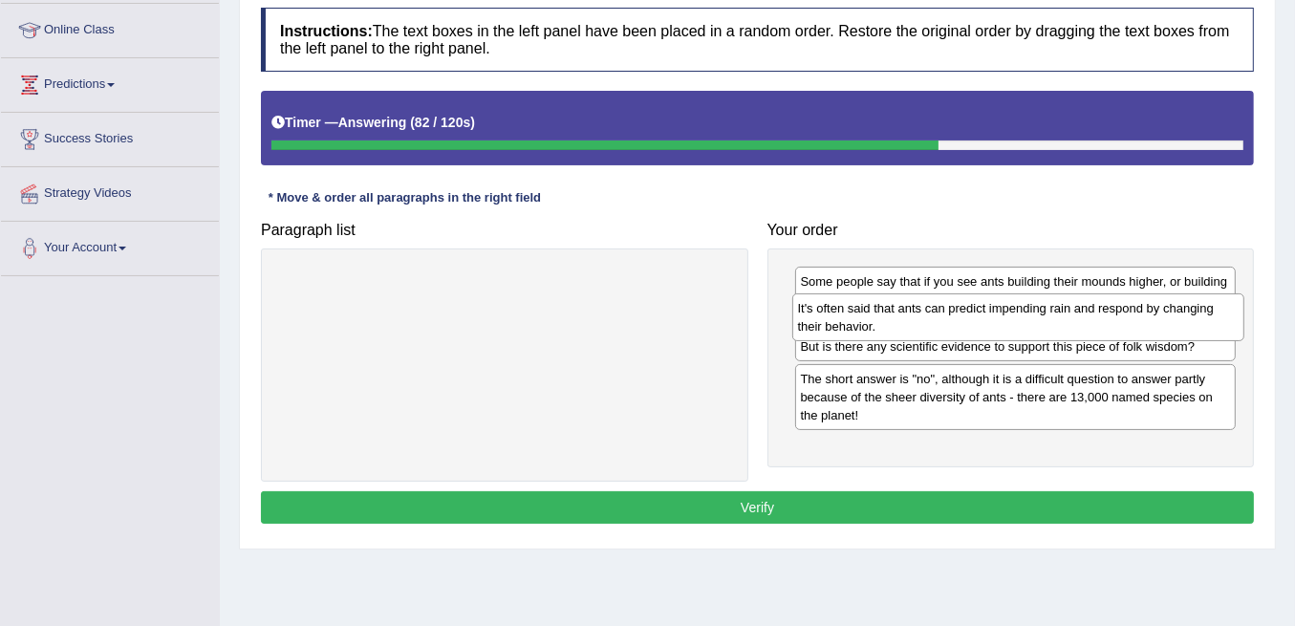
drag, startPoint x: 563, startPoint y: 287, endPoint x: 1076, endPoint y: 314, distance: 514.0
click at [1076, 314] on div "It's often said that ants can predict impending rain and respond by changing th…" at bounding box center [1018, 316] width 452 height 47
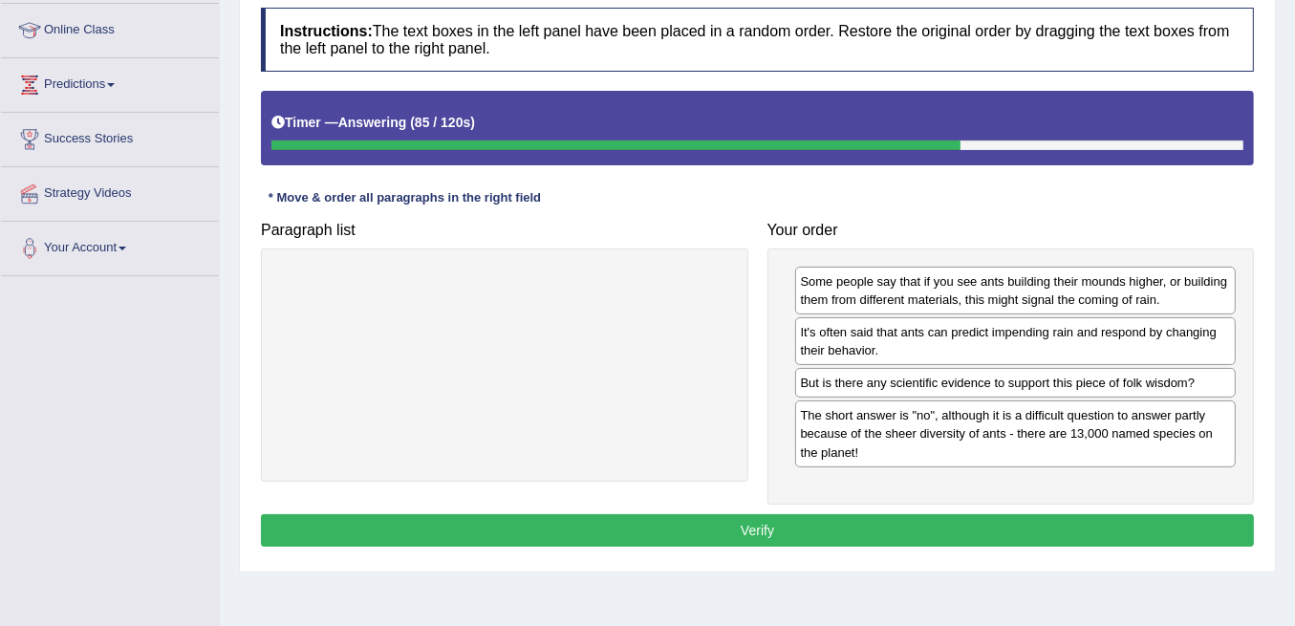
click at [956, 519] on button "Verify" at bounding box center [757, 530] width 993 height 32
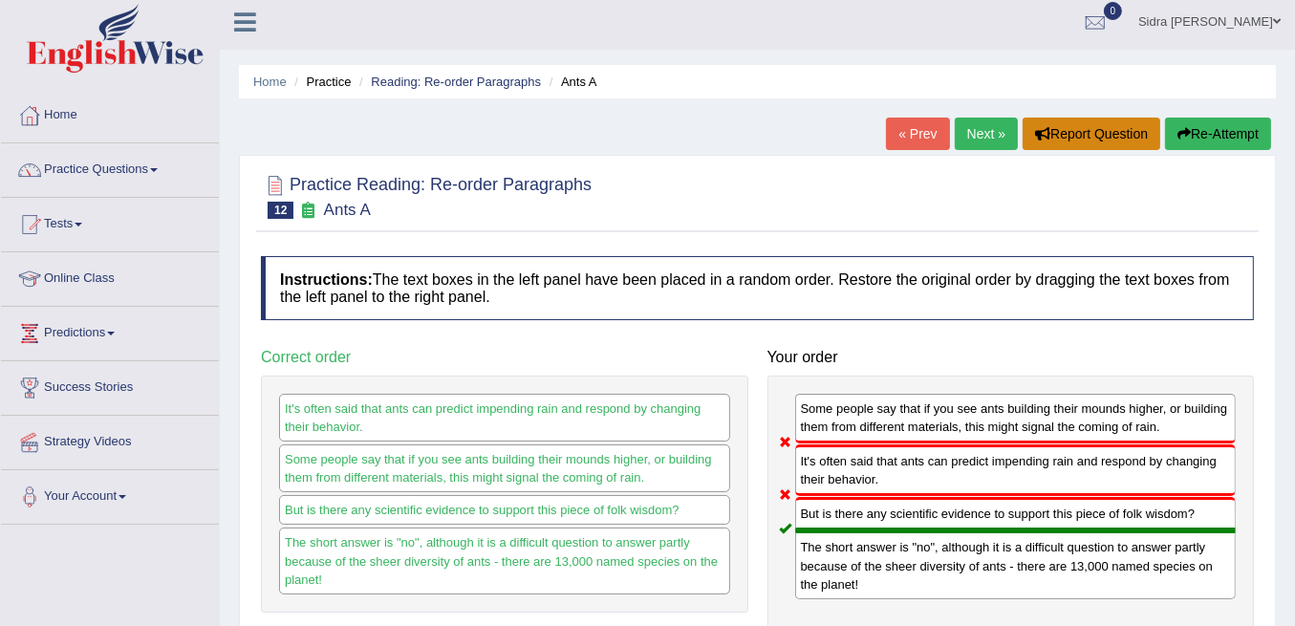
scroll to position [0, 0]
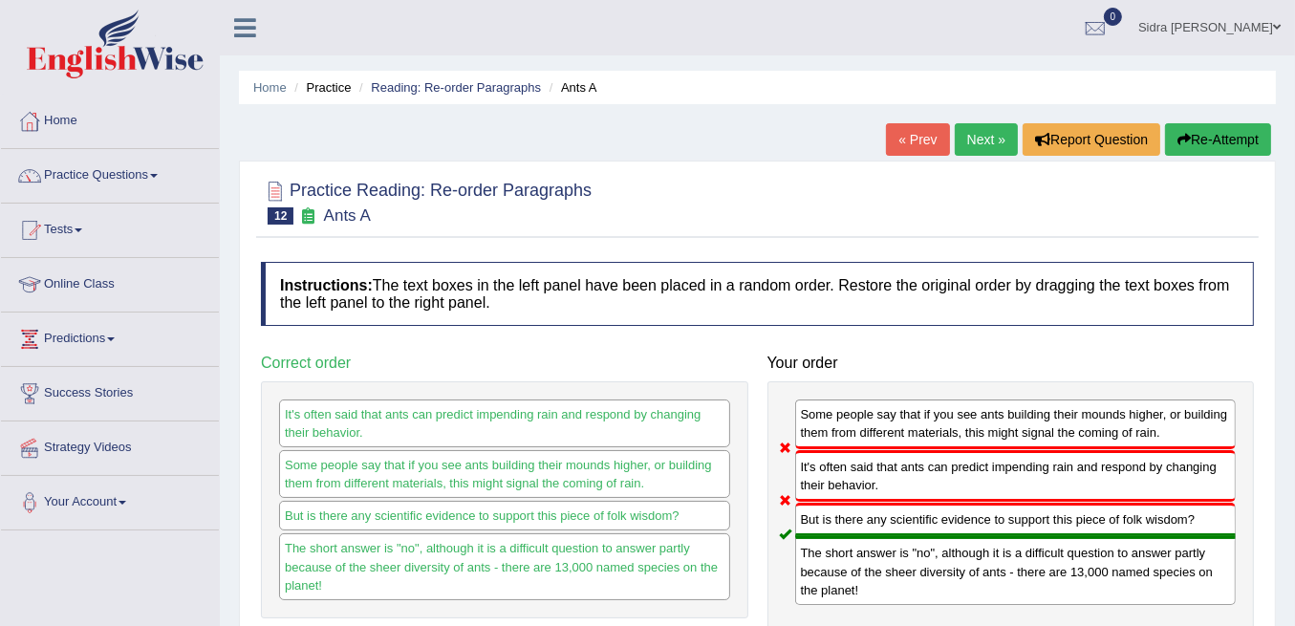
click at [990, 127] on link "Next »" at bounding box center [986, 139] width 63 height 32
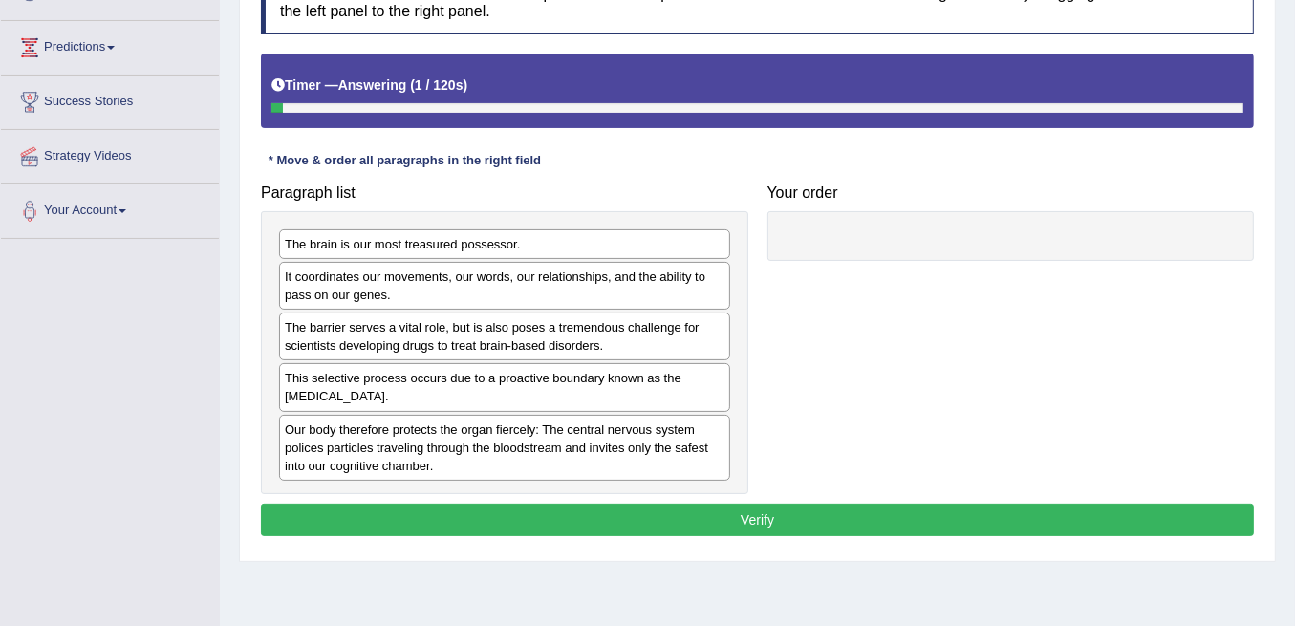
scroll to position [318, 0]
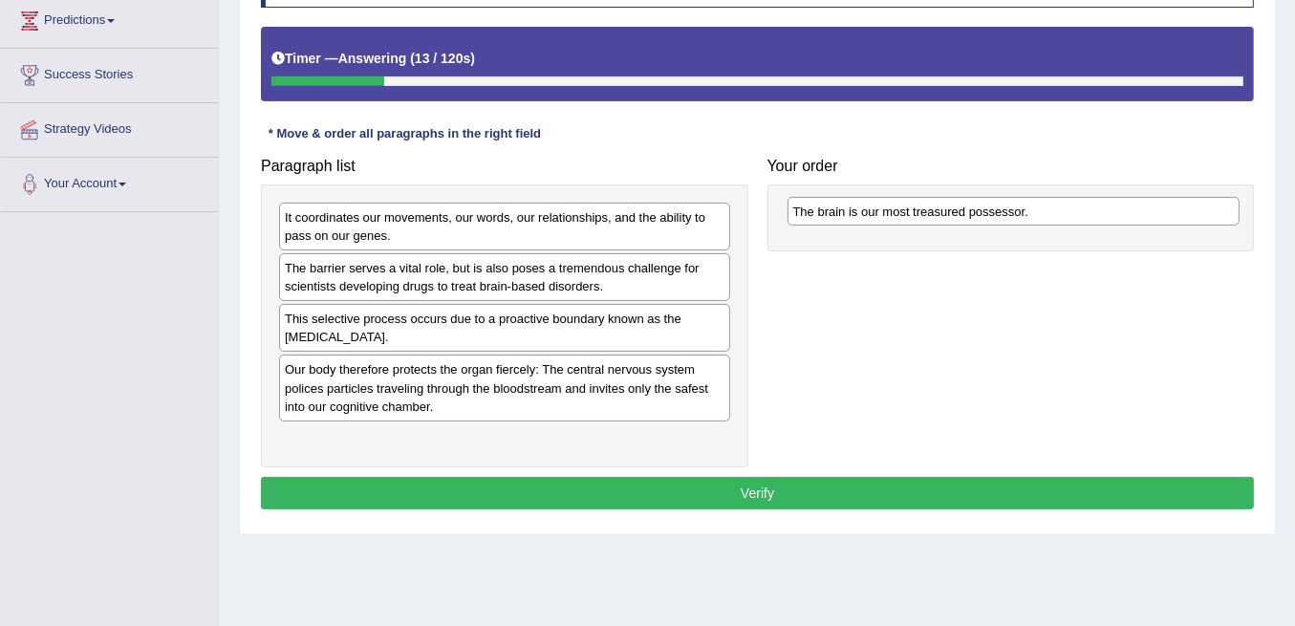
drag, startPoint x: 486, startPoint y: 212, endPoint x: 994, endPoint y: 207, distance: 508.5
click at [994, 207] on div "The brain is our most treasured possessor." at bounding box center [1014, 211] width 452 height 29
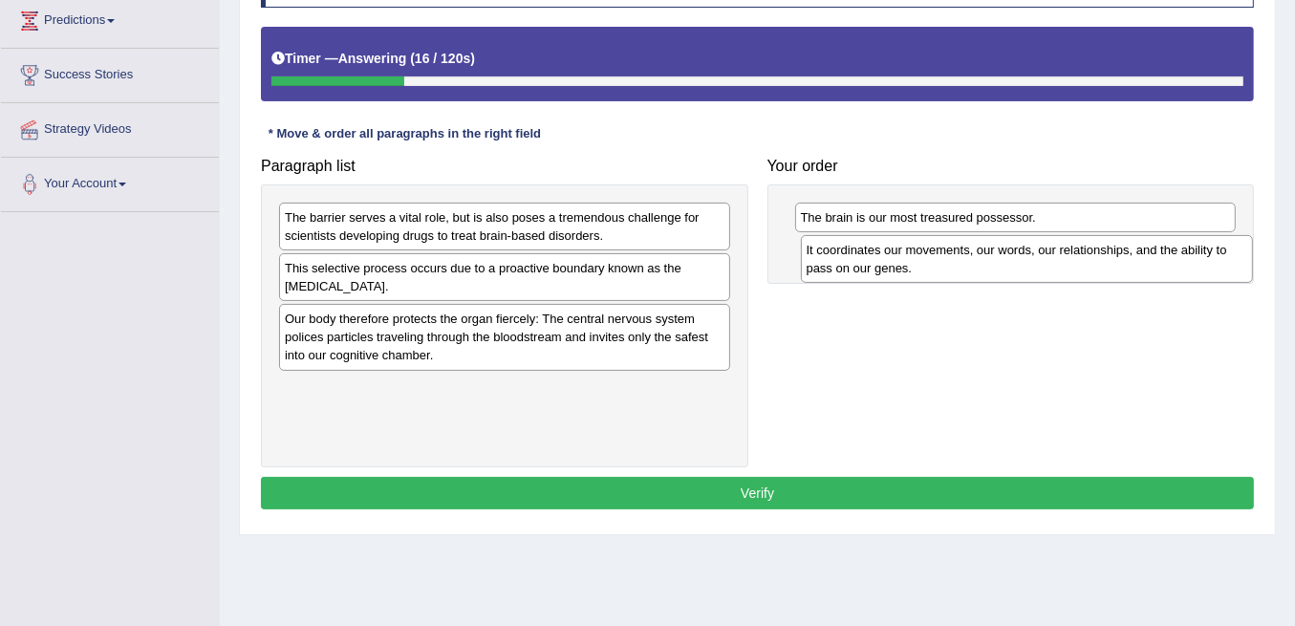
drag, startPoint x: 656, startPoint y: 224, endPoint x: 1175, endPoint y: 254, distance: 519.9
click at [1177, 255] on div "It coordinates our movements, our words, our relationships, and the ability to …" at bounding box center [1027, 258] width 452 height 47
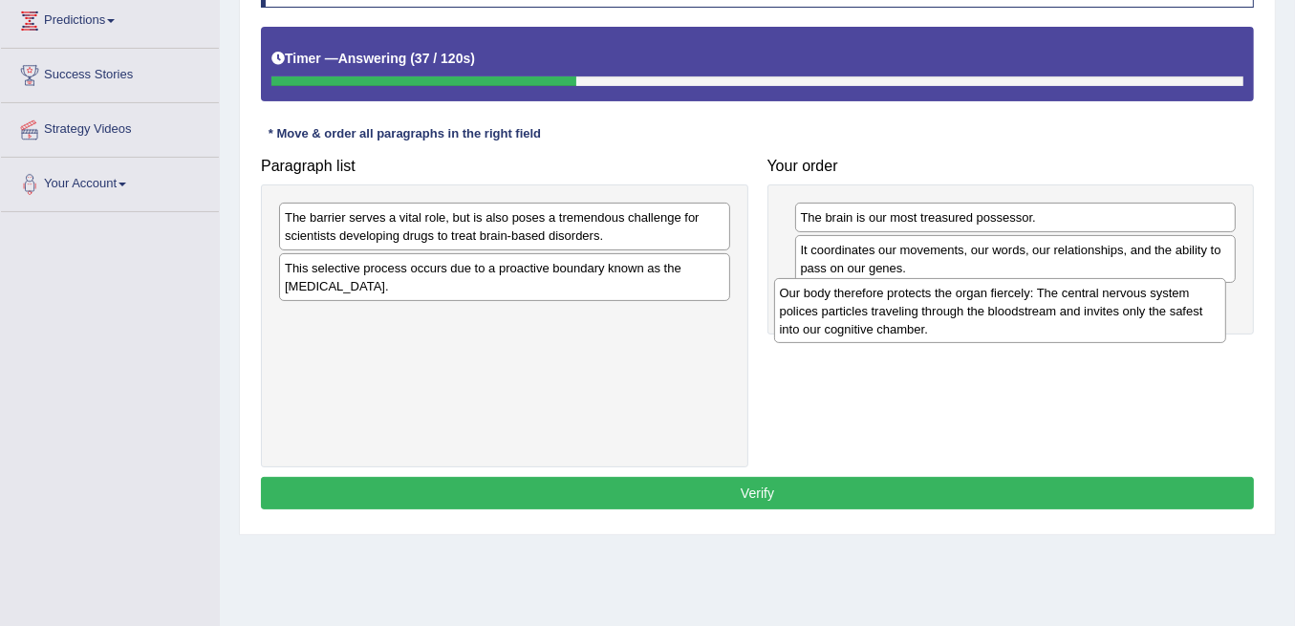
drag, startPoint x: 574, startPoint y: 339, endPoint x: 1068, endPoint y: 302, distance: 494.6
click at [1071, 301] on div "Our body therefore protects the organ fiercely: The central nervous system poli…" at bounding box center [1000, 310] width 452 height 65
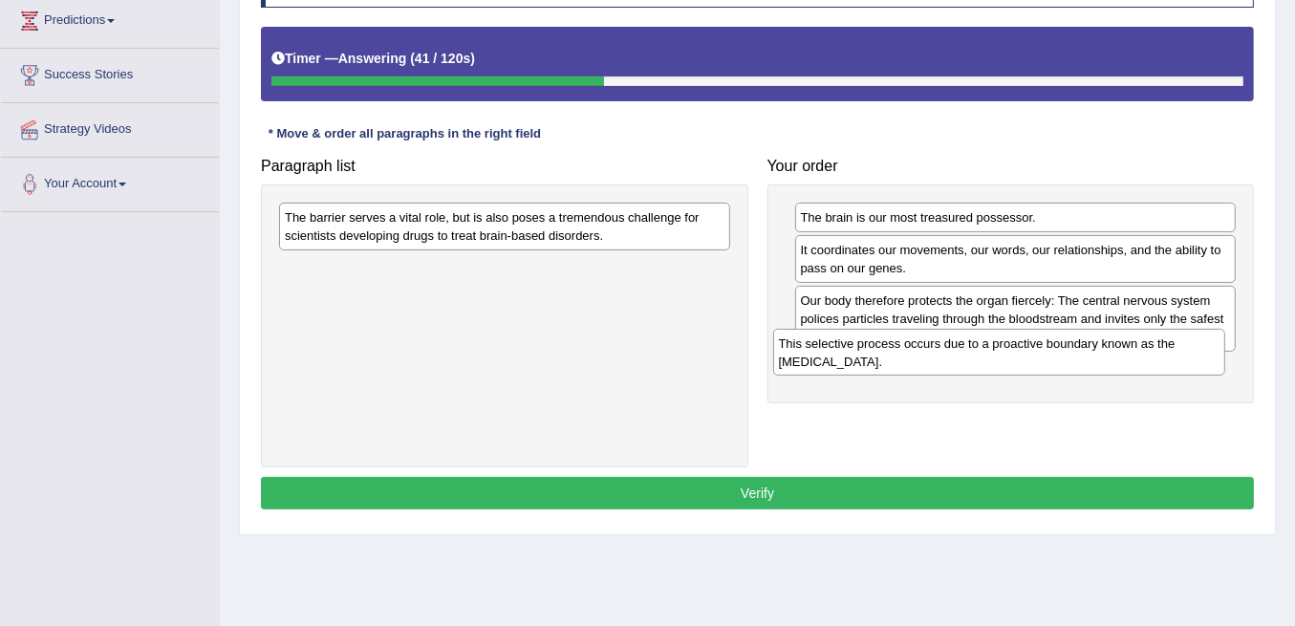
drag, startPoint x: 481, startPoint y: 268, endPoint x: 976, endPoint y: 342, distance: 500.7
click at [976, 342] on div "This selective process occurs due to a proactive boundary known as the blood-br…" at bounding box center [999, 352] width 452 height 47
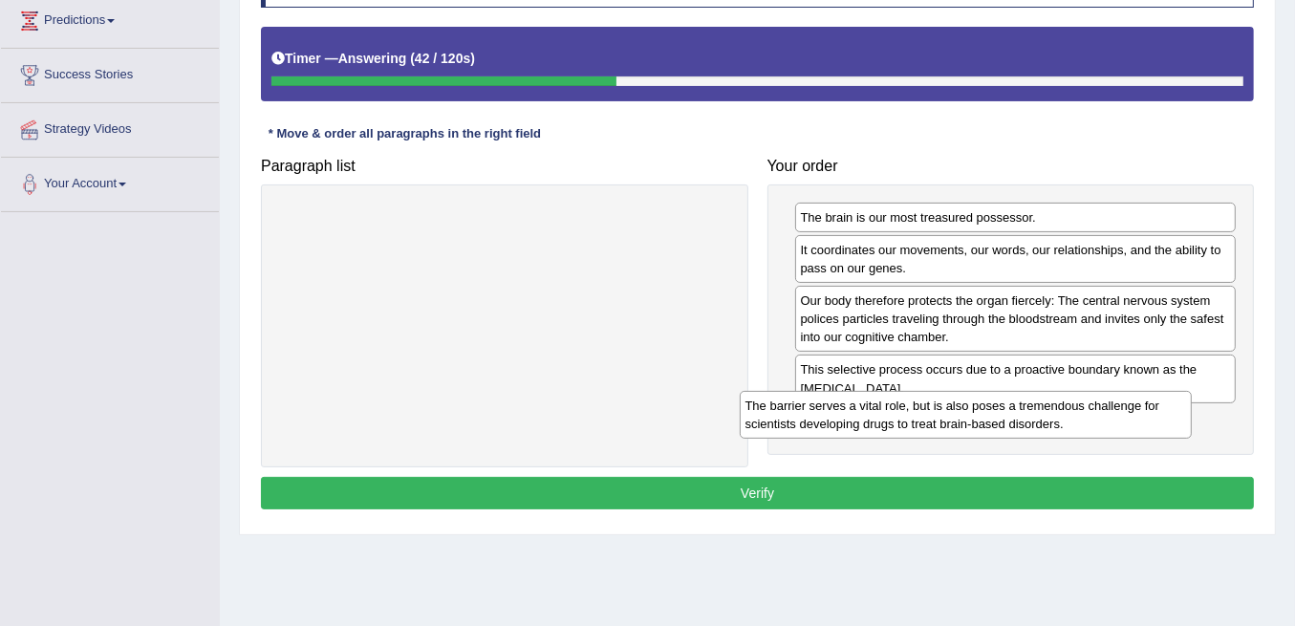
drag, startPoint x: 561, startPoint y: 224, endPoint x: 1025, endPoint y: 413, distance: 500.7
click at [1025, 413] on div "The barrier serves a vital role, but is also poses a tremendous challenge for s…" at bounding box center [966, 414] width 452 height 47
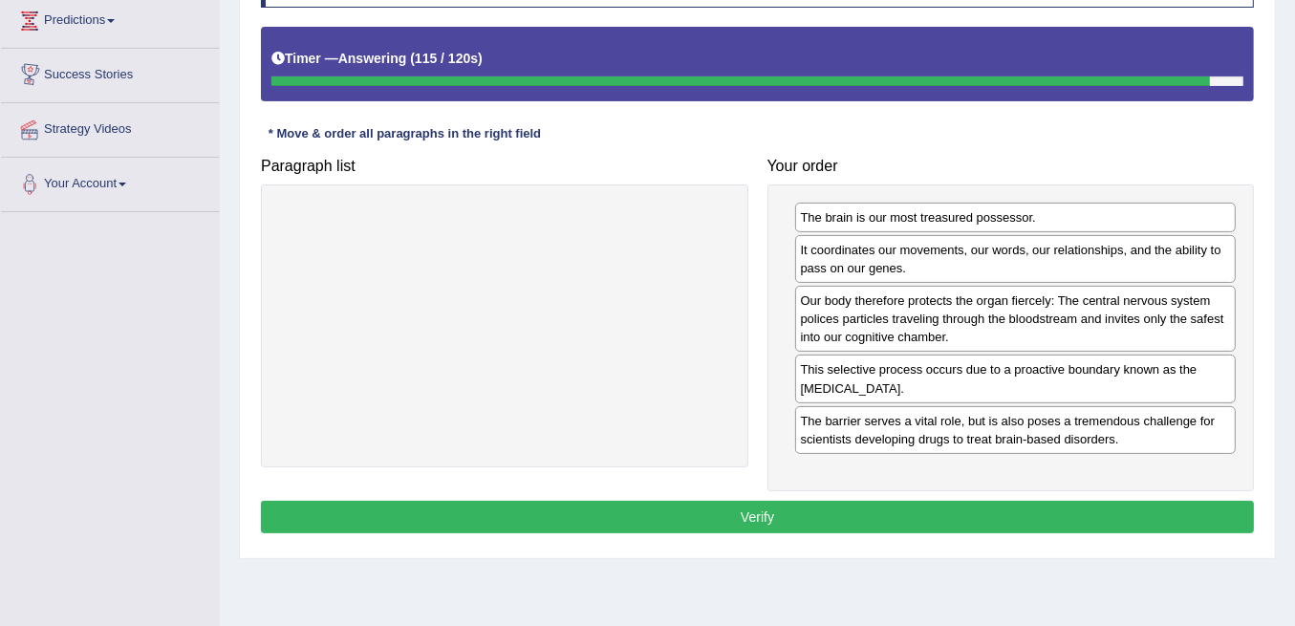
click at [643, 528] on div "Instructions: The text boxes in the left panel have been placed in a random ord…" at bounding box center [757, 241] width 1003 height 615
click at [658, 508] on button "Verify" at bounding box center [757, 517] width 993 height 32
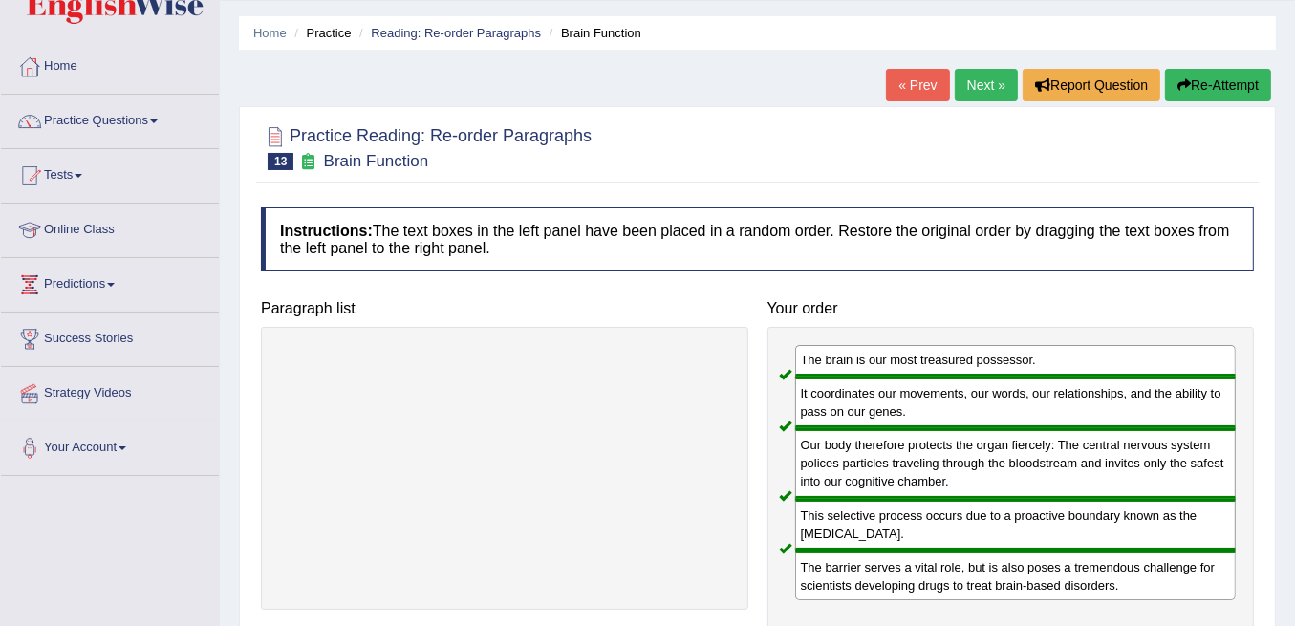
scroll to position [0, 0]
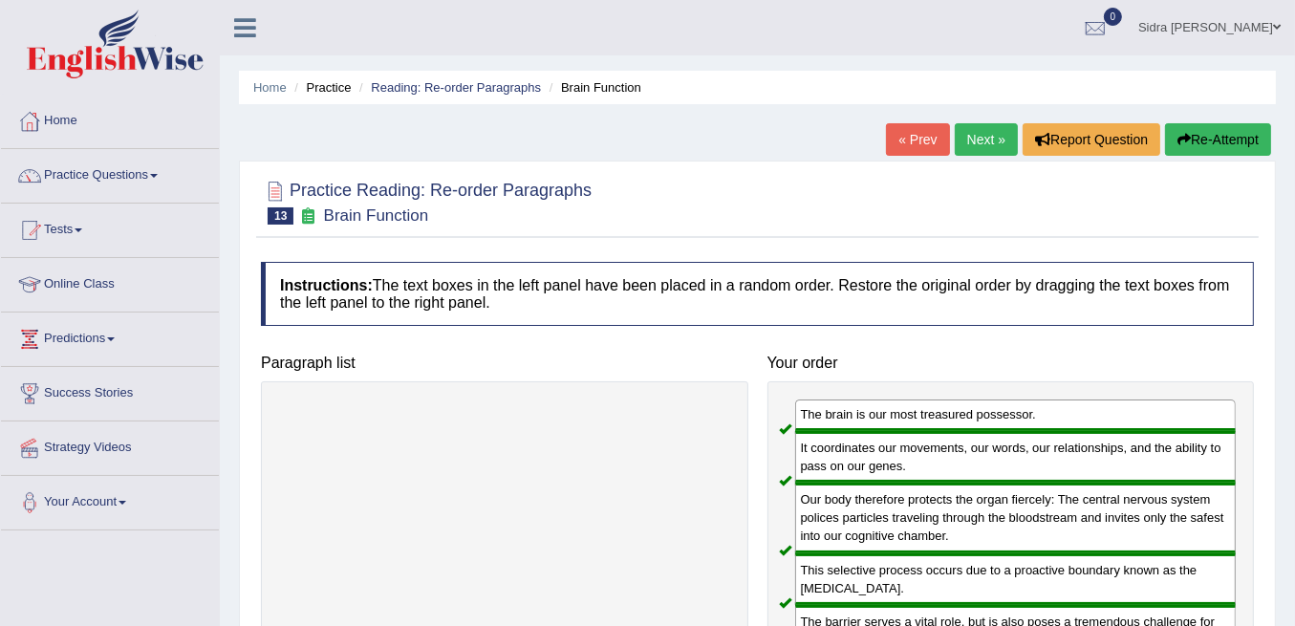
click at [987, 137] on link "Next »" at bounding box center [986, 139] width 63 height 32
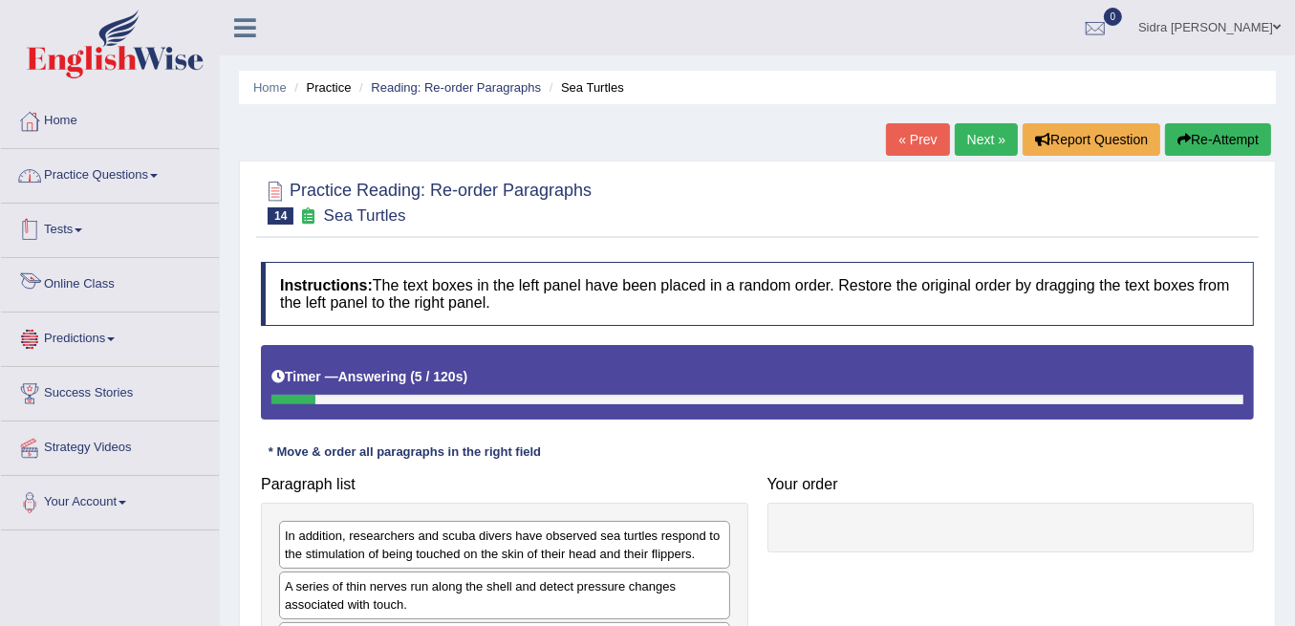
click at [102, 166] on link "Practice Questions" at bounding box center [110, 173] width 218 height 48
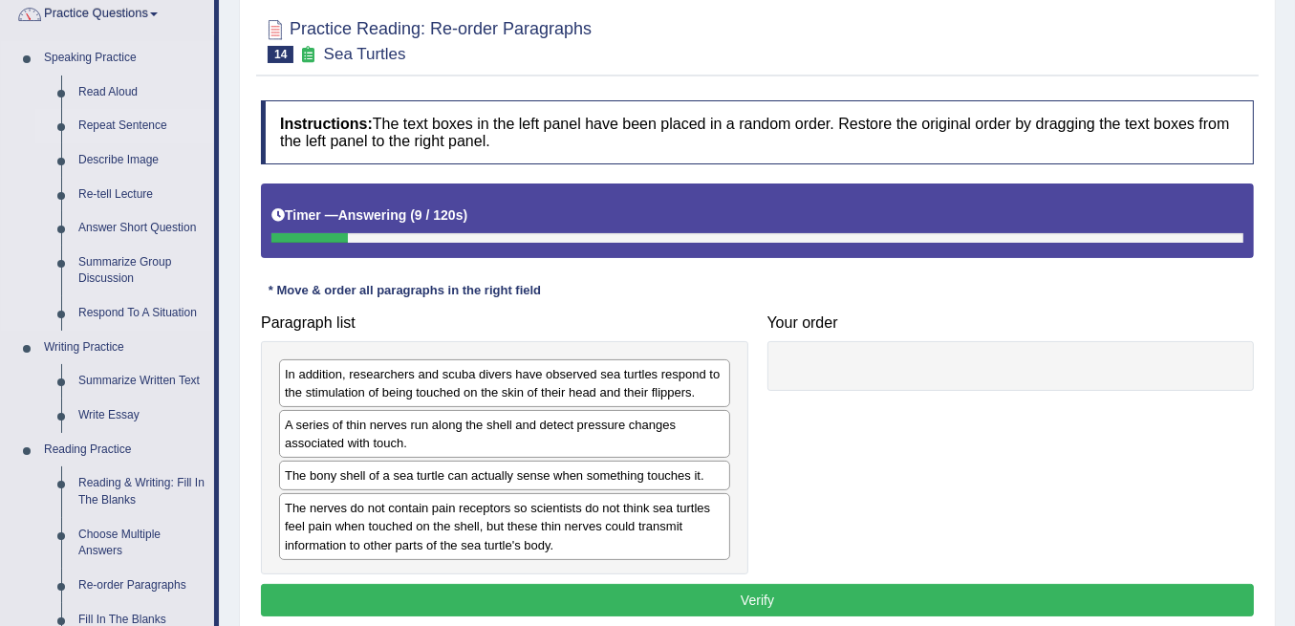
scroll to position [191, 0]
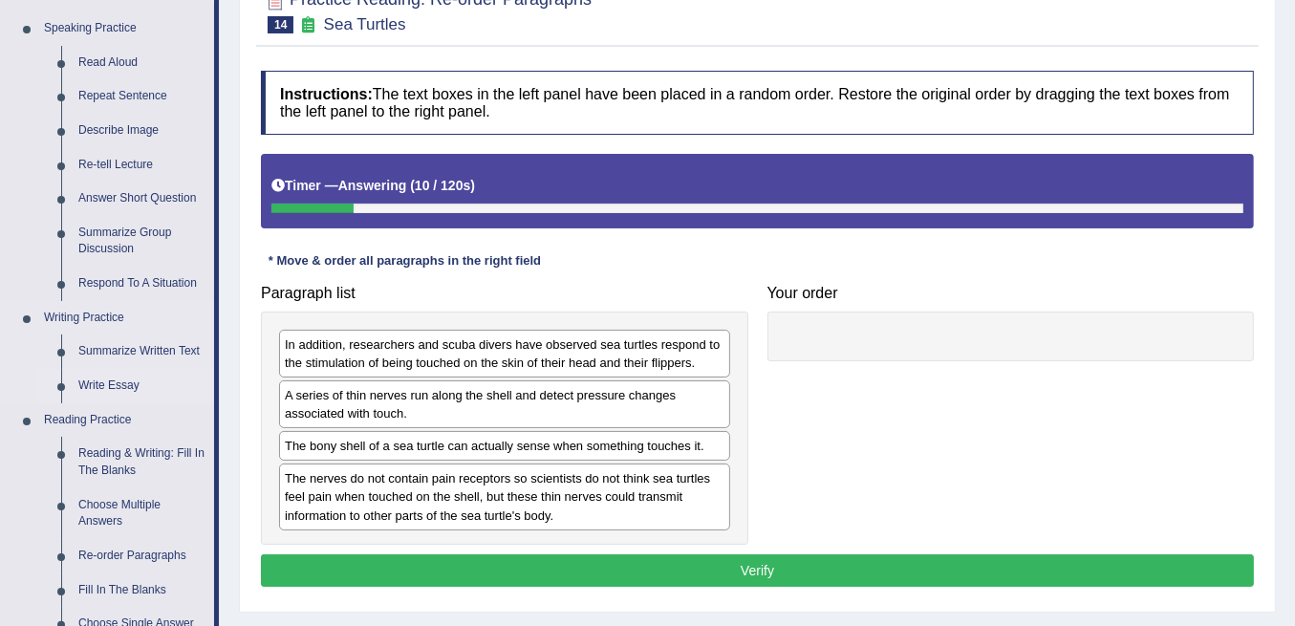
click at [103, 383] on link "Write Essay" at bounding box center [142, 386] width 144 height 34
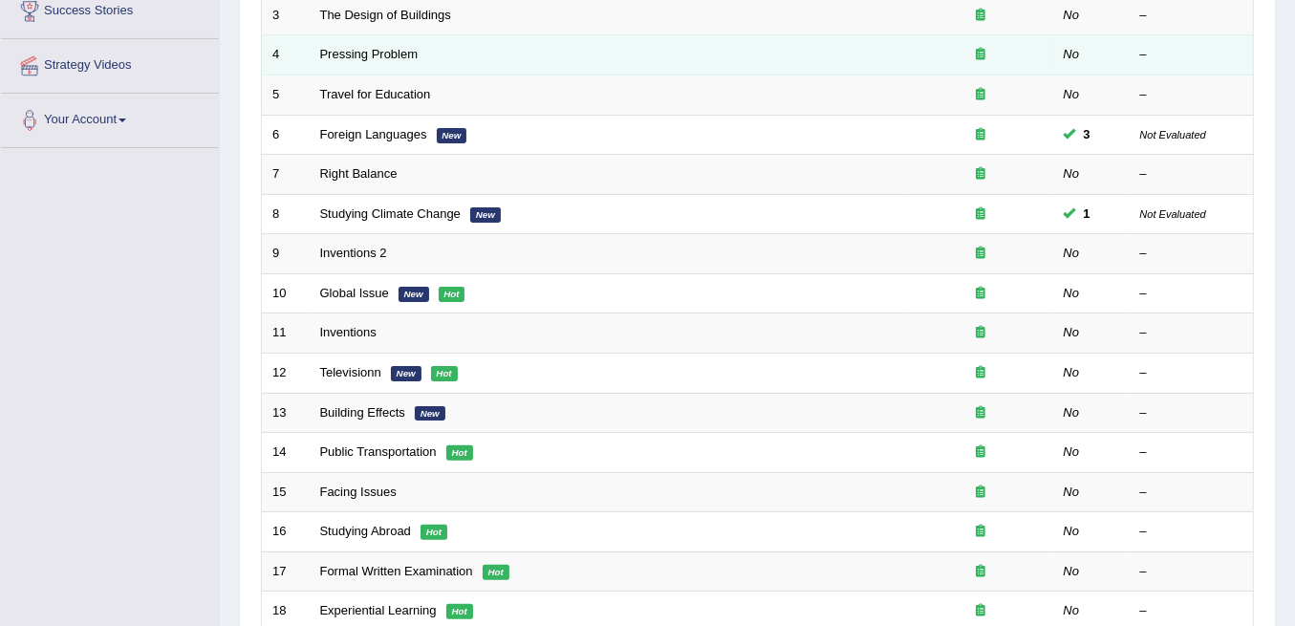
scroll to position [445, 0]
